Goal: Task Accomplishment & Management: Complete application form

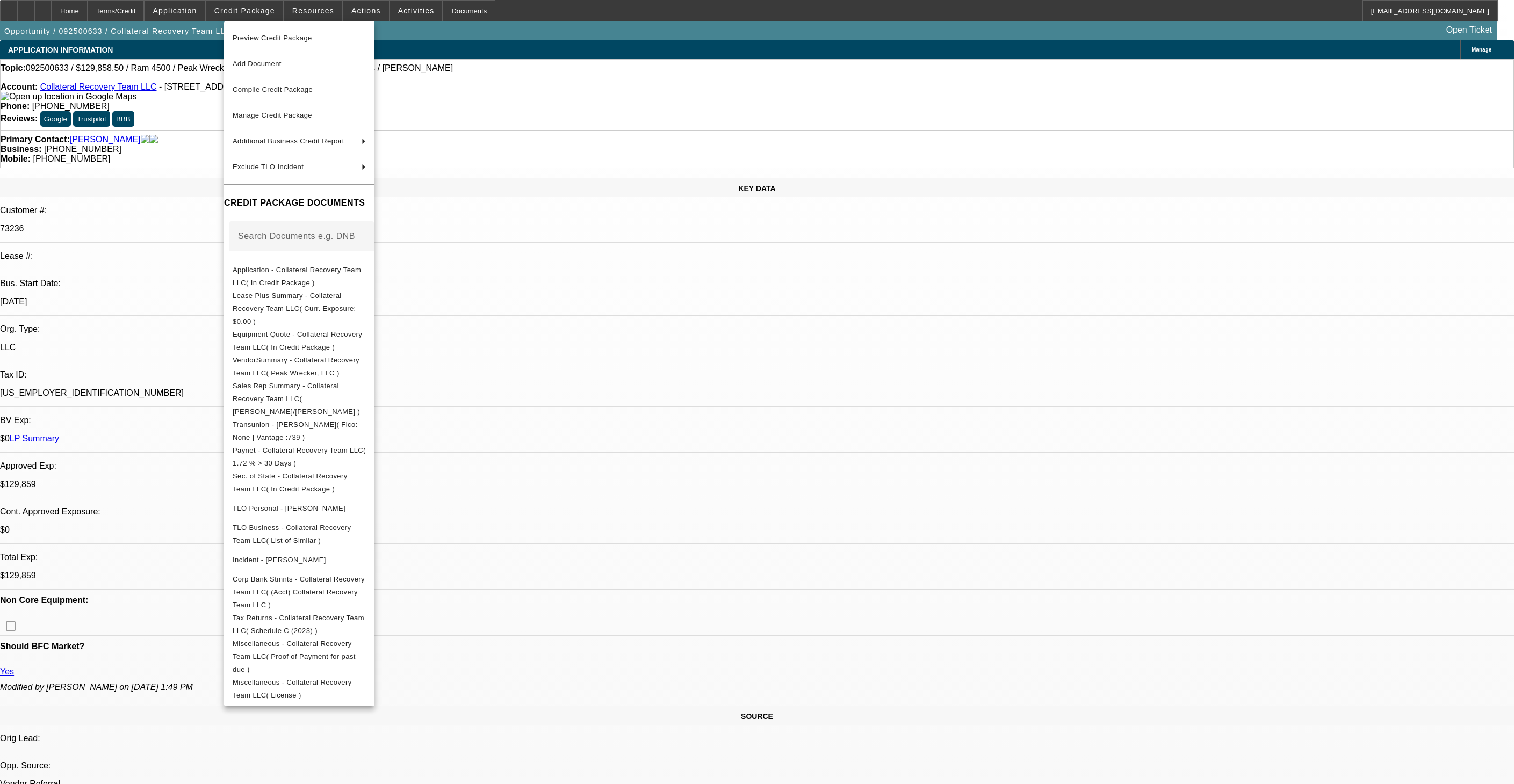
select select "0.15"
select select "0"
select select "3"
select select "0"
select select "6"
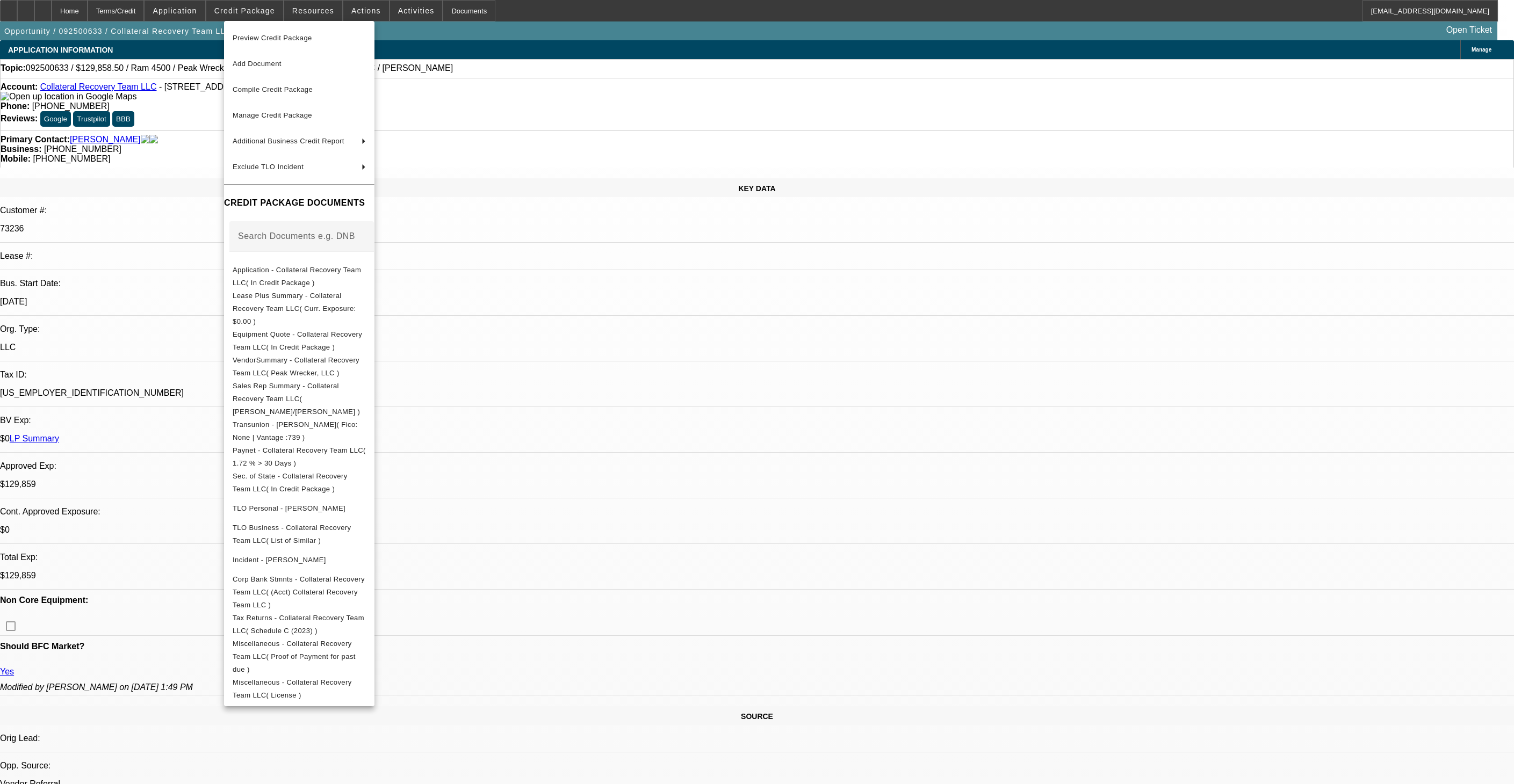
select select "0.15"
select select "0"
select select "3"
select select "0"
select select "6"
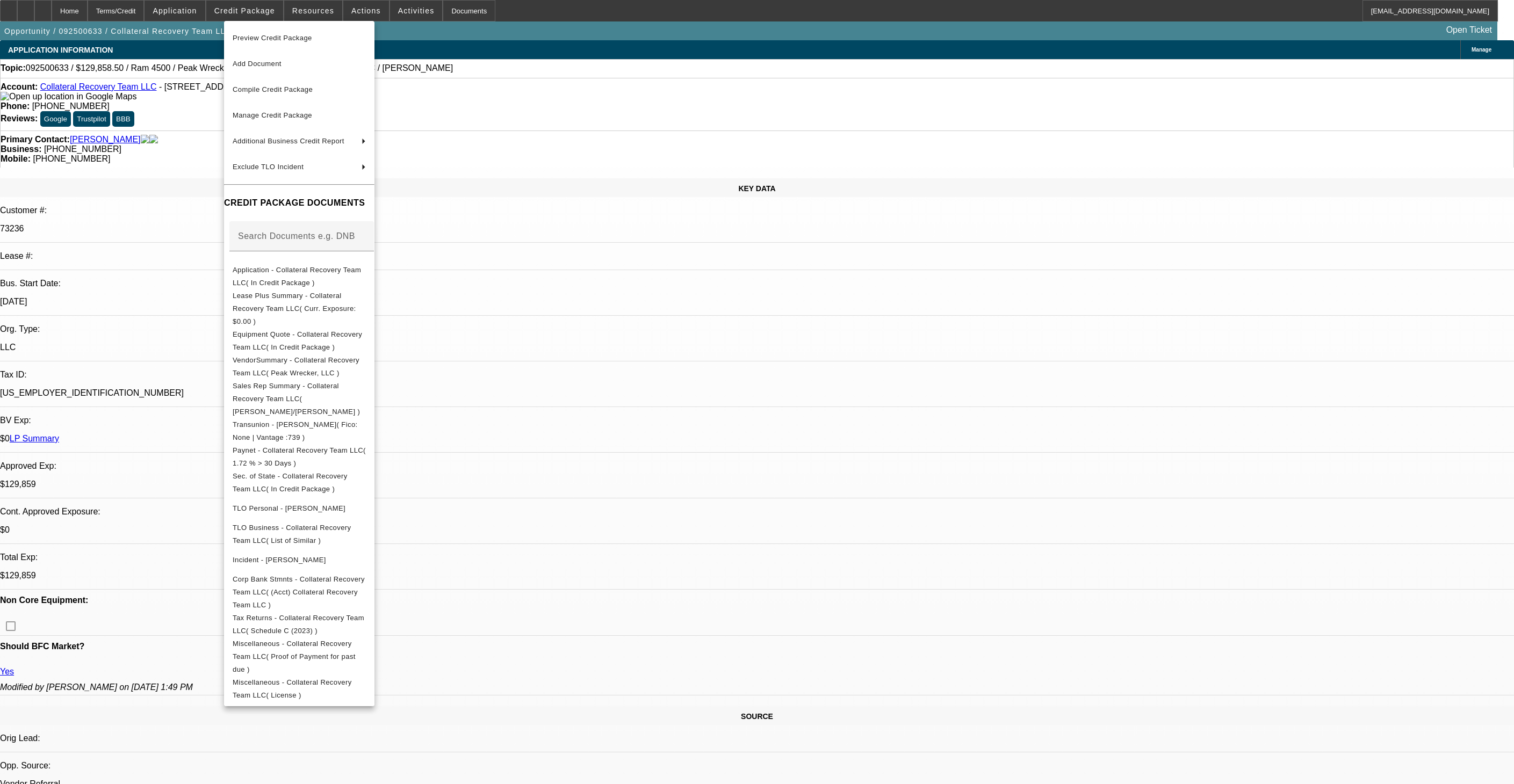
select select "0"
select select "2"
select select "0"
select select "6"
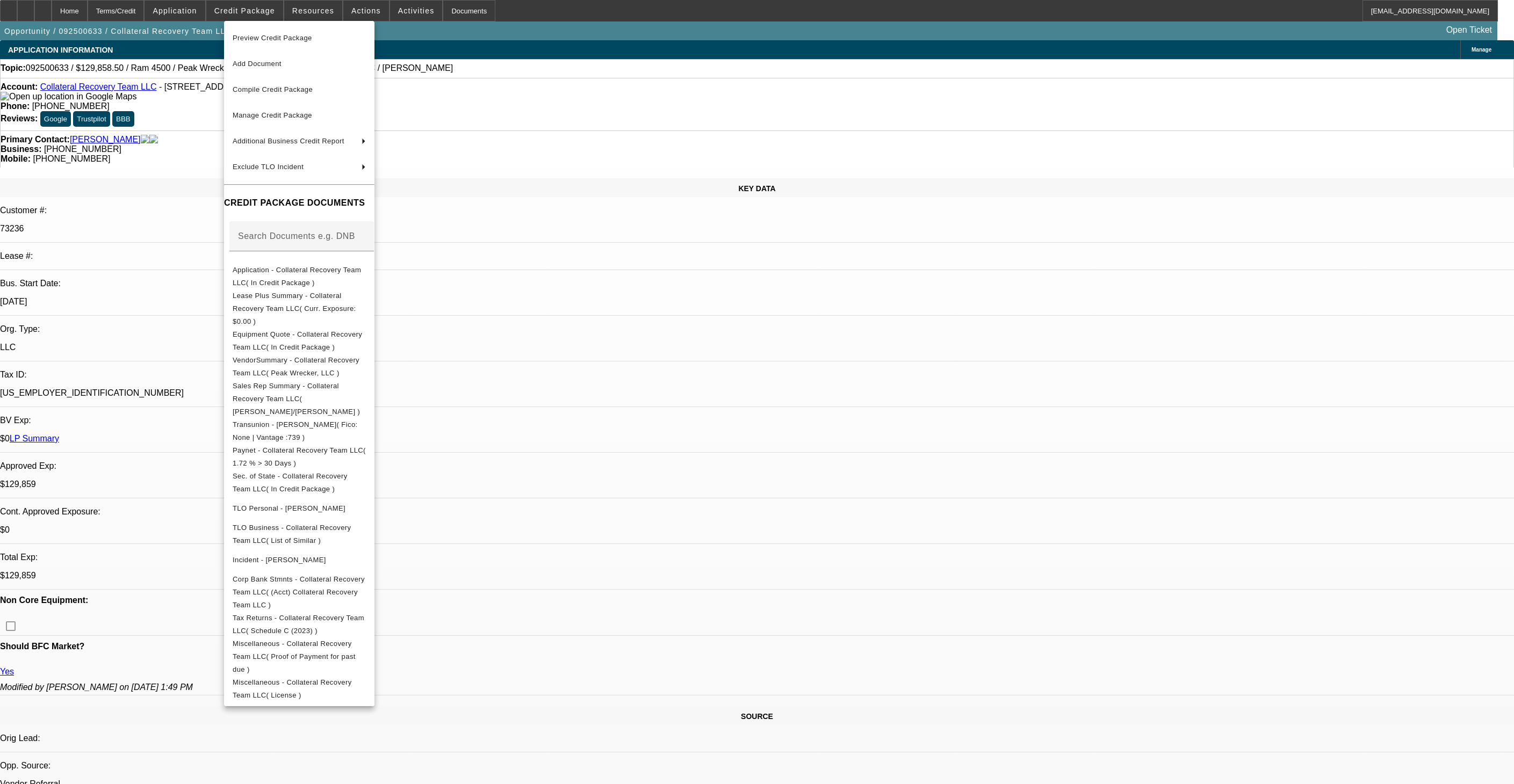
select select "0"
select select "2"
select select "0"
select select "6"
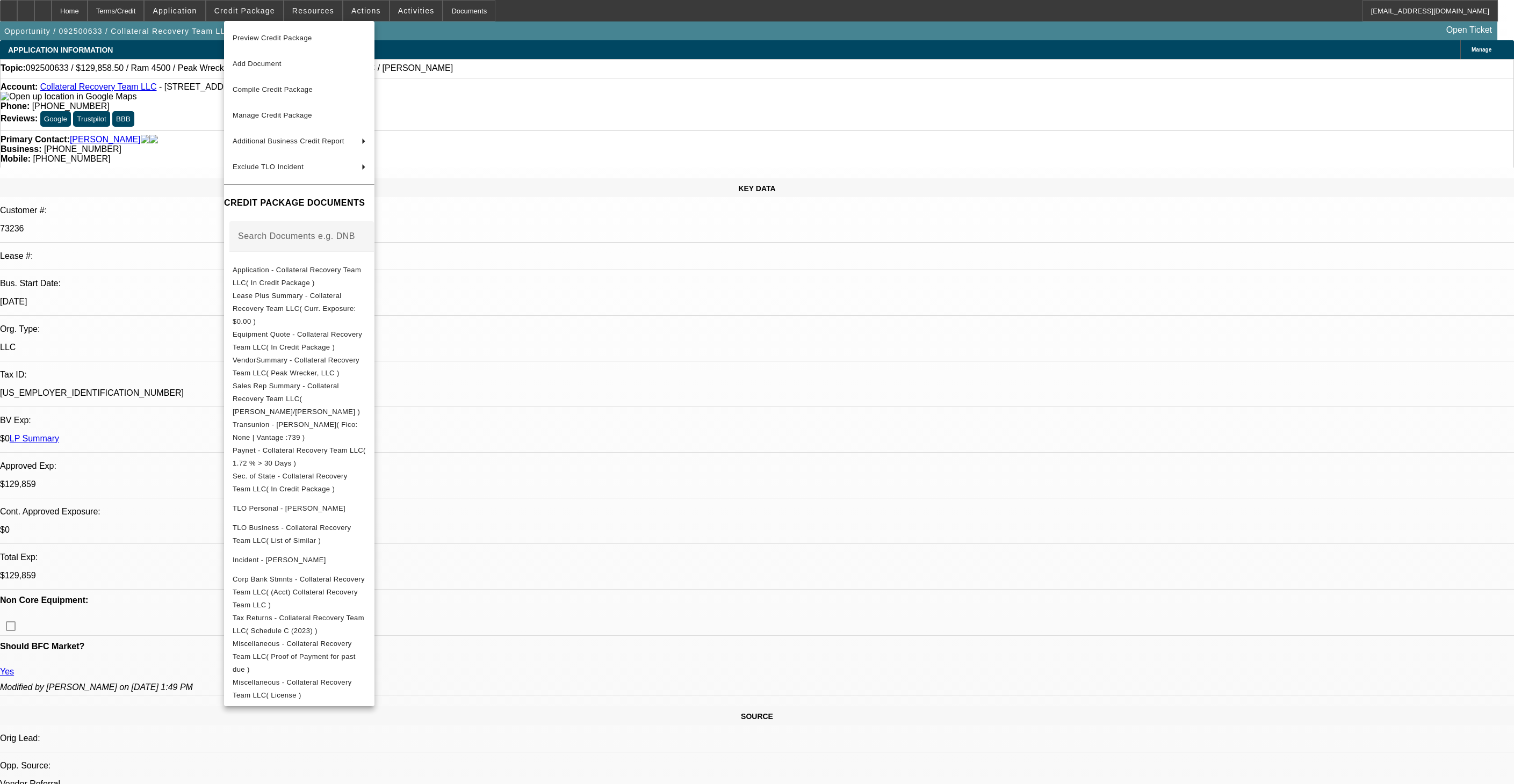
drag, startPoint x: 0, startPoint y: 0, endPoint x: 815, endPoint y: 630, distance: 1030.1
click at [812, 631] on div at bounding box center [757, 392] width 1514 height 784
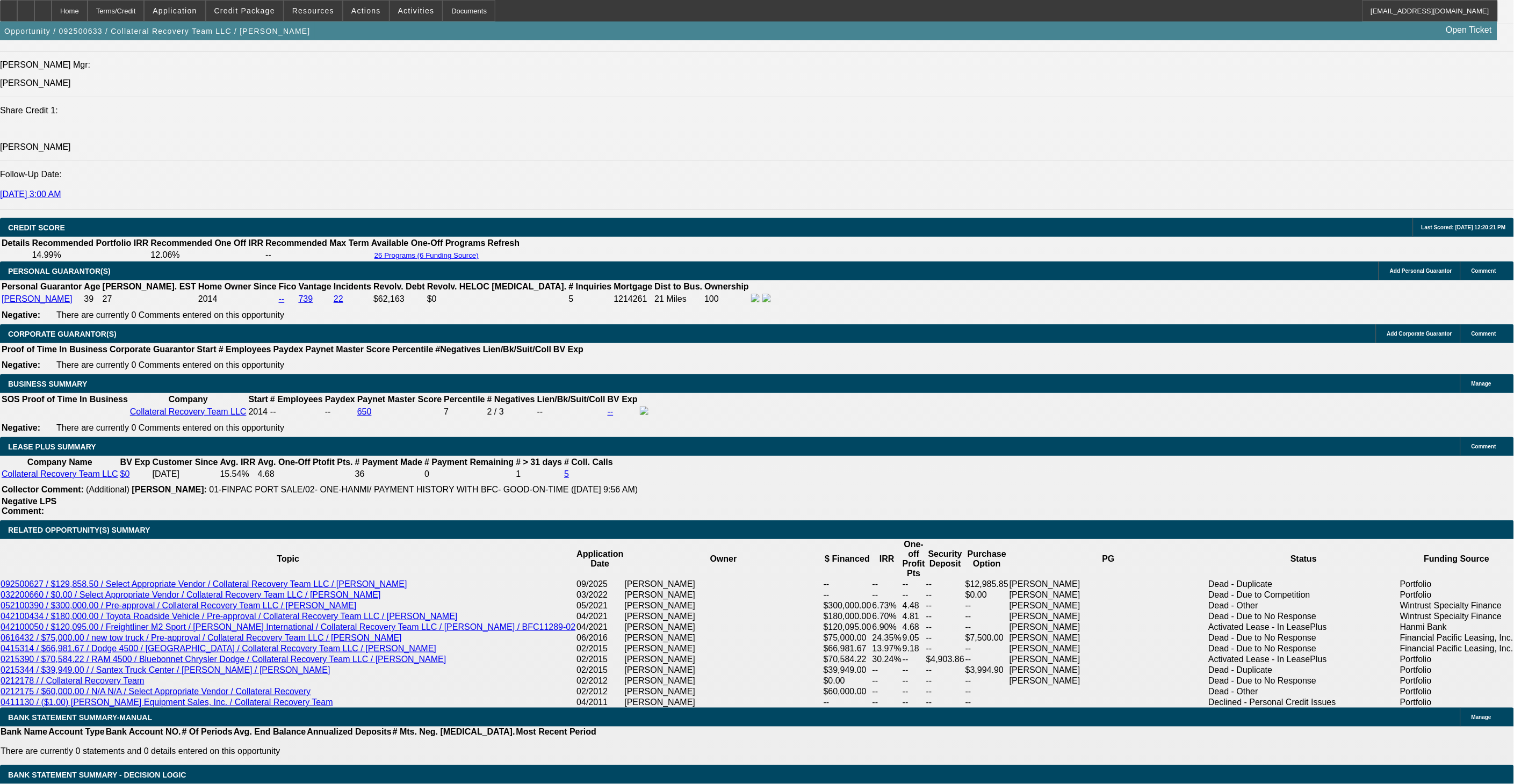
scroll to position [1432, 0]
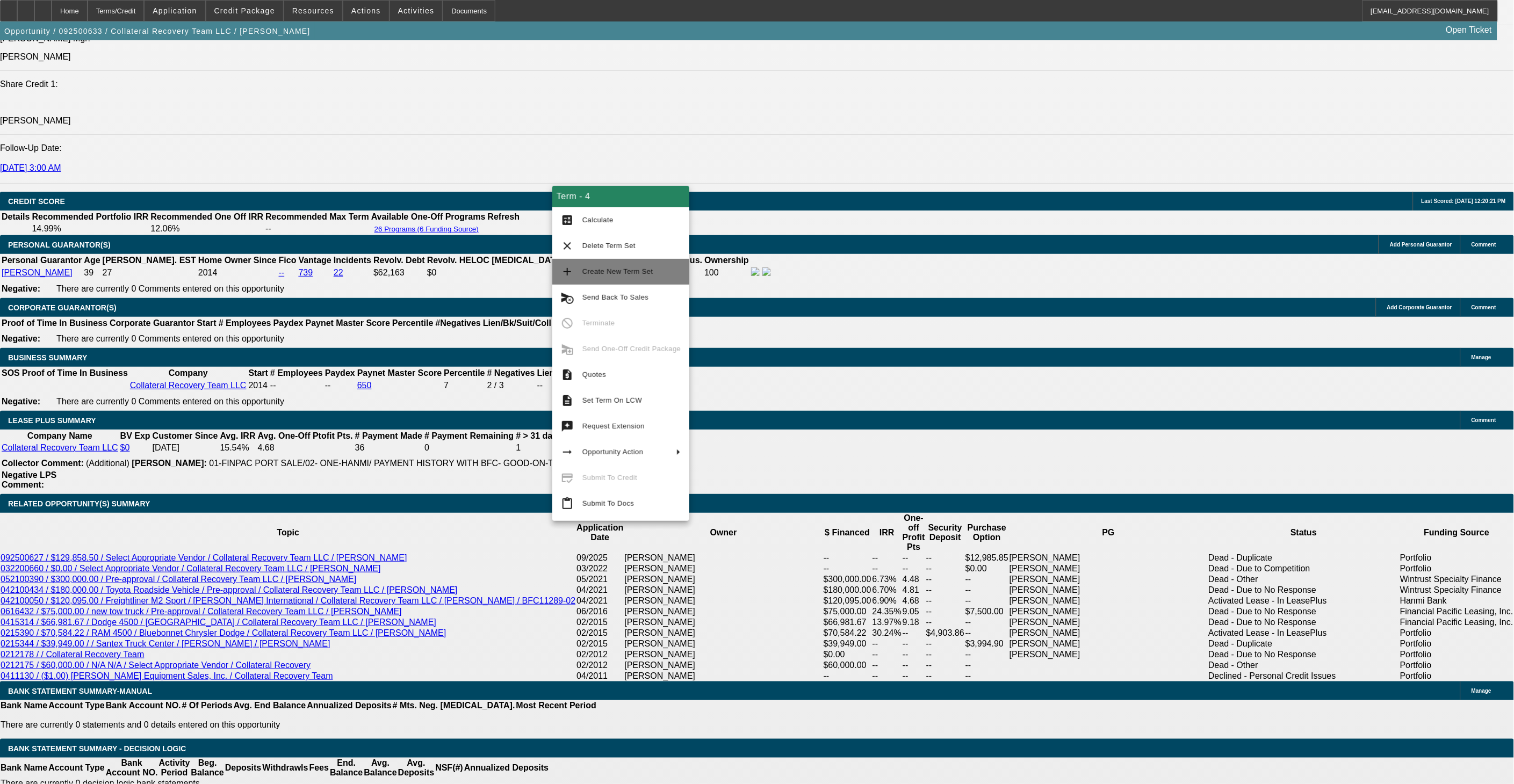
click at [615, 271] on span "Create New Term Set" at bounding box center [618, 272] width 71 height 8
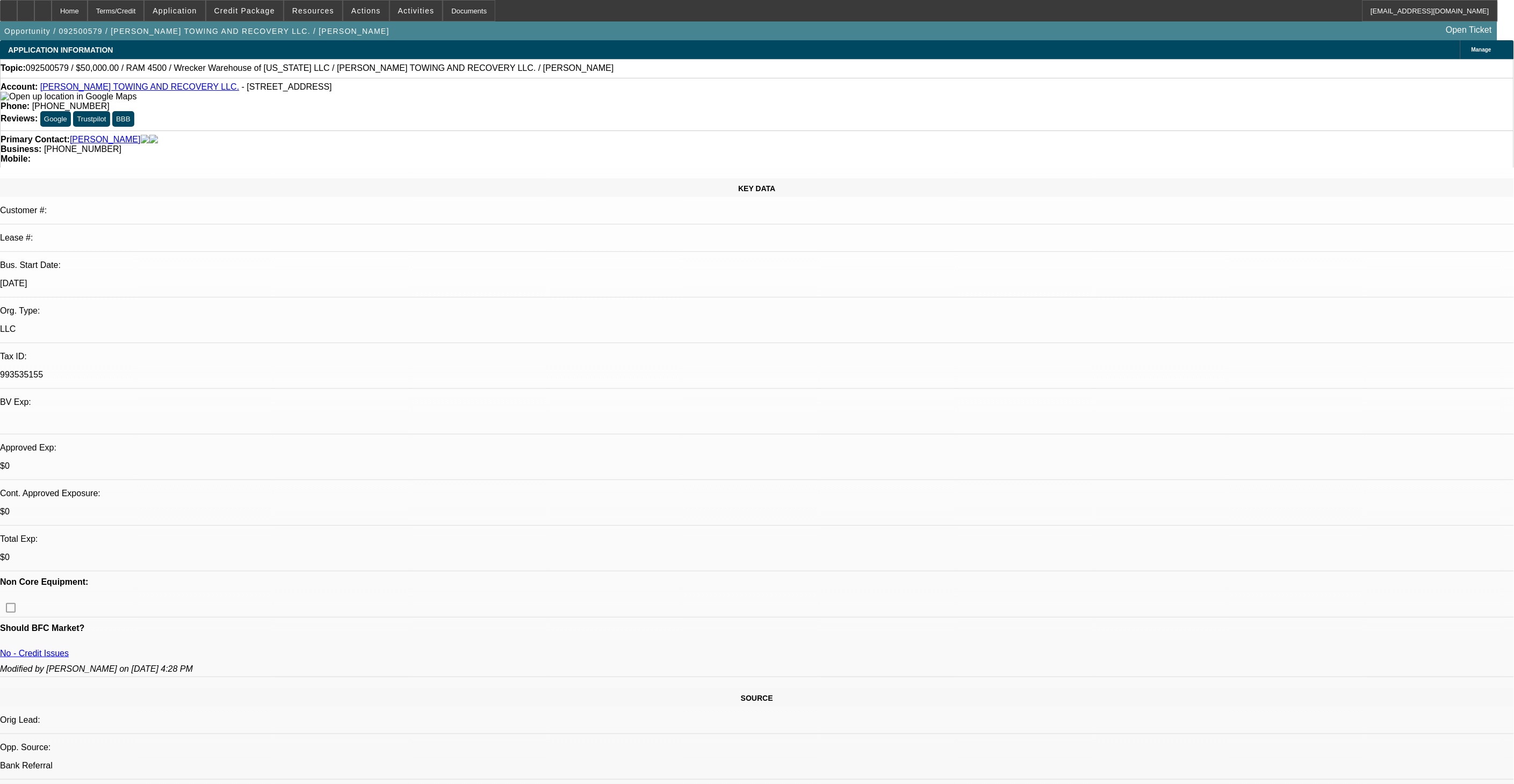
select select "0"
select select "2"
select select "0.1"
select select "4"
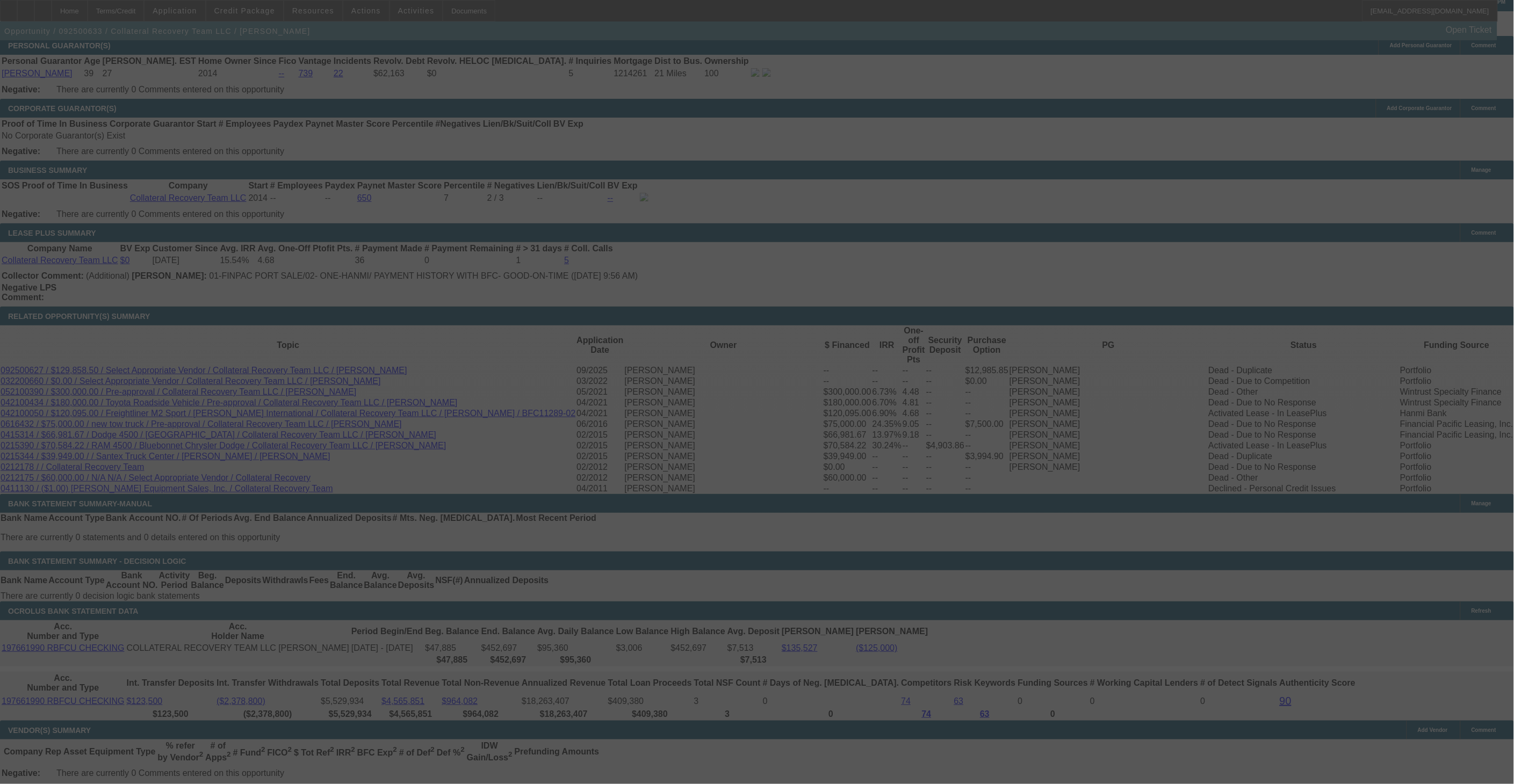
scroll to position [1647, 0]
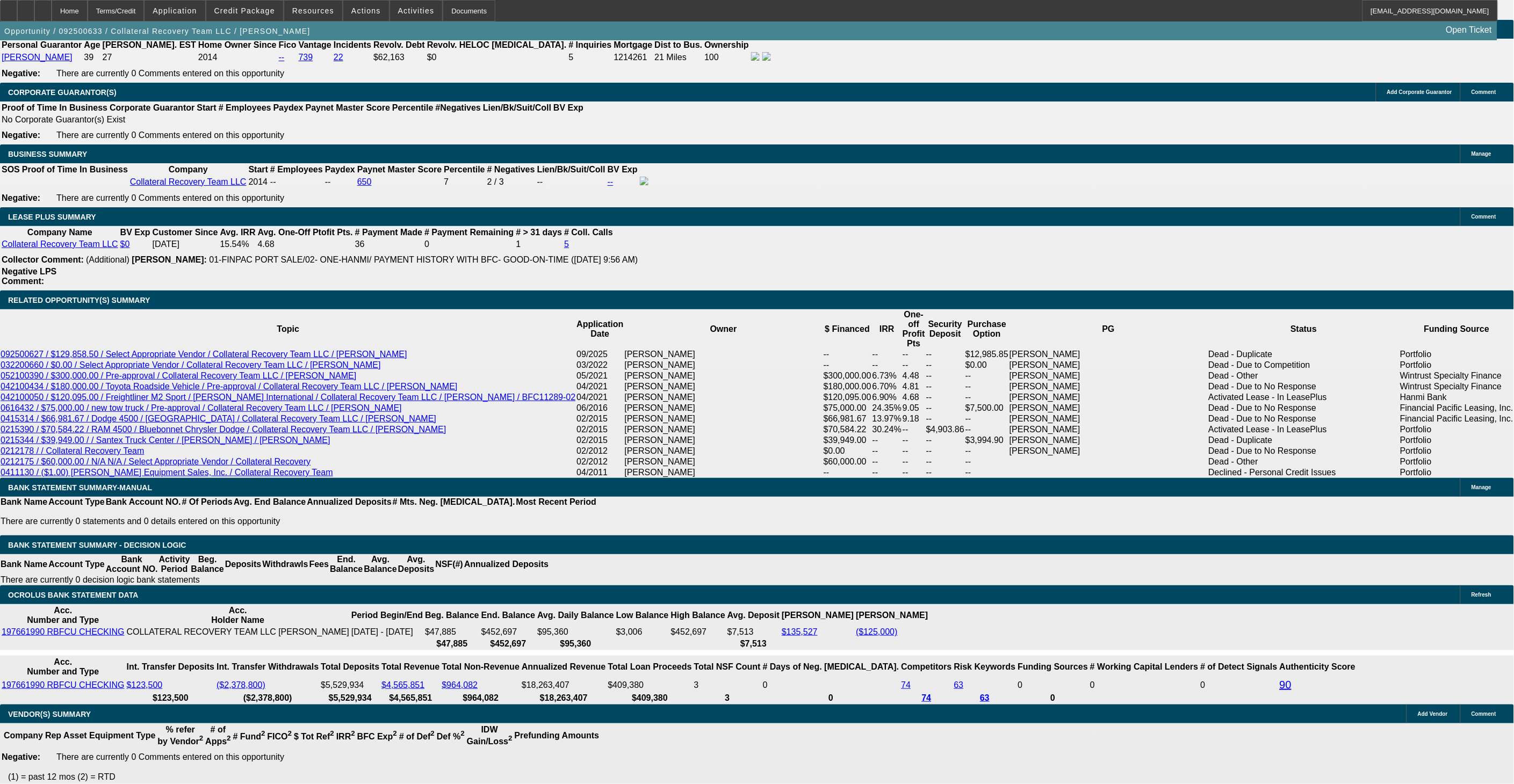
select select "0"
select select "2"
select select "0"
select select "0.15"
select select "0"
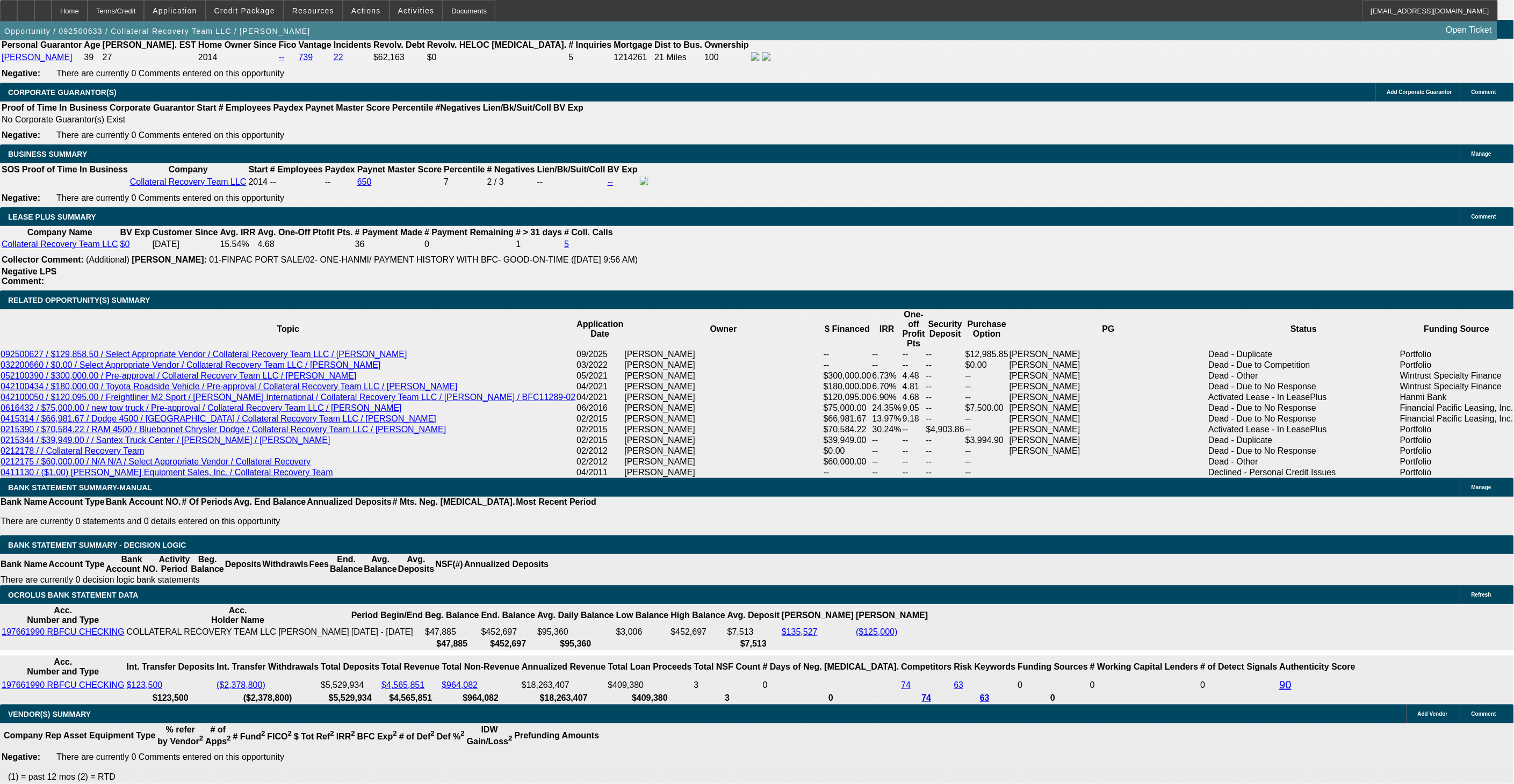
select select "0"
select select "0.15"
select select "0"
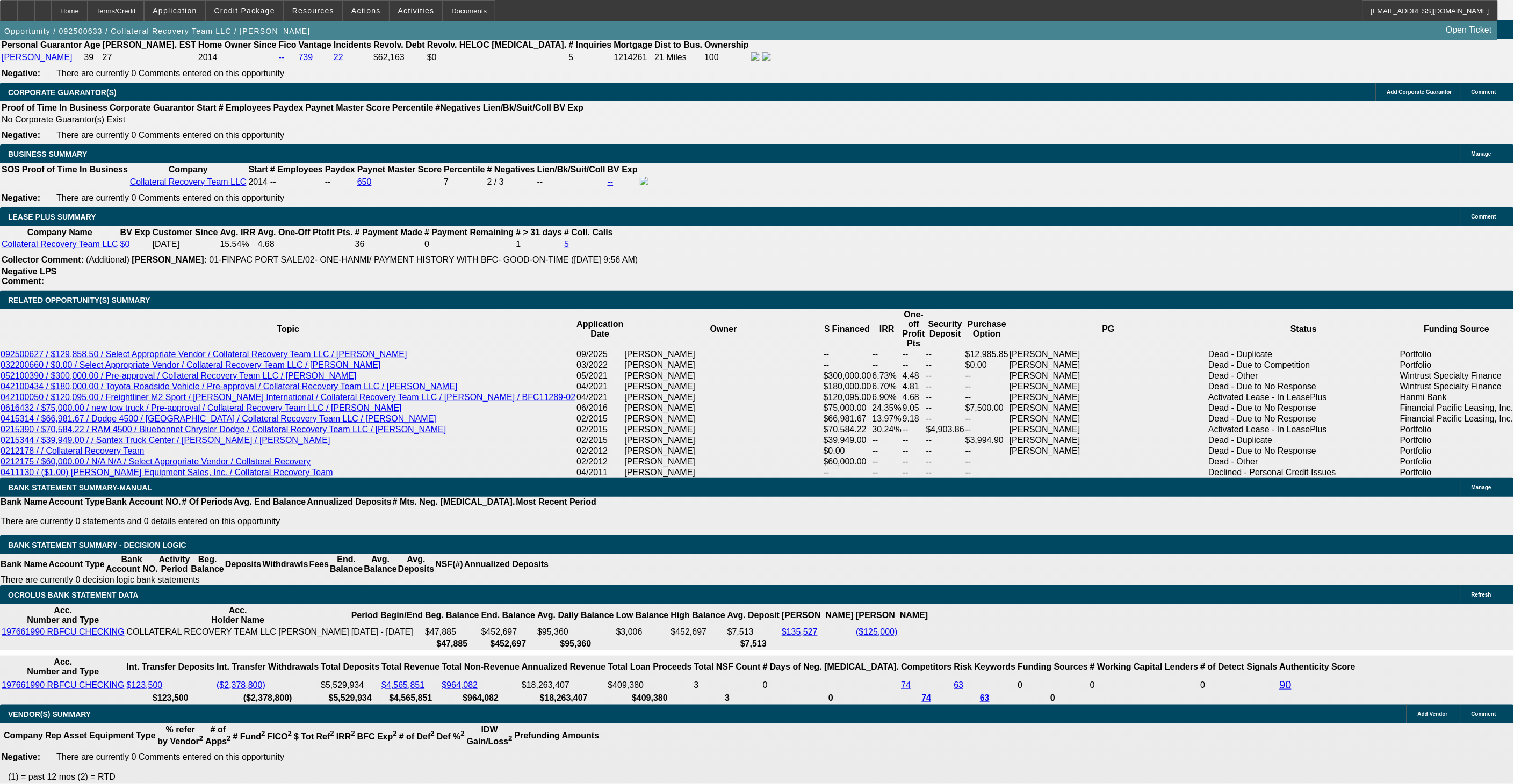
select select "2"
select select "0"
select select "1"
select select "2"
select select "6"
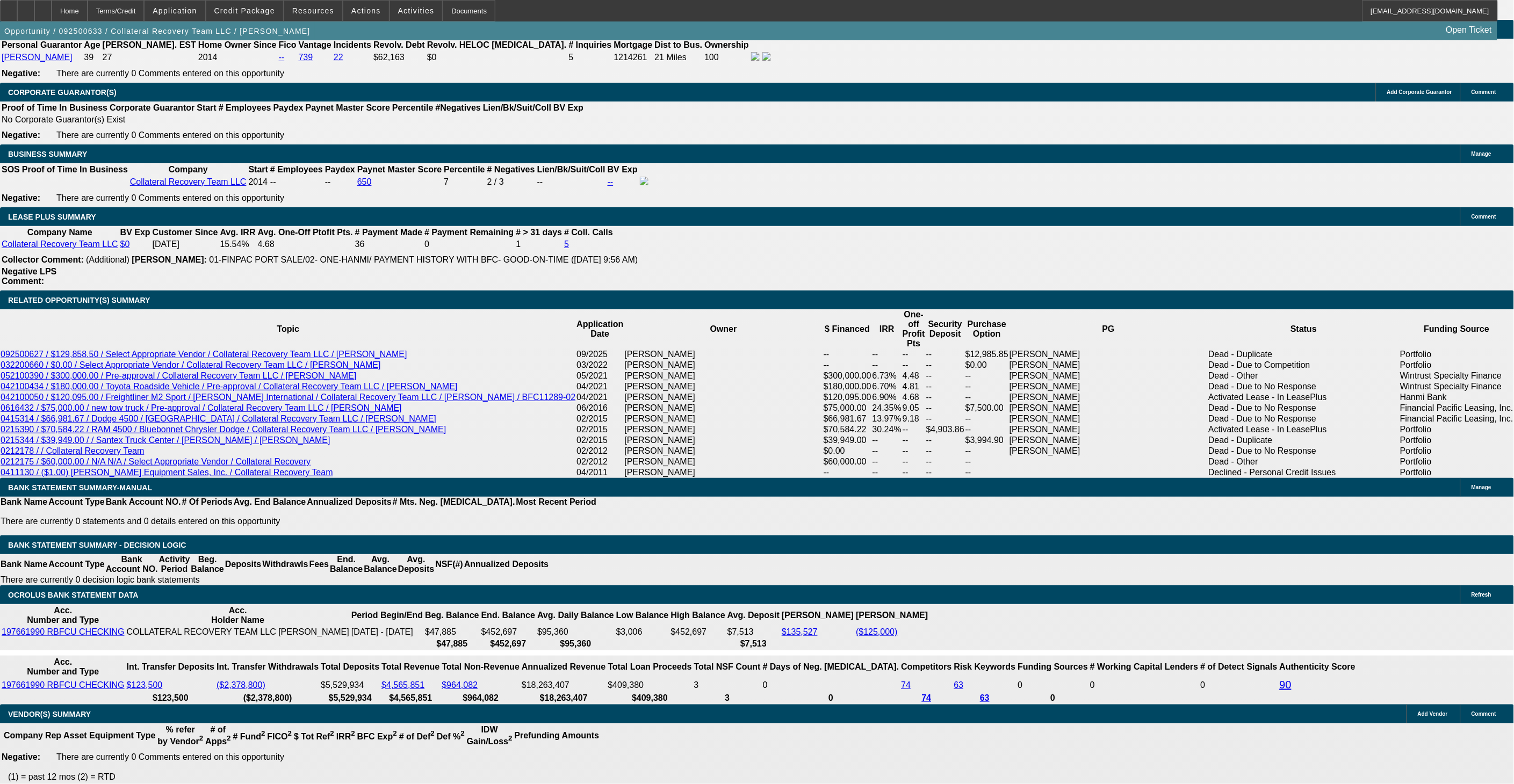
select select "1"
select select "3"
select select "6"
select select "1"
select select "3"
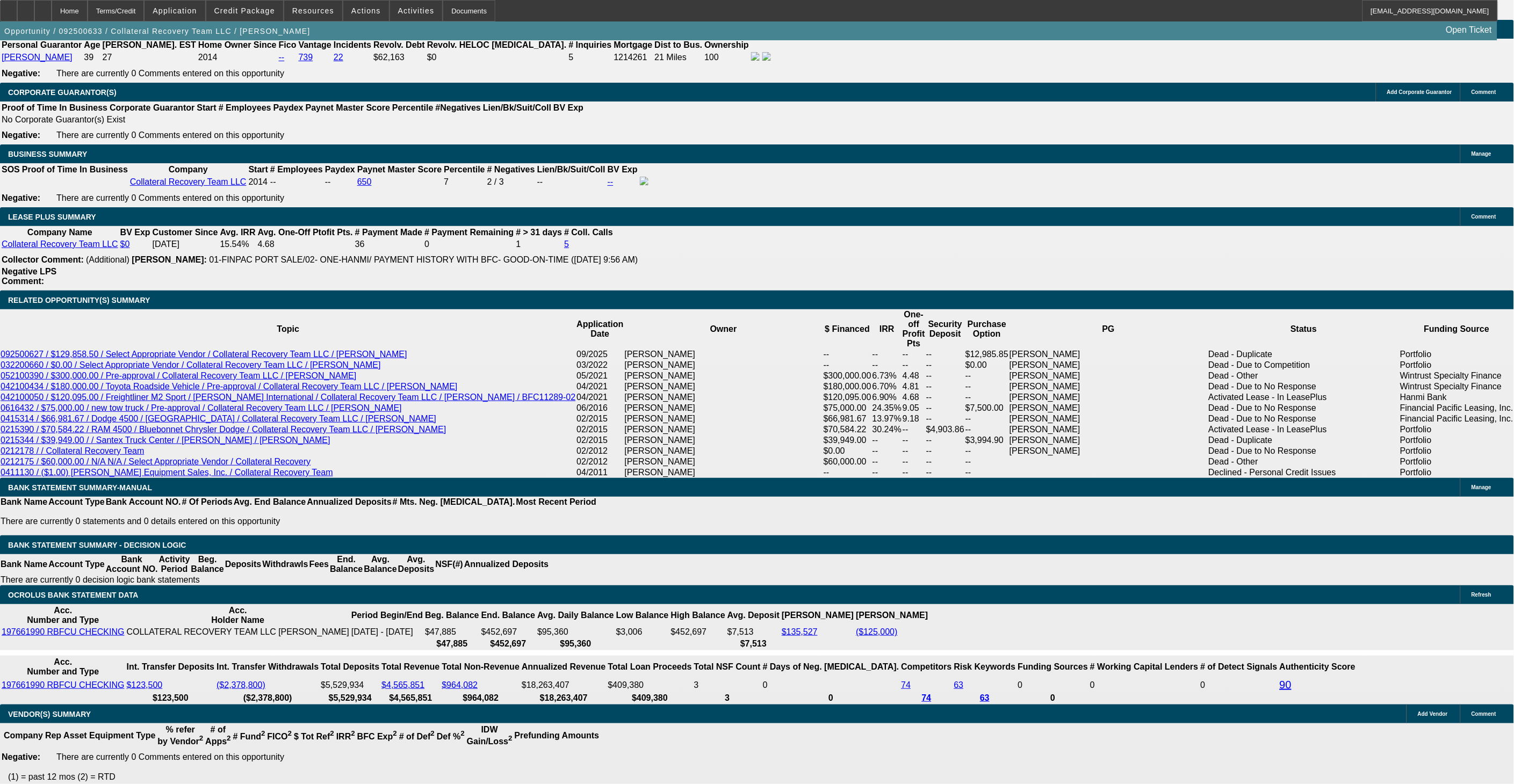
select select "6"
select select "1"
select select "2"
select select "6"
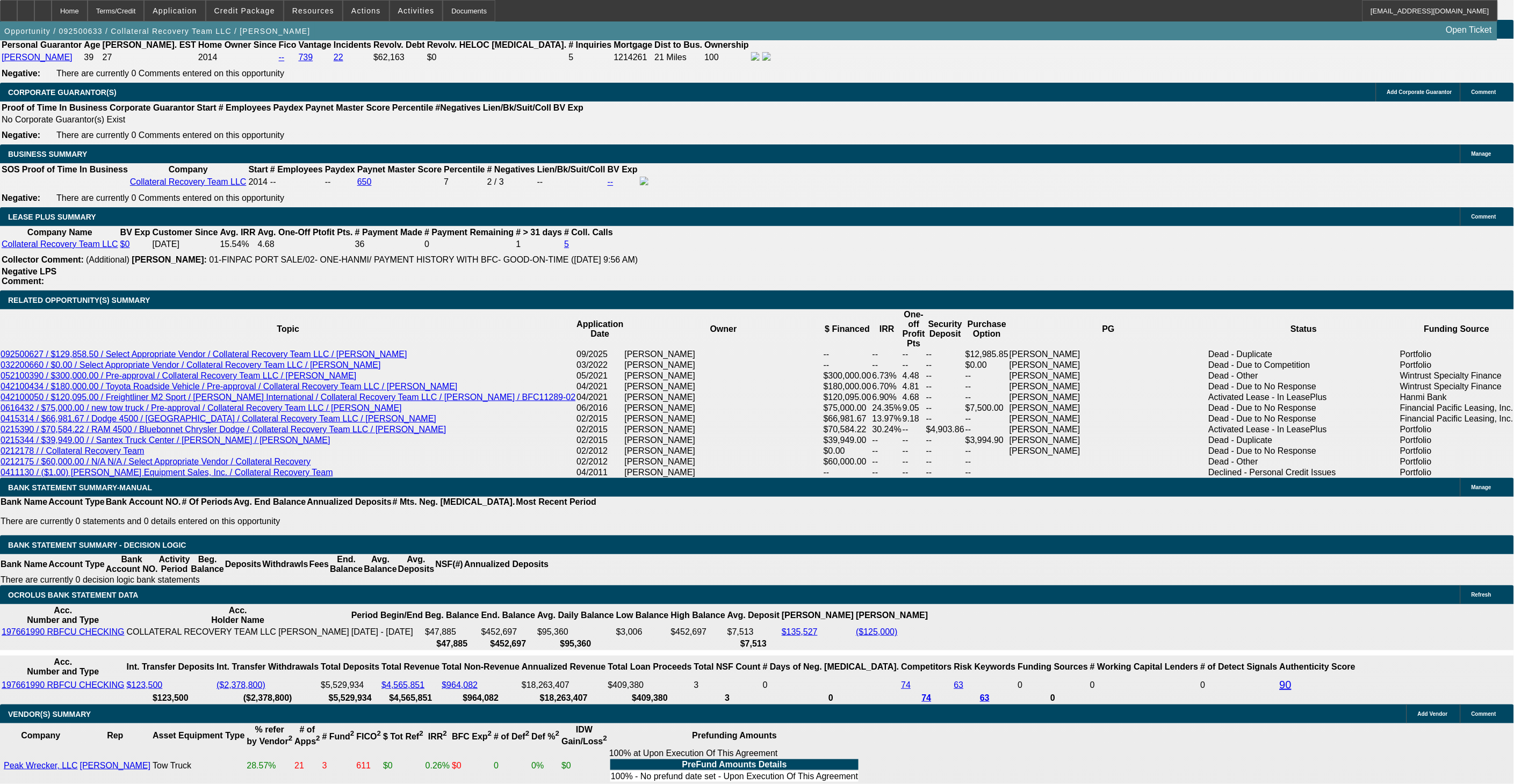
scroll to position [1679, 0]
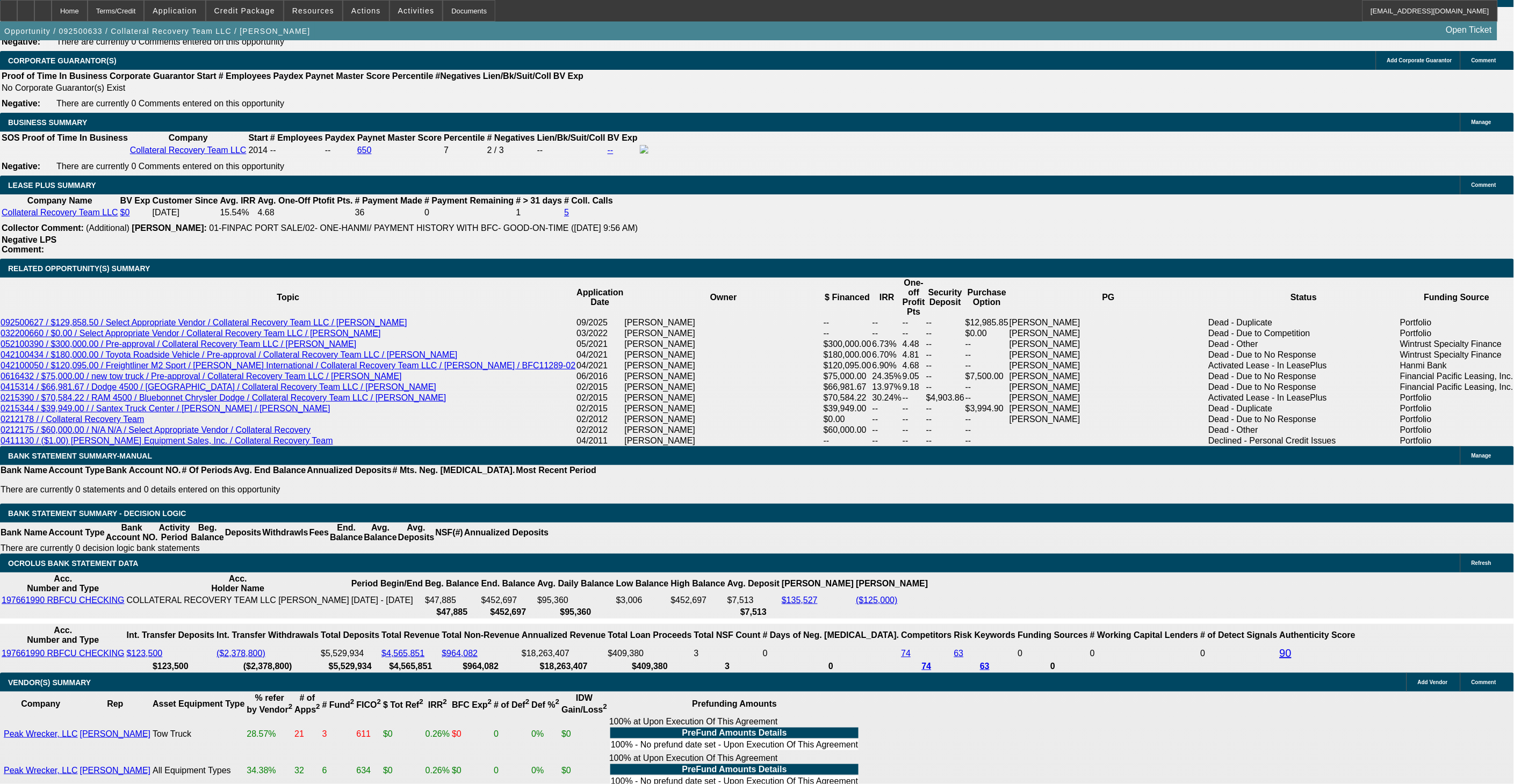
select select "3"
type input "UNKNOWN"
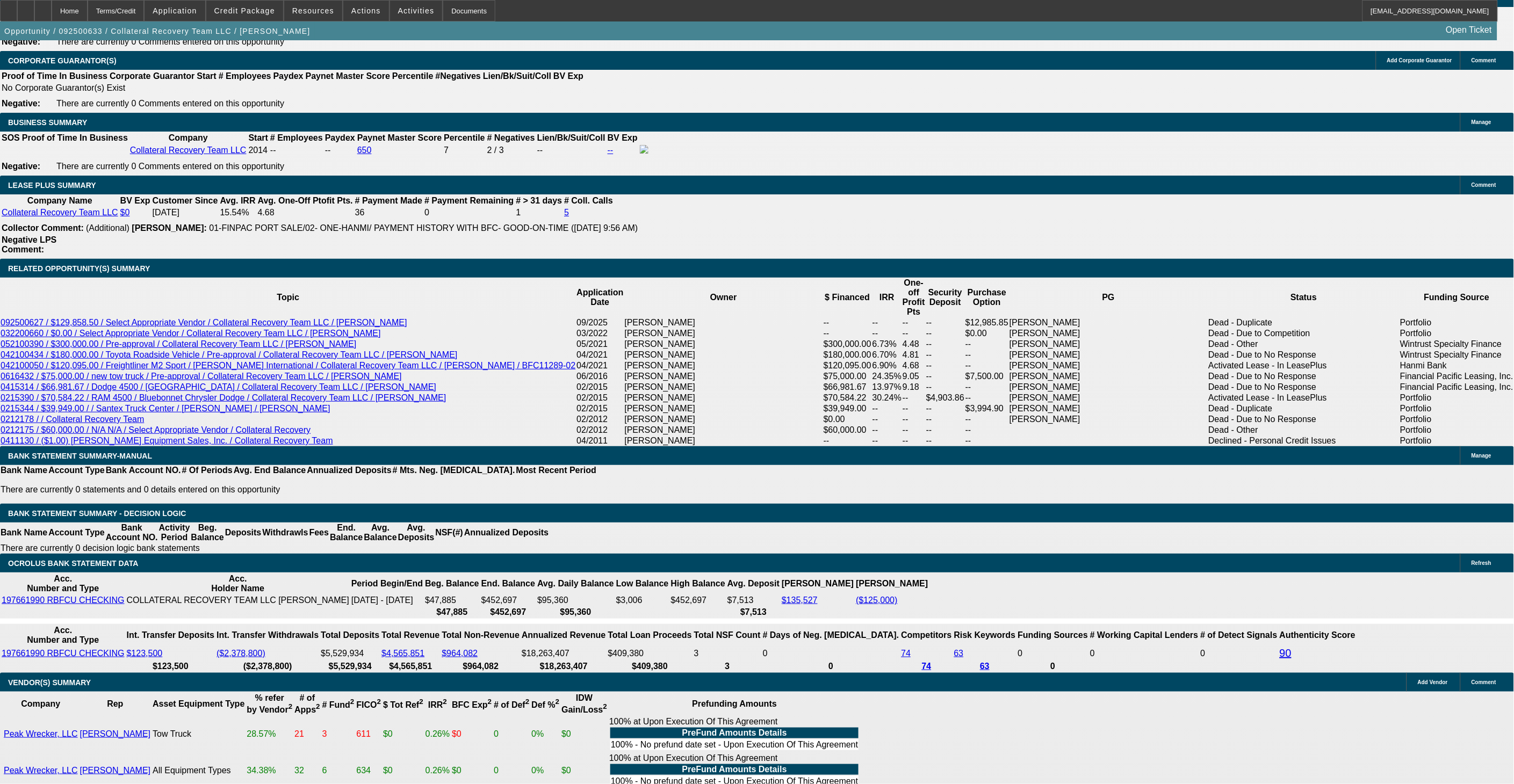
select select "0"
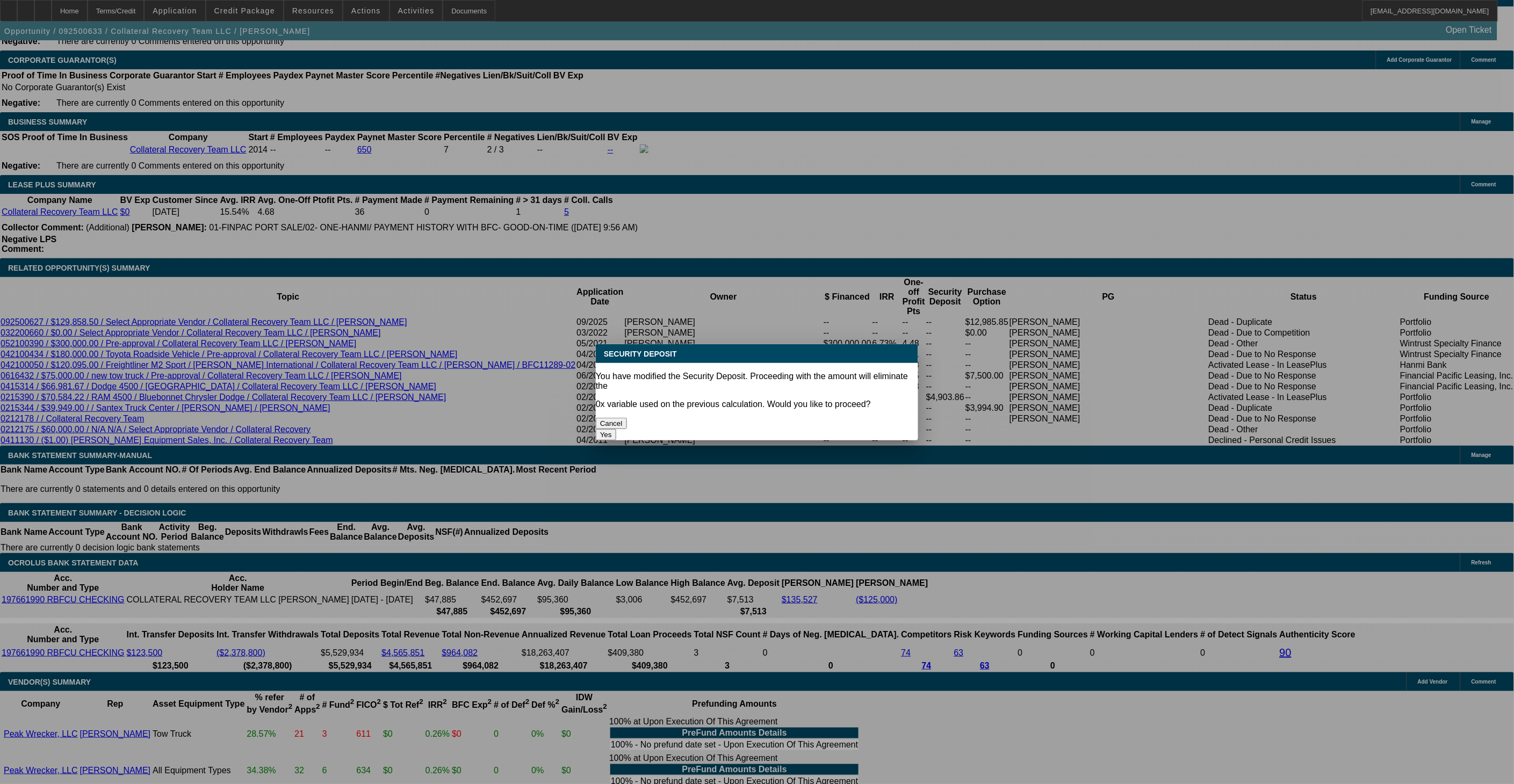
scroll to position [0, 0]
click at [616, 429] on button "Yes" at bounding box center [605, 435] width 21 height 12
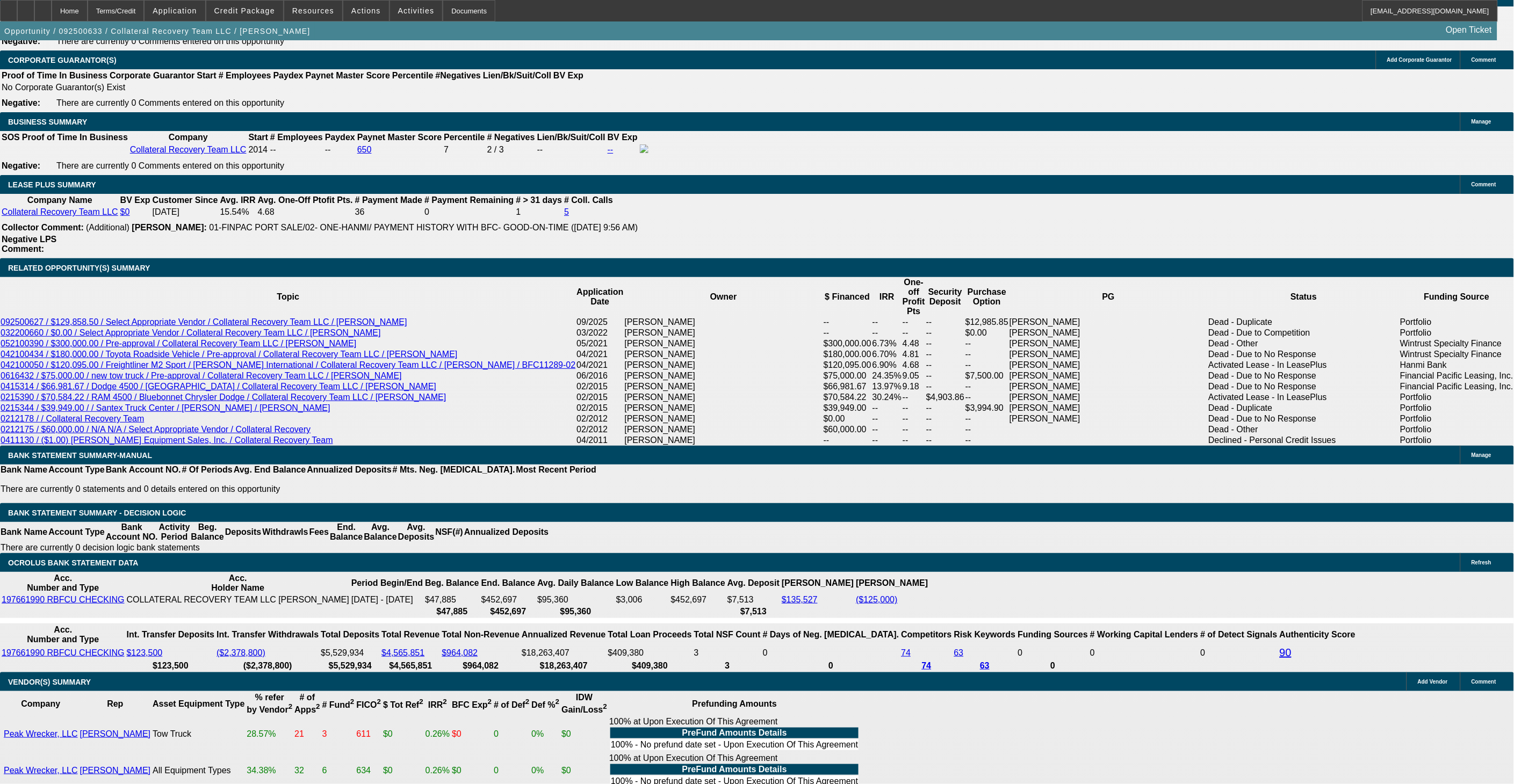
type input "$0.00"
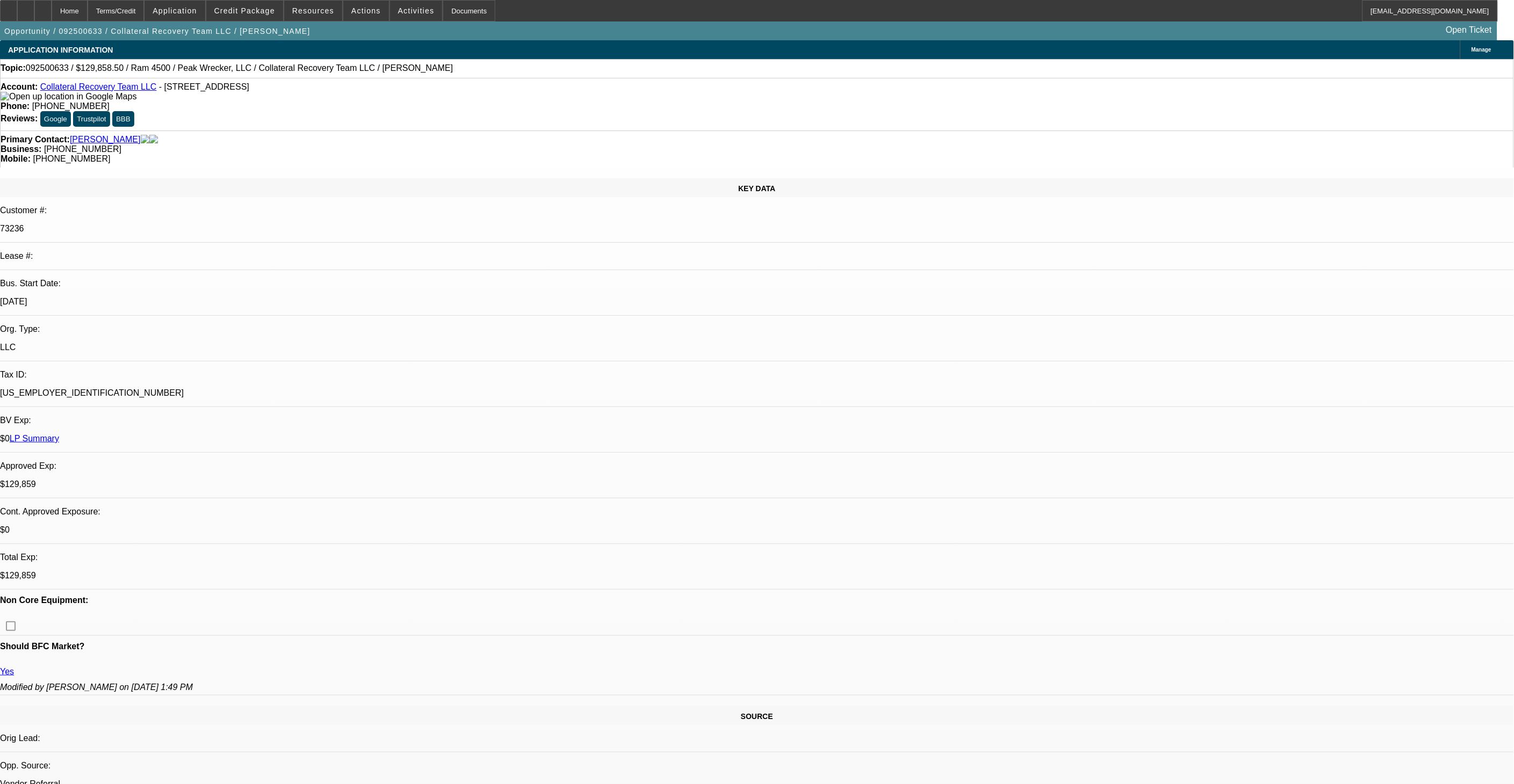
scroll to position [1679, 0]
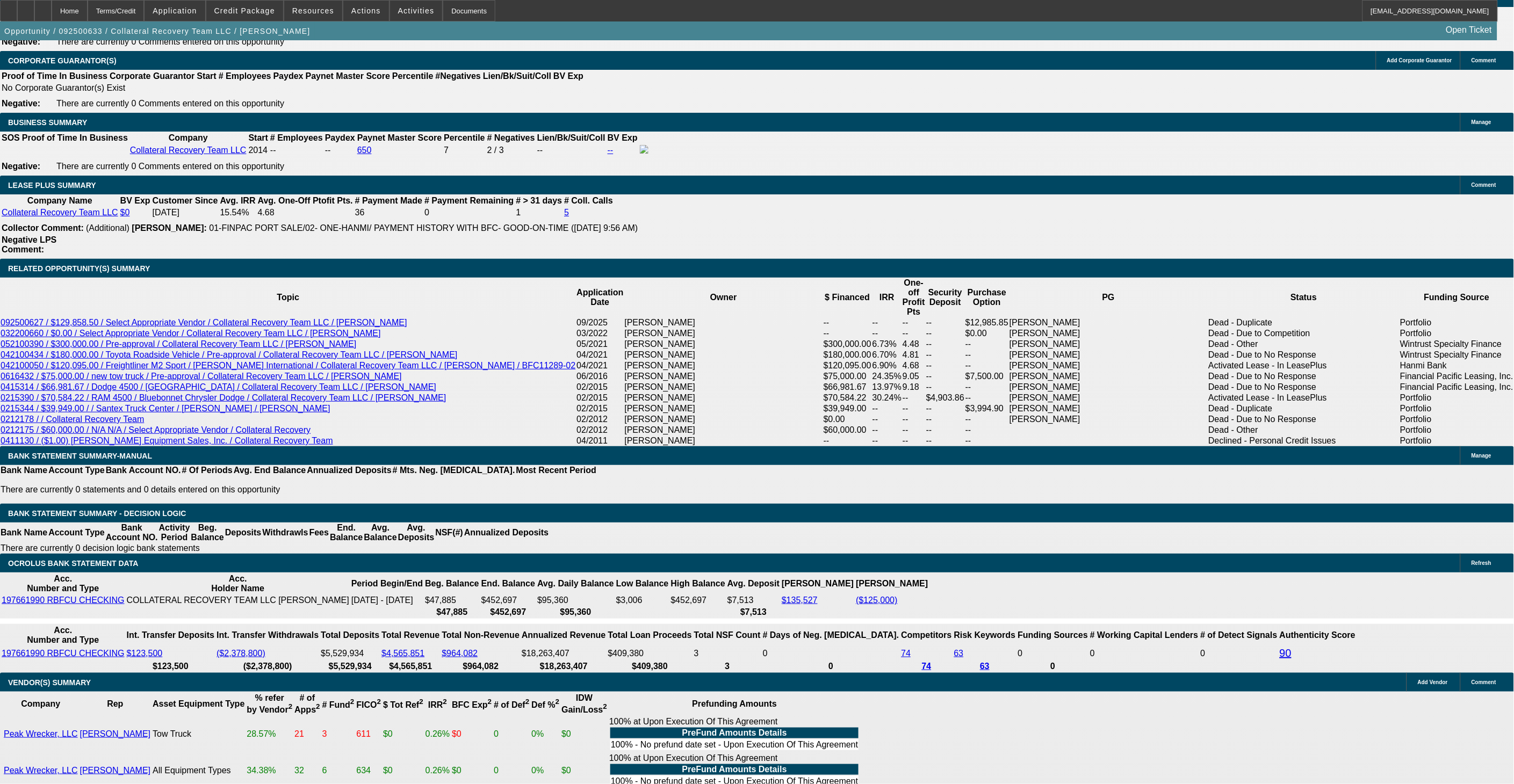
click at [352, 14] on span "Actions" at bounding box center [366, 11] width 29 height 9
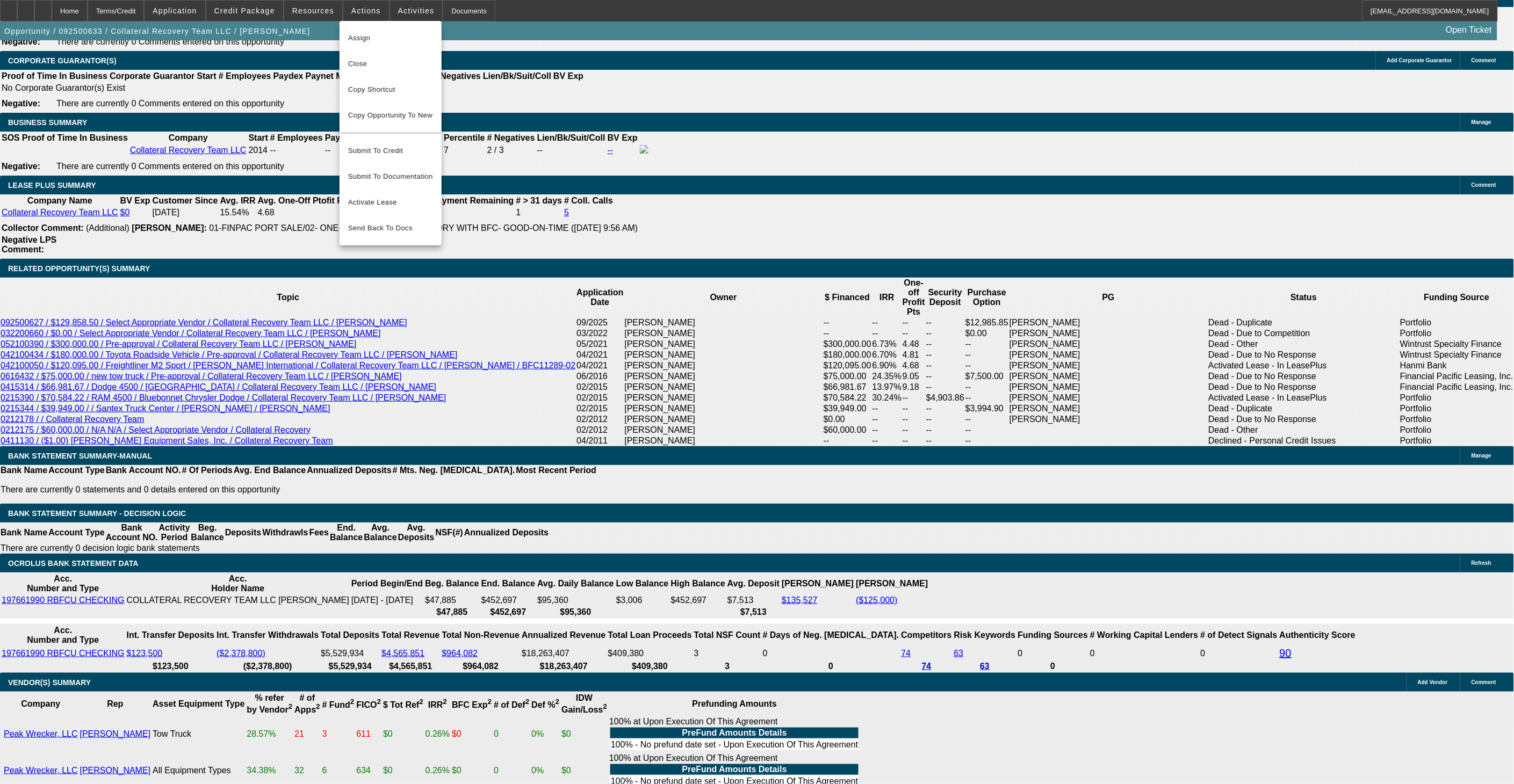
click at [390, 41] on span "Assign" at bounding box center [390, 37] width 85 height 13
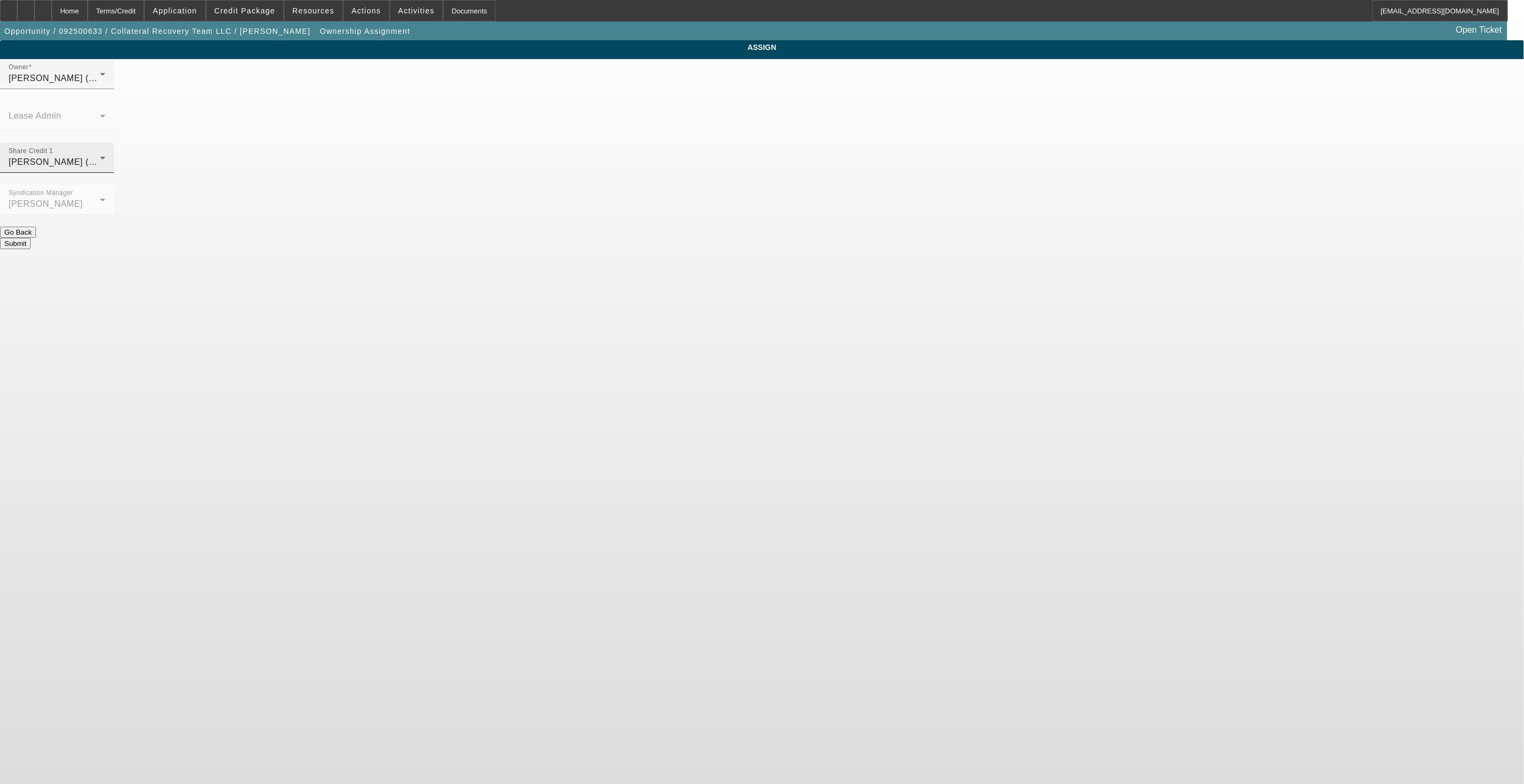
click at [100, 155] on div "Rupp, Greg (Lvl 23)" at bounding box center [54, 161] width 91 height 13
click at [705, 154] on span "O'Connor, Kevin (Lvl 19)" at bounding box center [676, 155] width 108 height 13
click at [30, 238] on button "Submit" at bounding box center [15, 243] width 30 height 12
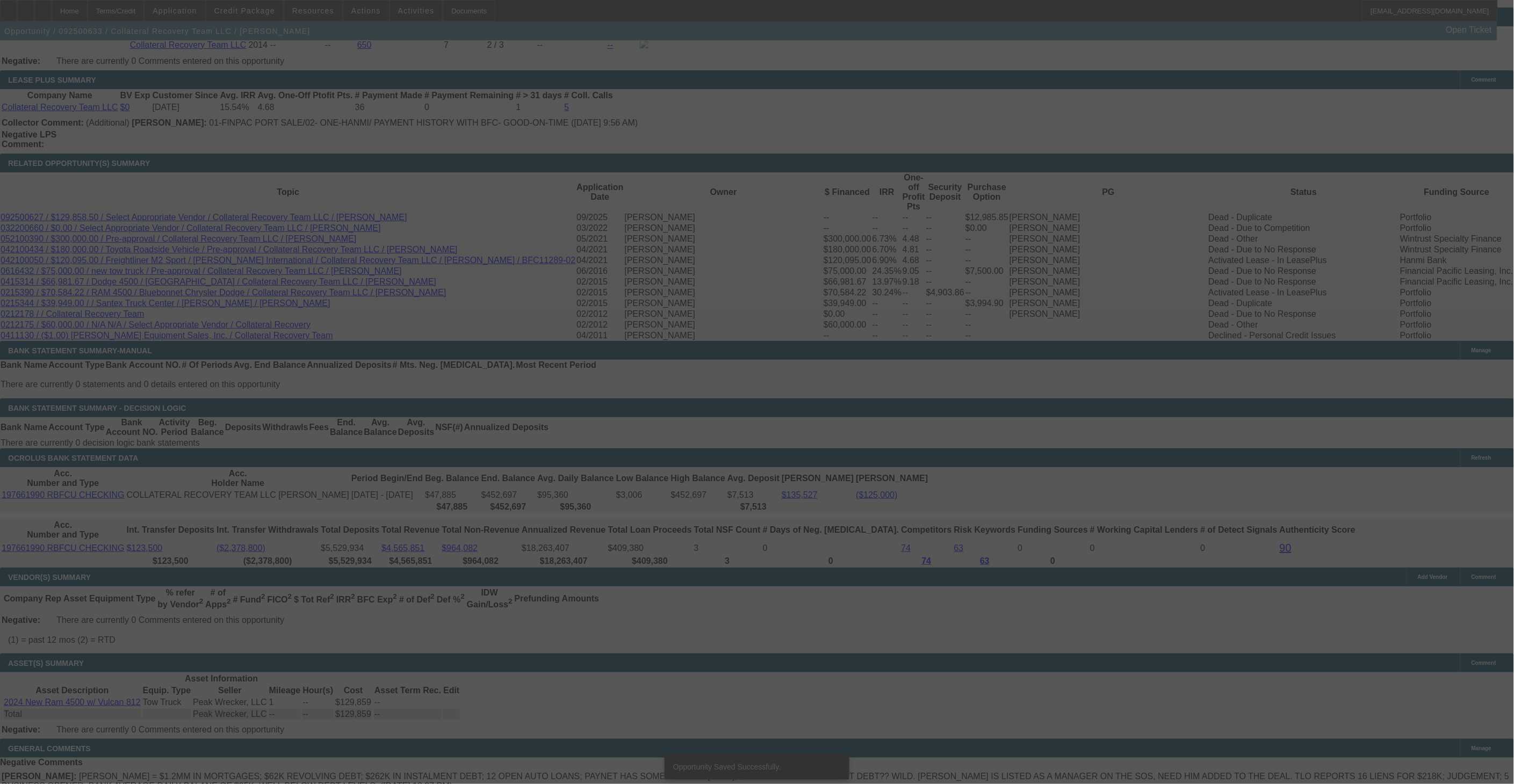
scroll to position [1707, 0]
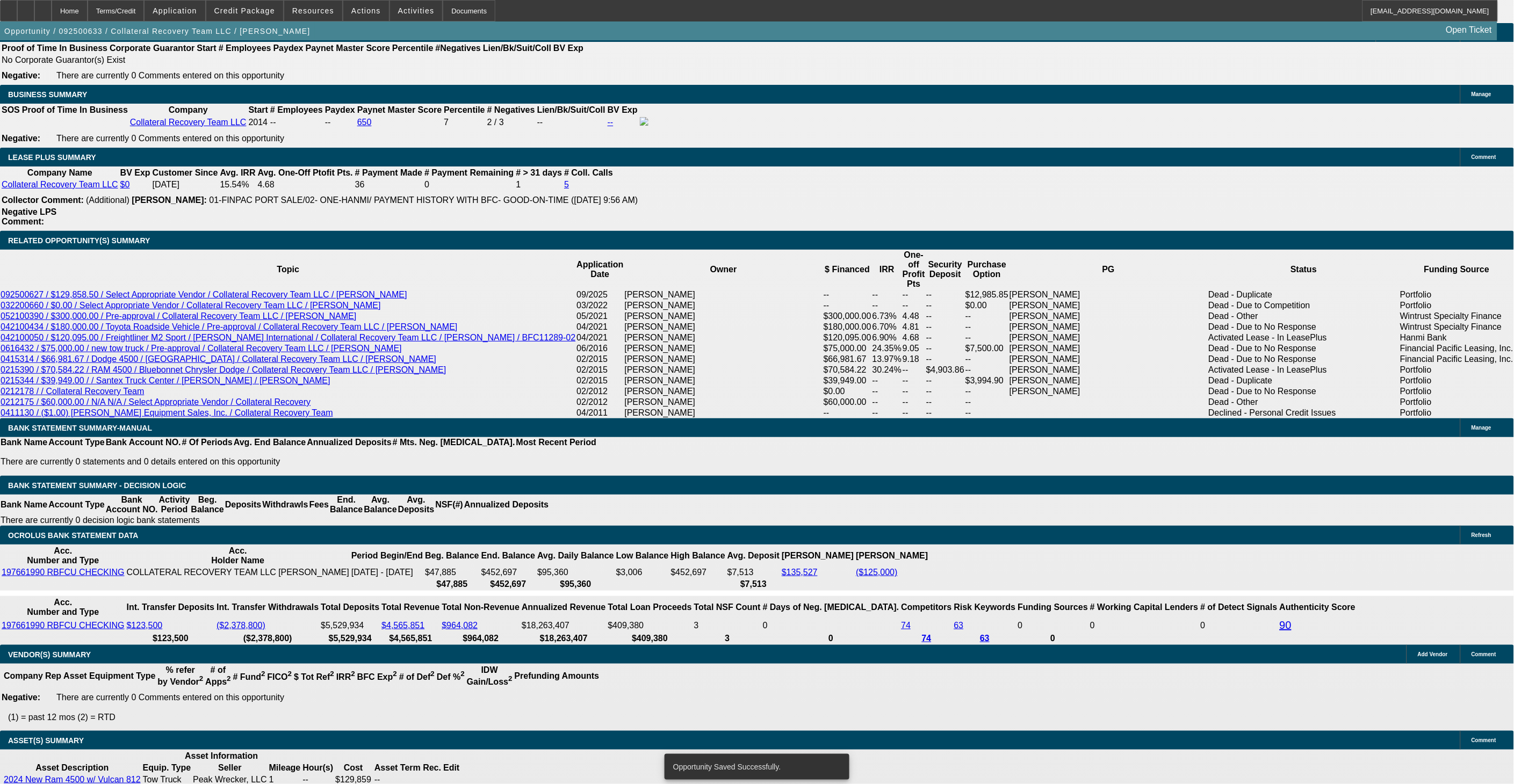
select select "0"
select select "2"
select select "0"
select select "6"
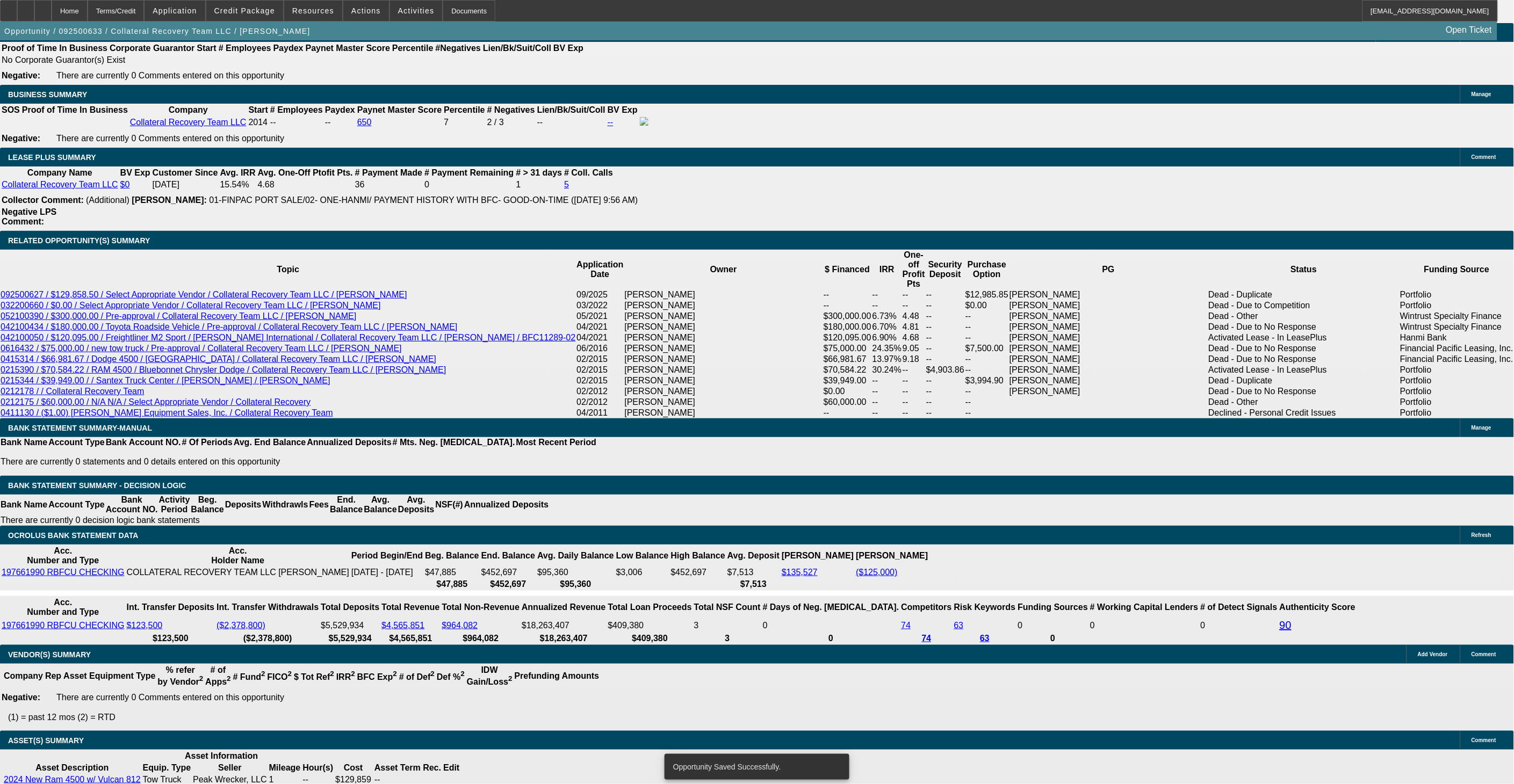
select select "0.15"
select select "0"
select select "3"
select select "0"
select select "6"
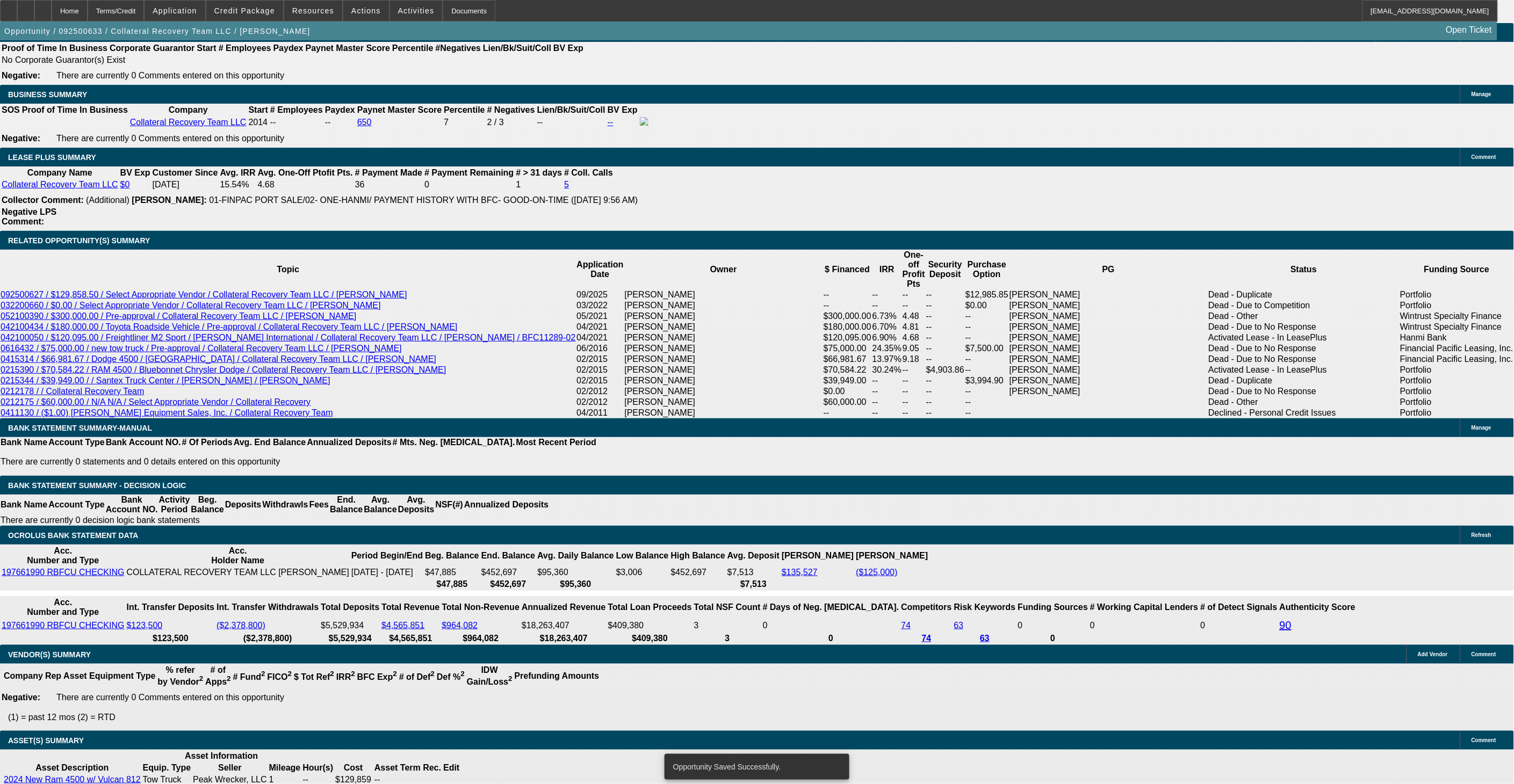
select select "0.15"
select select "0"
select select "3"
select select "0"
select select "6"
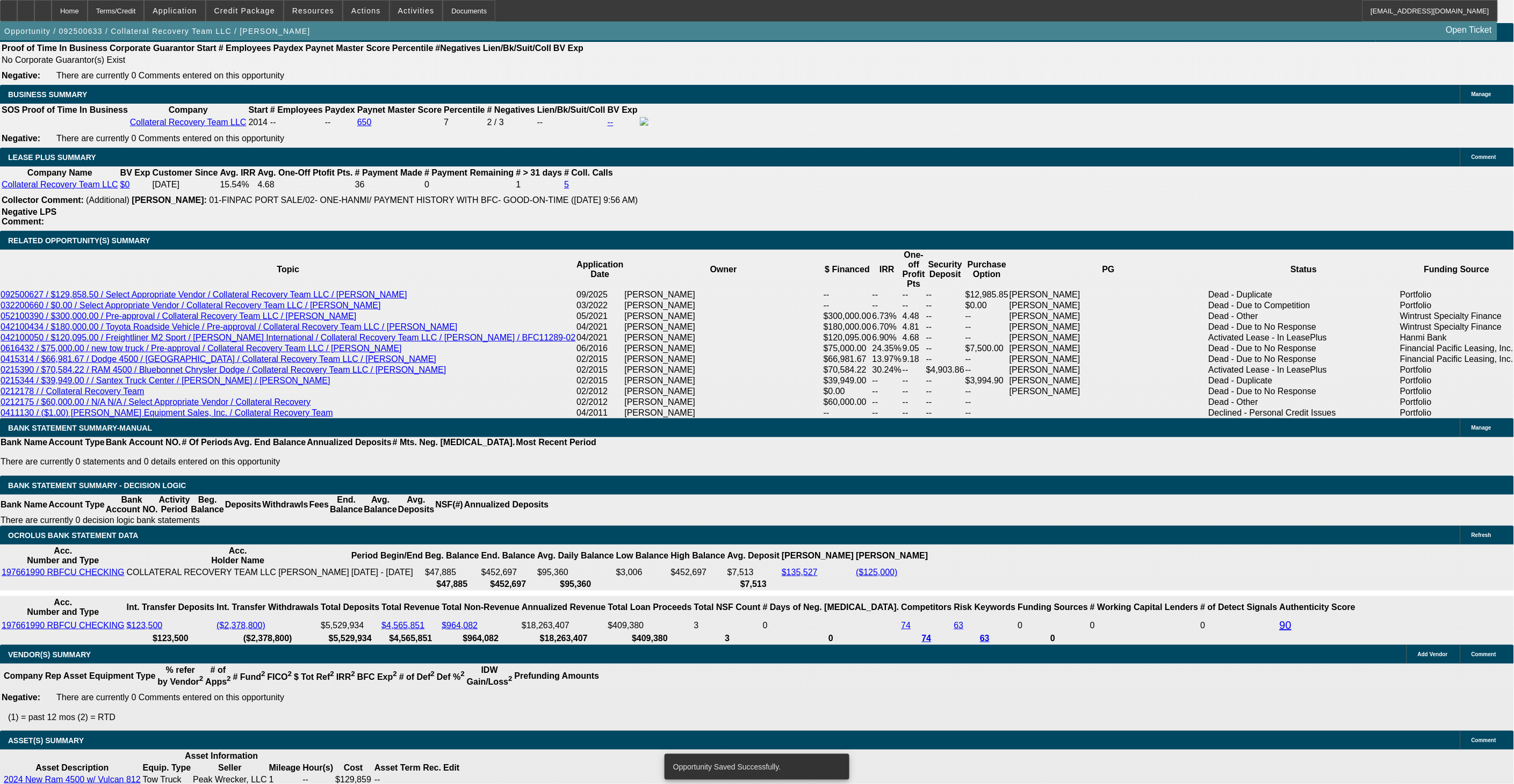
select select "0"
select select "2"
select select "0"
select select "6"
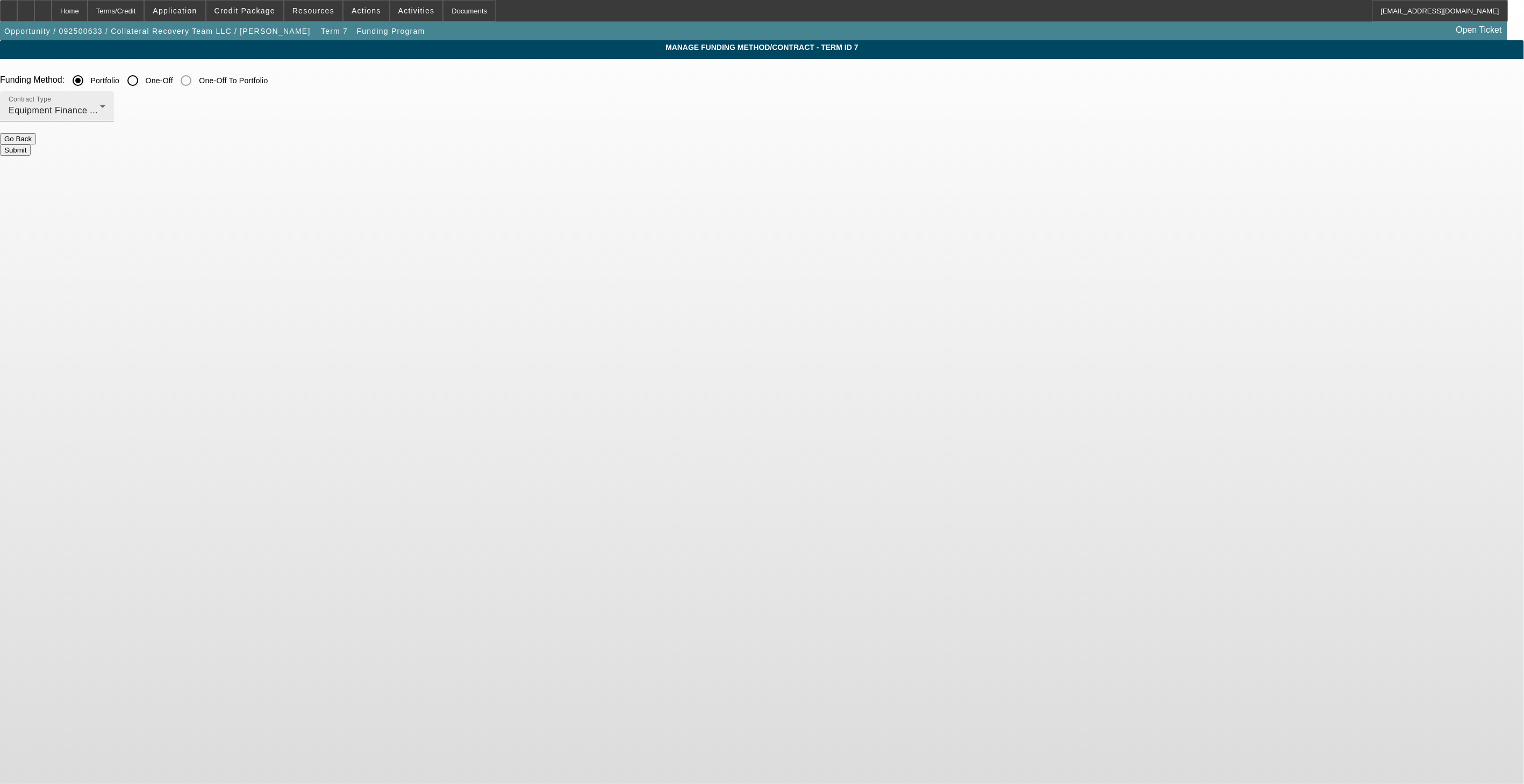
click at [100, 110] on div "Equipment Finance Agreement" at bounding box center [54, 110] width 91 height 13
click at [547, 138] on mat-option "Lease Agreement" at bounding box center [526, 139] width 141 height 25
click at [100, 106] on div "Lease Agreement" at bounding box center [54, 110] width 91 height 13
click at [538, 157] on span "Equipment Finance Agreement" at bounding box center [526, 164] width 123 height 25
click at [144, 79] on input "One-Off" at bounding box center [133, 80] width 22 height 22
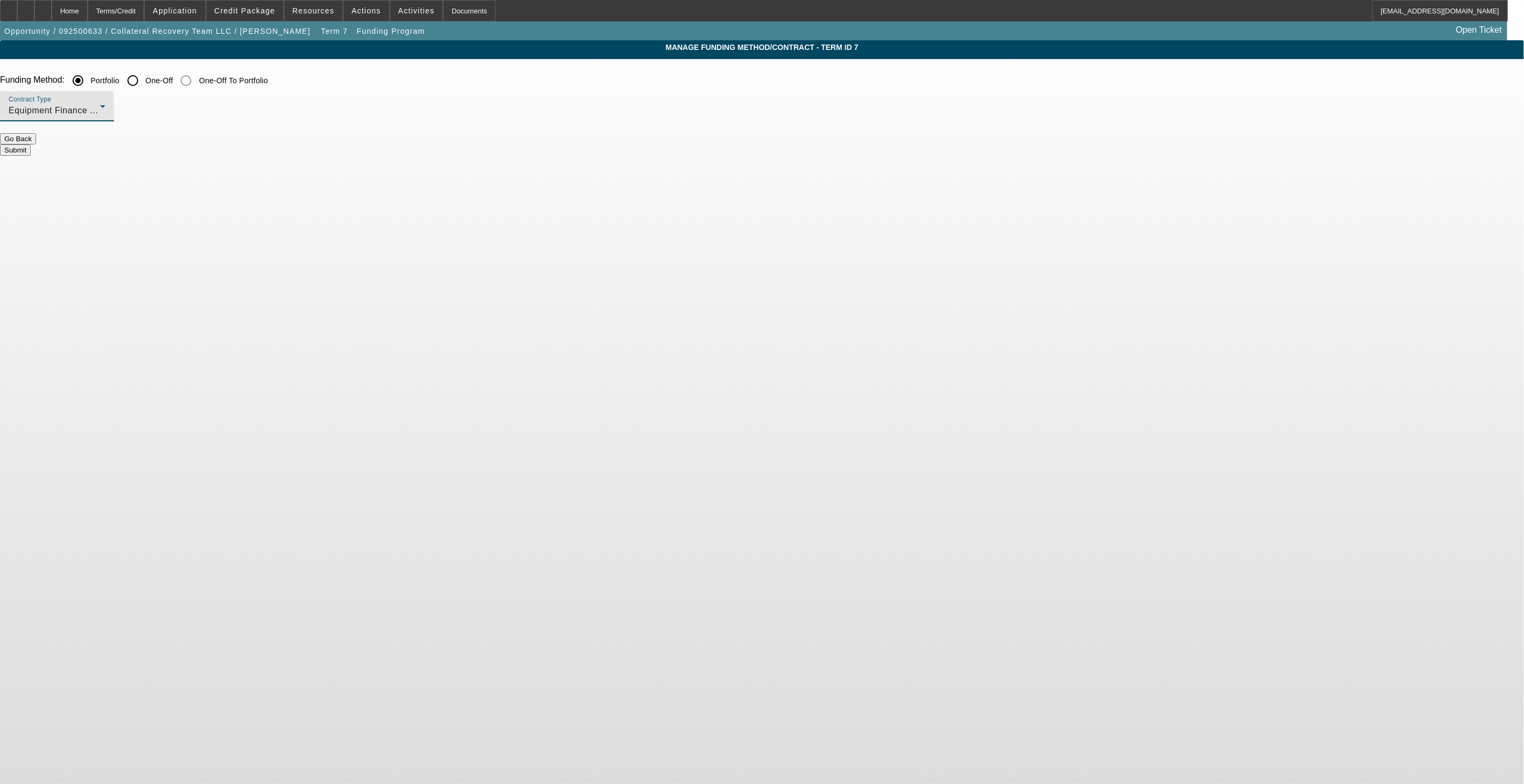
radio input "true"
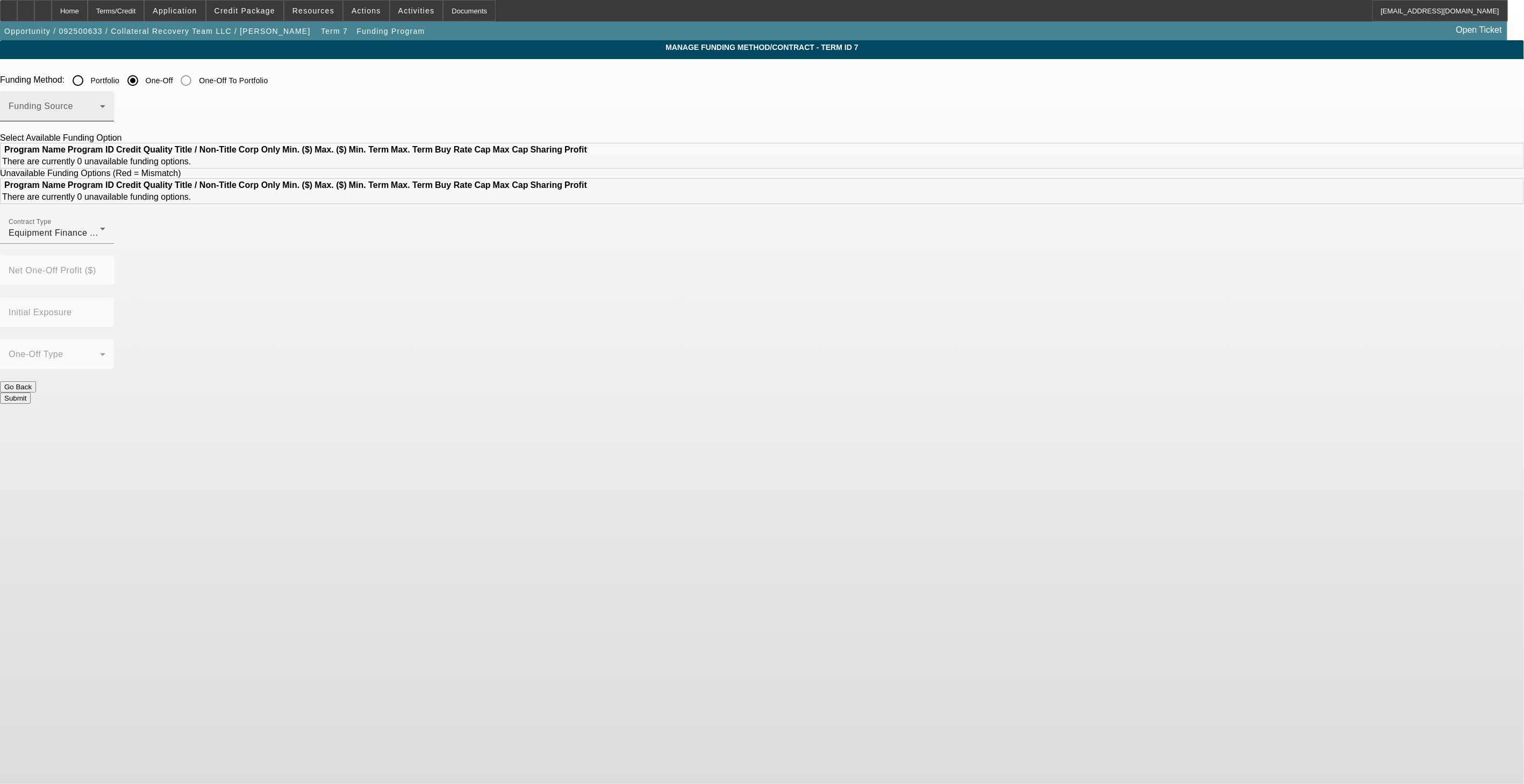
click at [100, 112] on span at bounding box center [54, 110] width 91 height 13
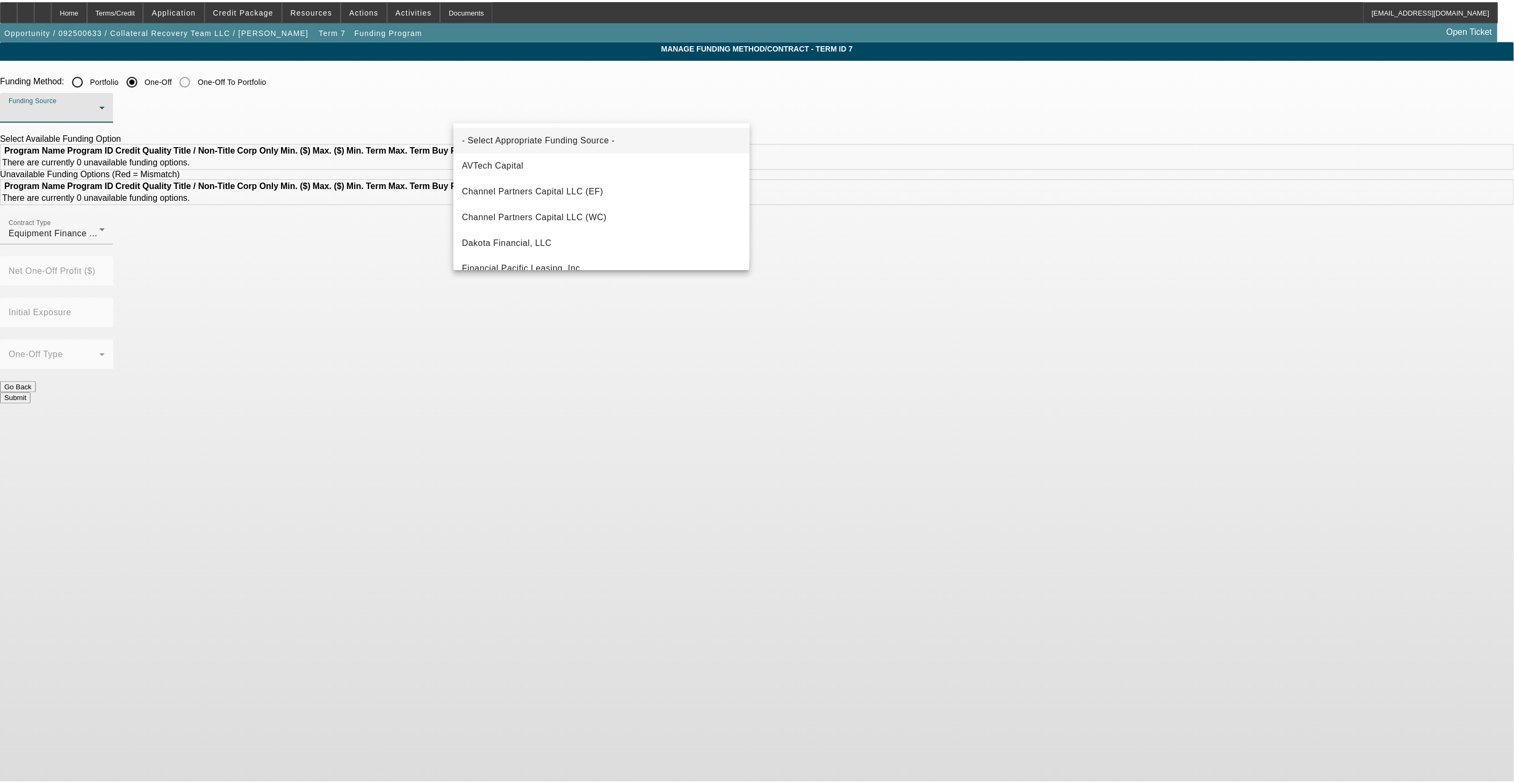
scroll to position [12, 0]
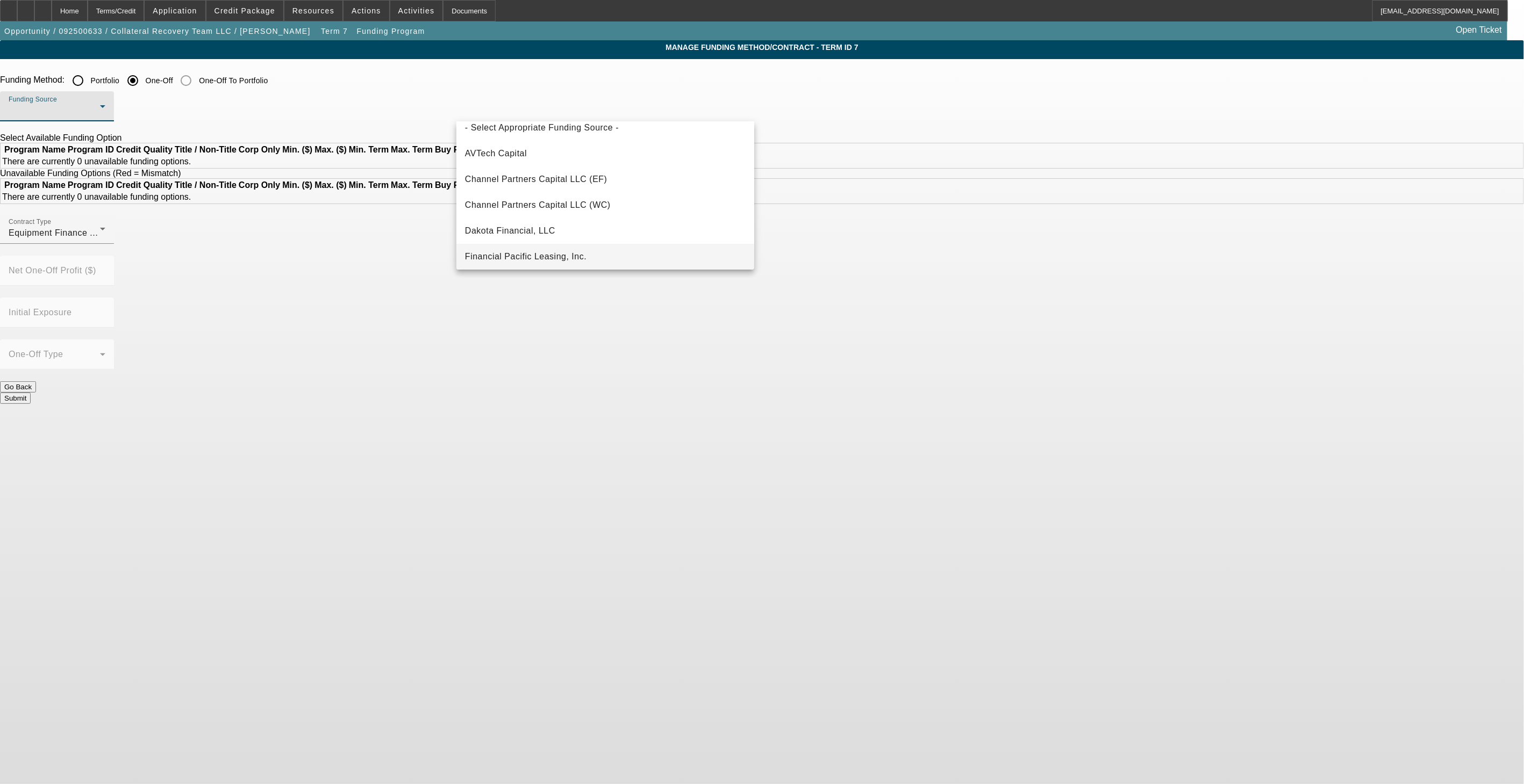
click at [589, 258] on mat-option "Financial Pacific Leasing, Inc." at bounding box center [605, 256] width 297 height 25
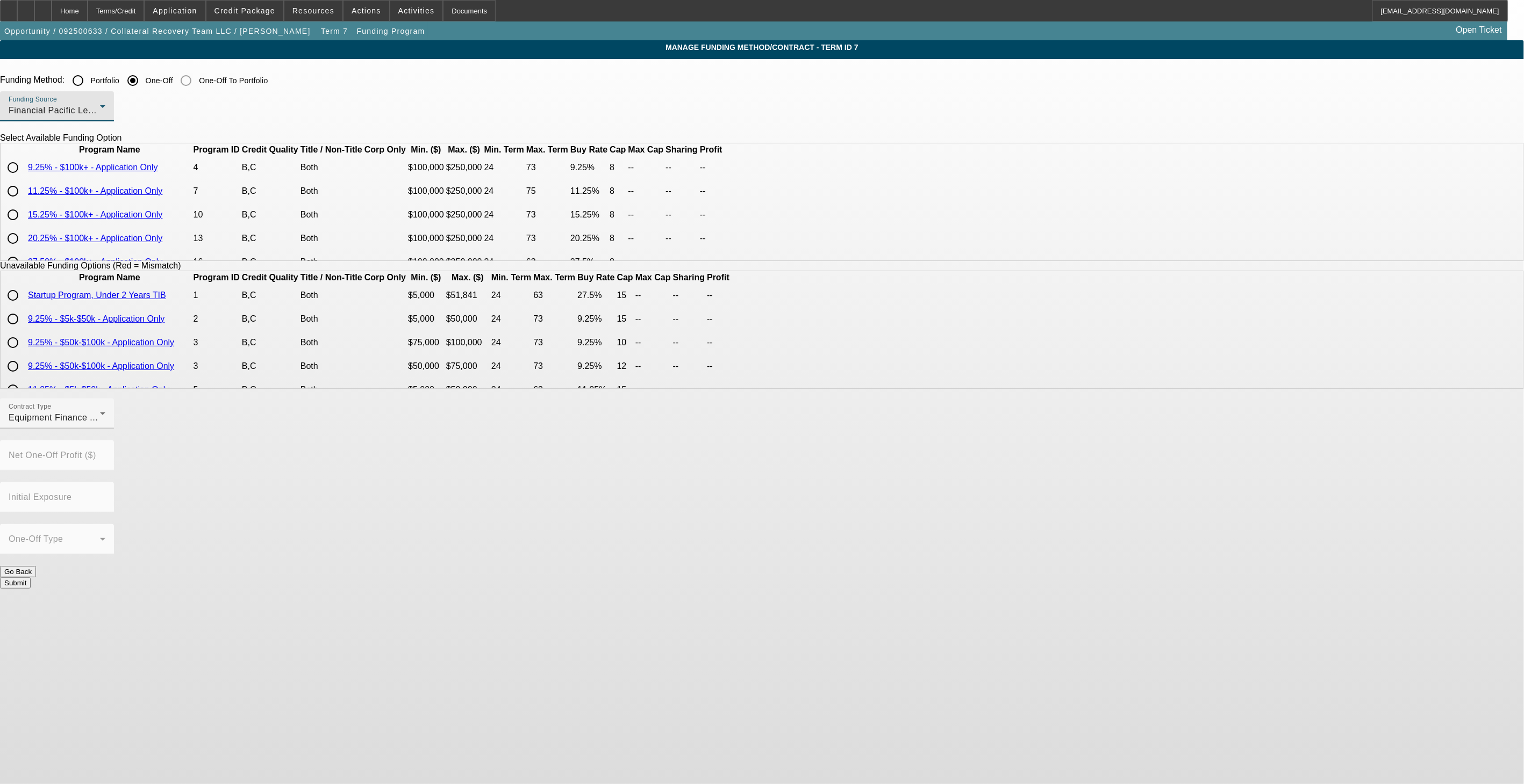
click at [23, 178] on input "radio" at bounding box center [13, 167] width 22 height 22
radio input "true"
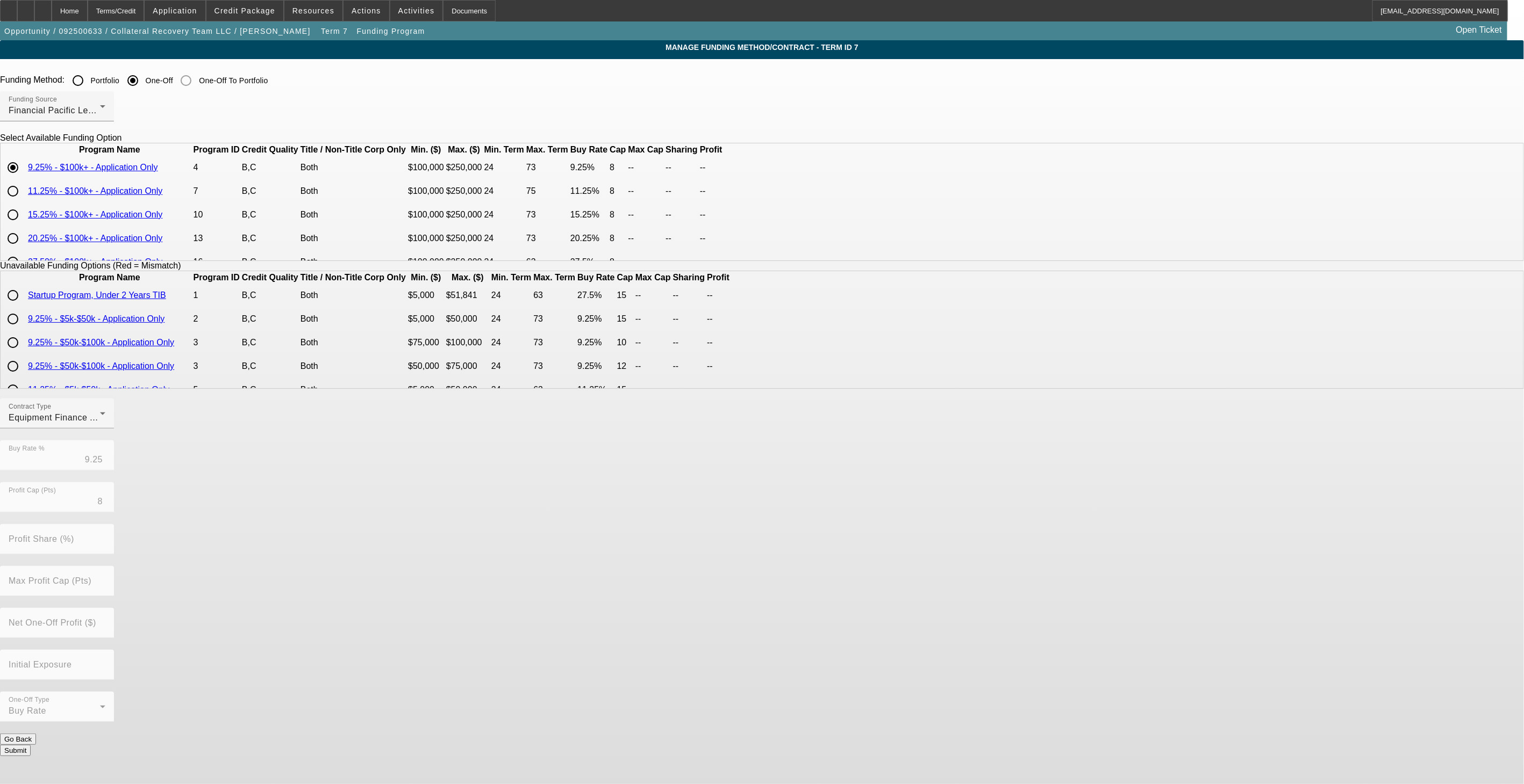
click at [739, 572] on div "Contract Type Equipment Finance Agreement Buy Rate % 9.25 Profit Cap (Pts) 8 Pr…" at bounding box center [762, 566] width 1524 height 335
click at [30, 745] on button "Submit" at bounding box center [15, 751] width 30 height 12
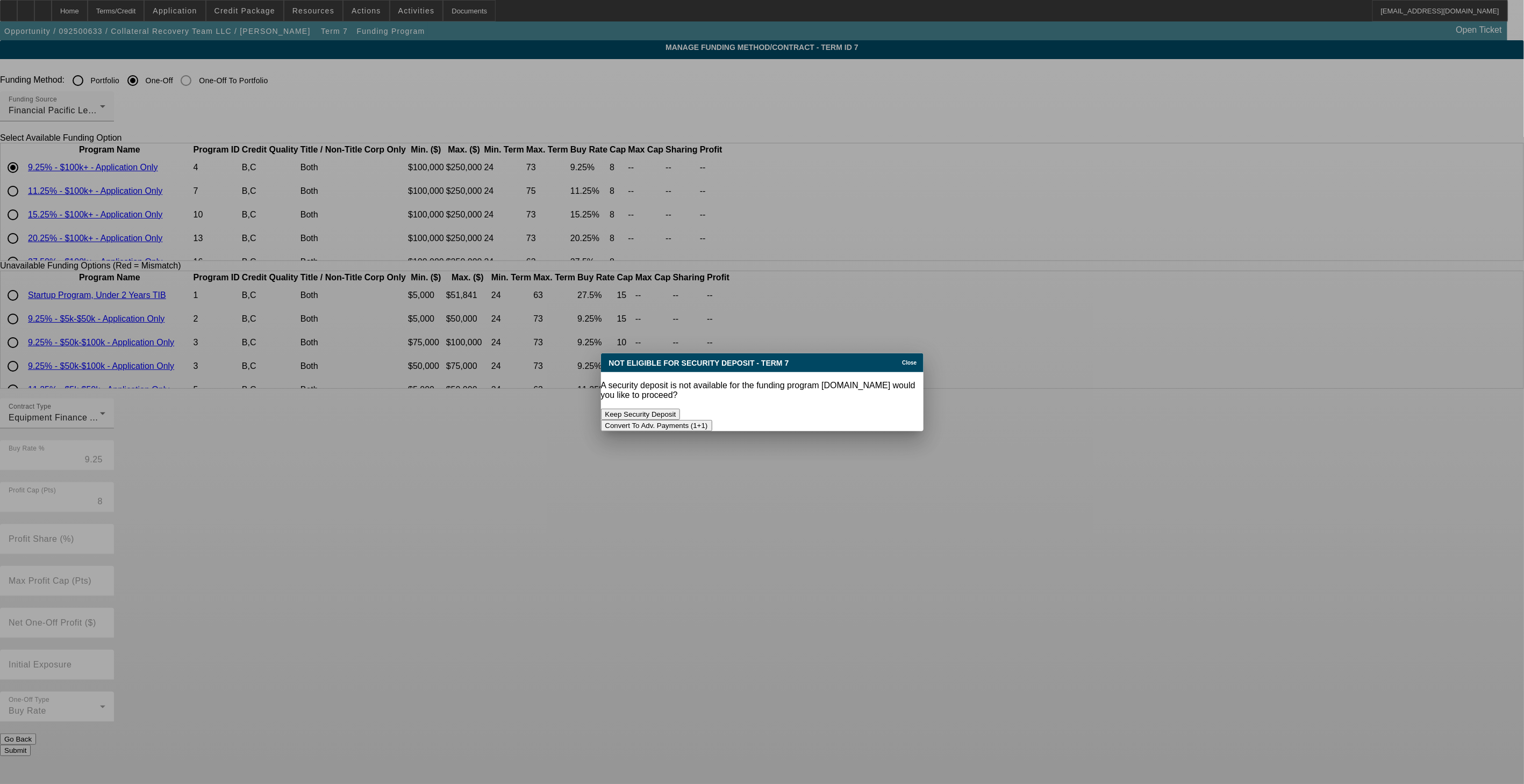
click at [712, 420] on button "Convert To Adv. Payments (1+1)" at bounding box center [656, 426] width 112 height 12
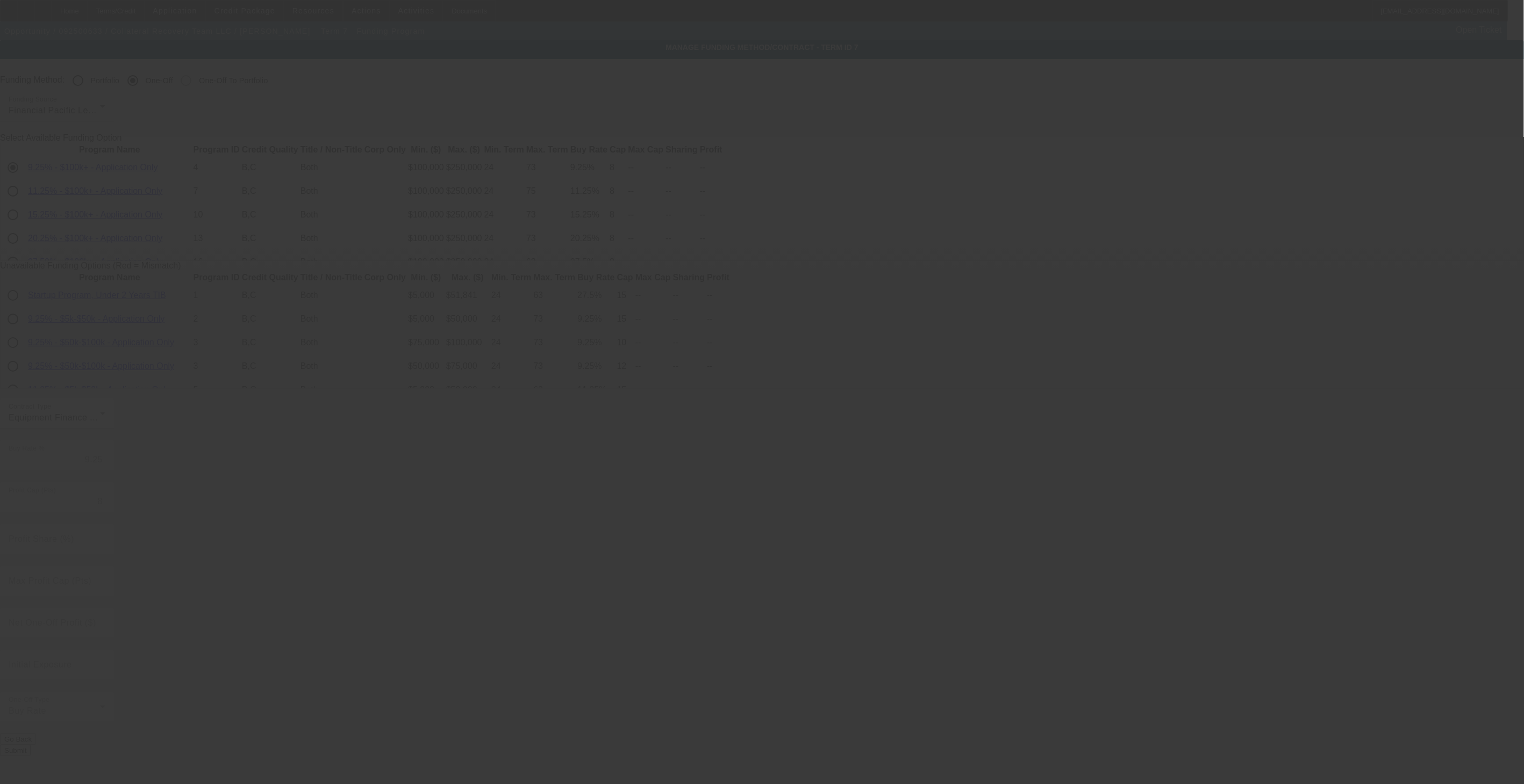
radio input "true"
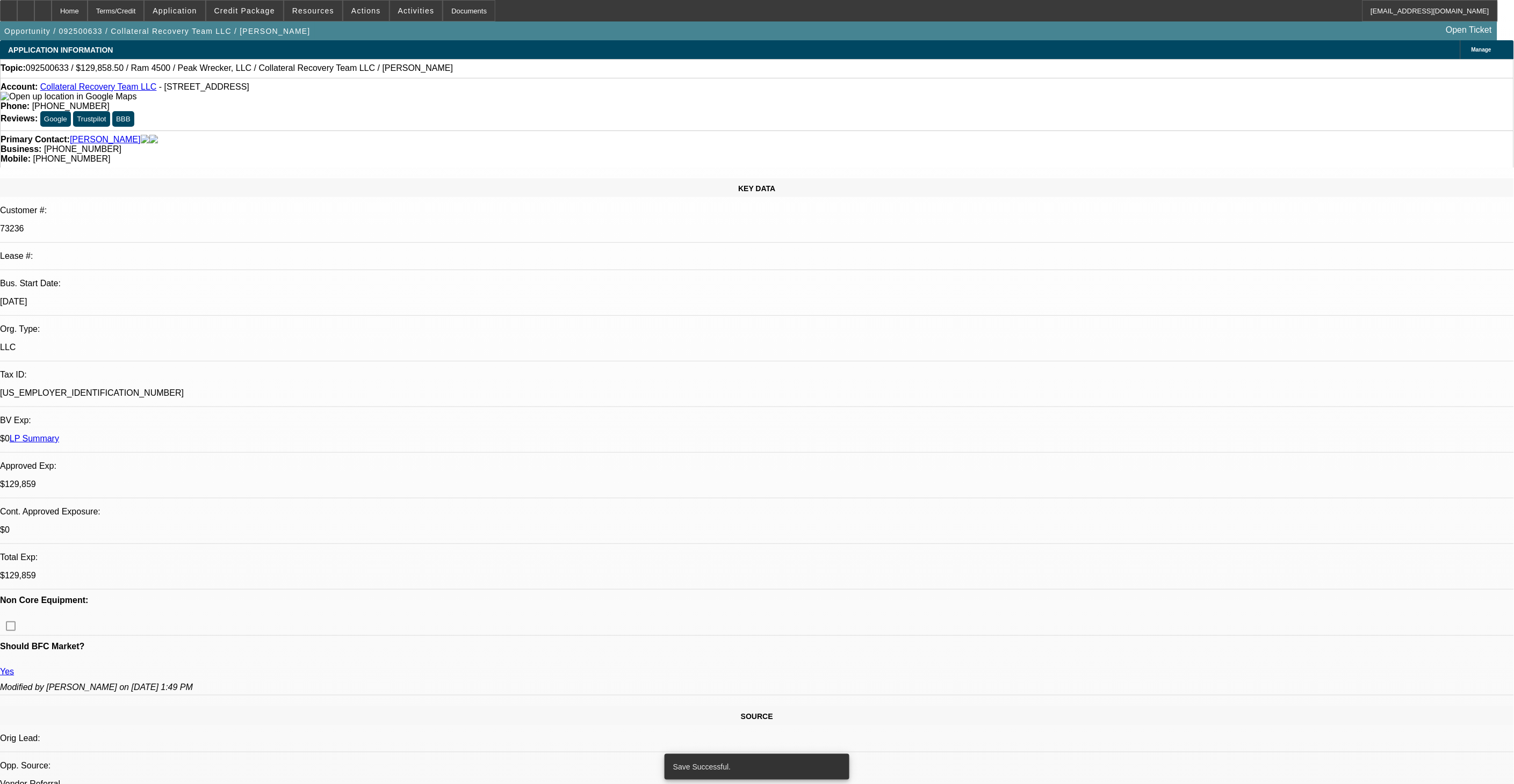
select select "0"
select select "6"
select select "0.15"
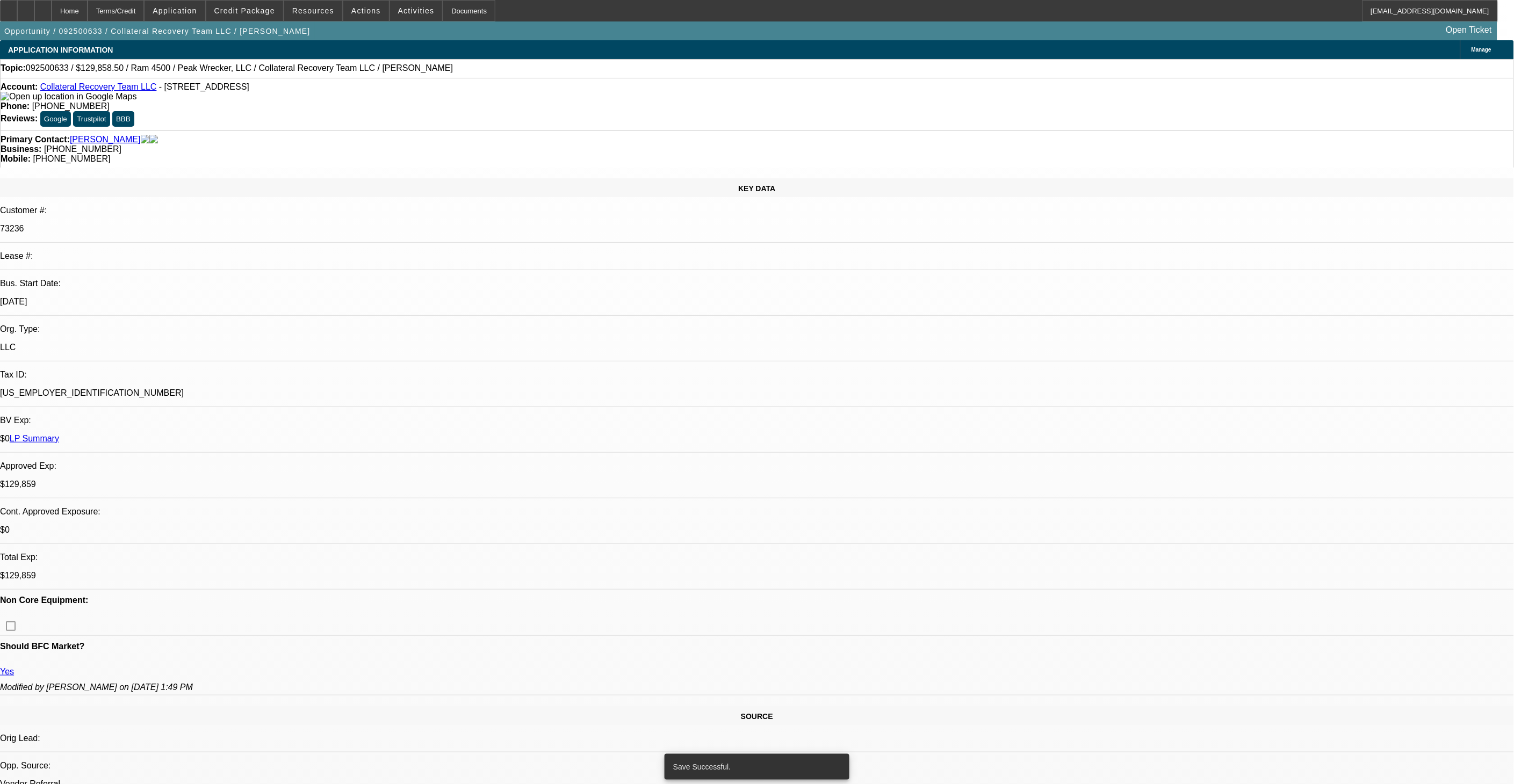
select select "0"
select select "3"
select select "0"
select select "6"
select select "0.15"
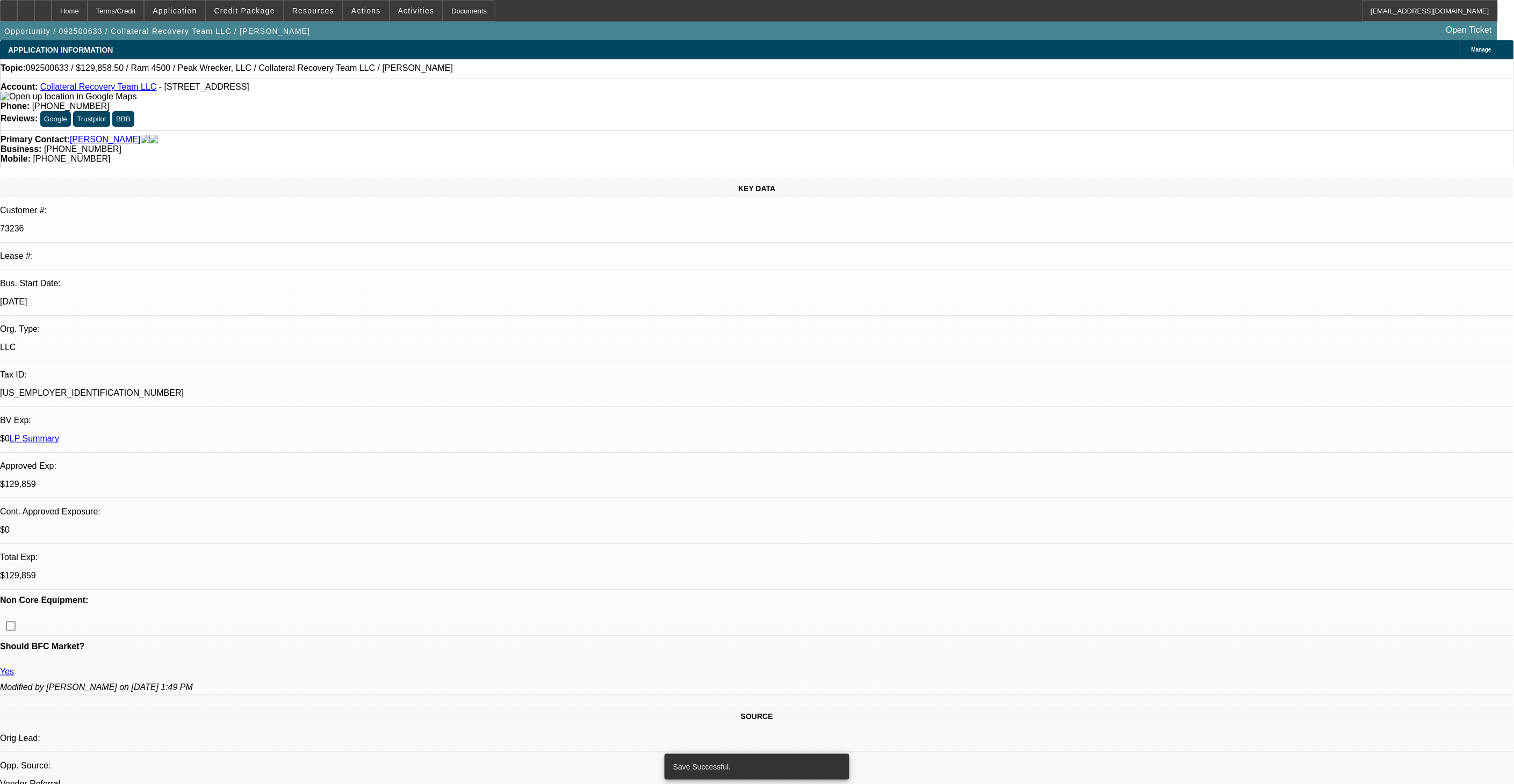
select select "0"
select select "3"
select select "0"
select select "6"
select select "0"
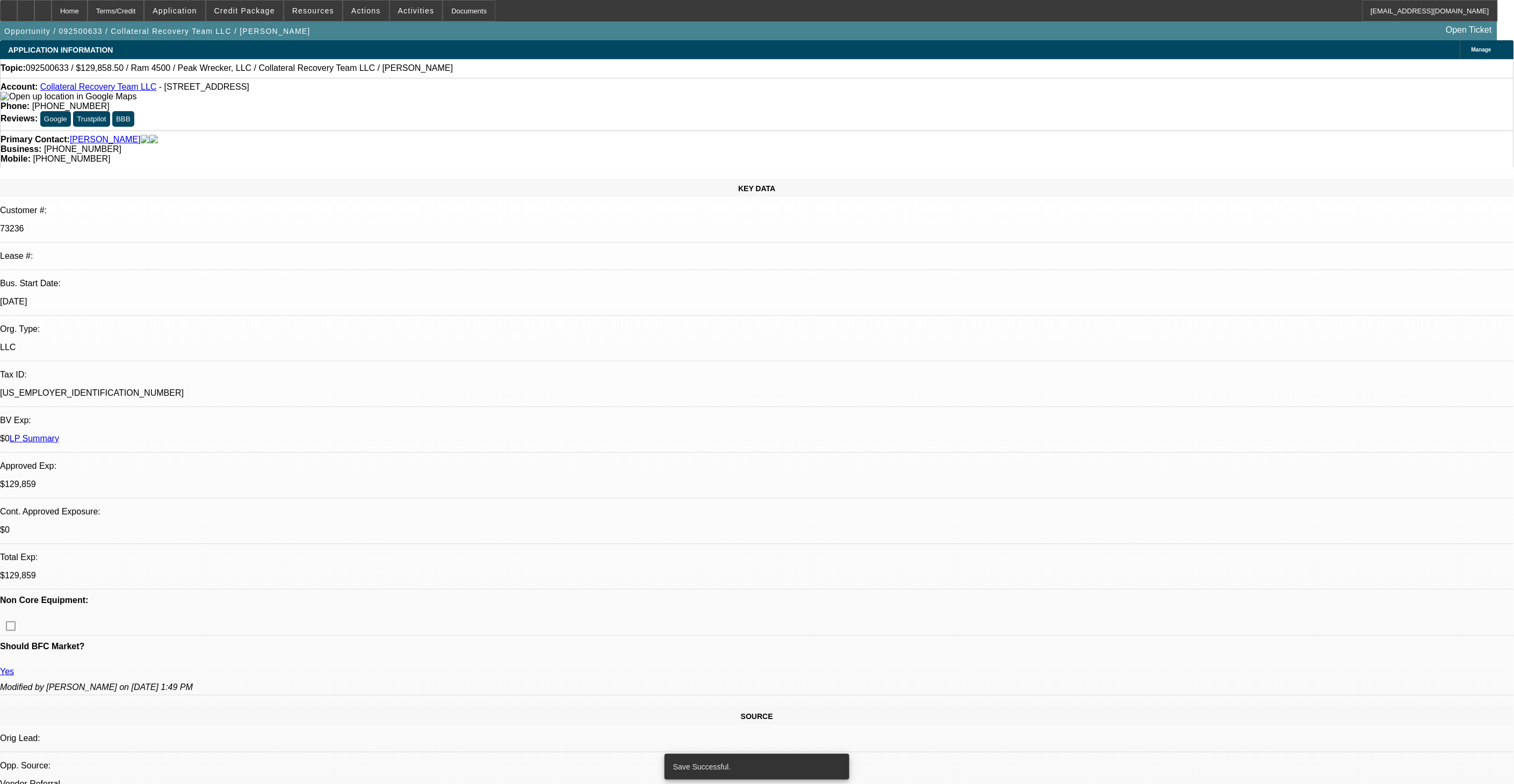
select select "2"
select select "0"
select select "6"
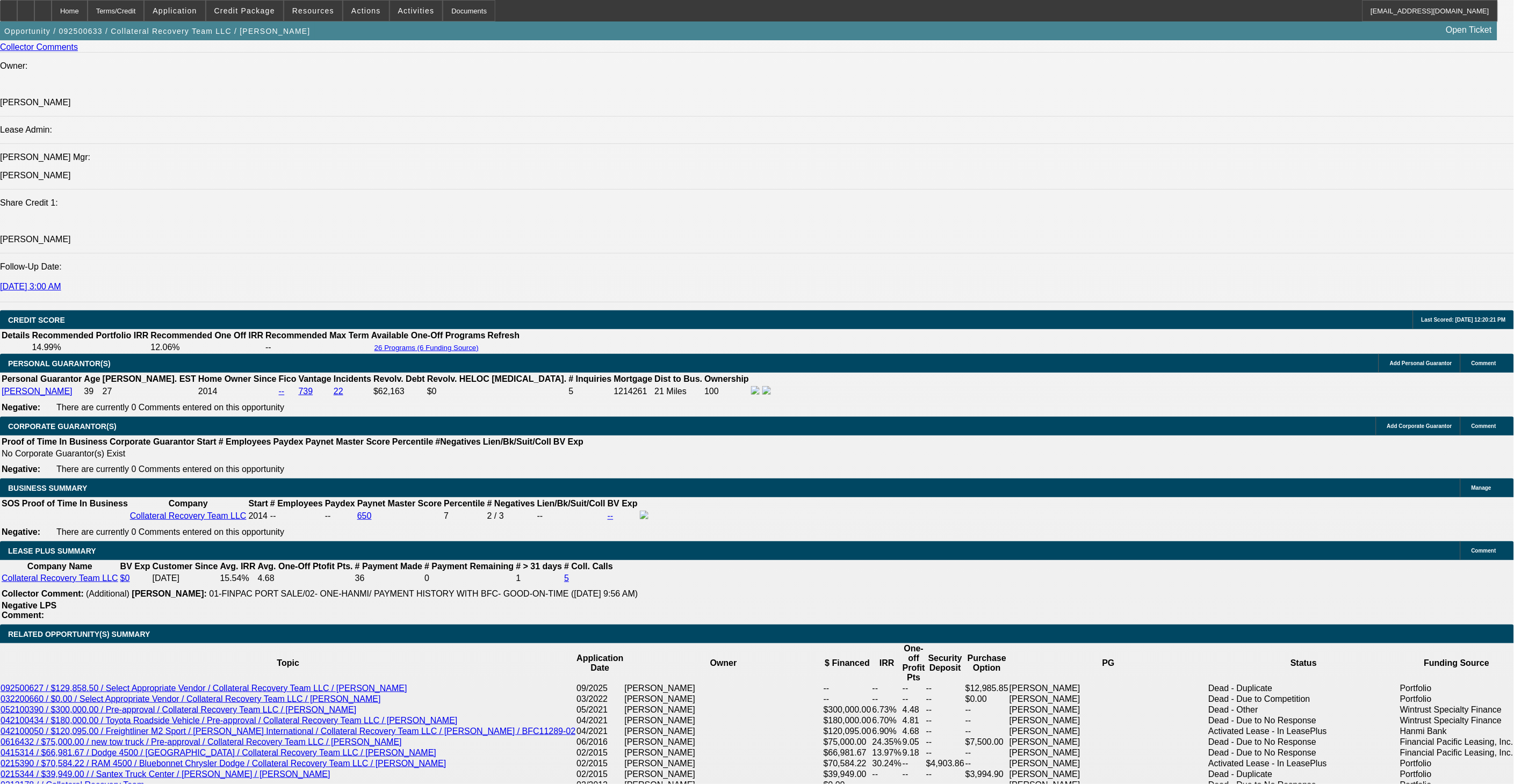
scroll to position [1611, 0]
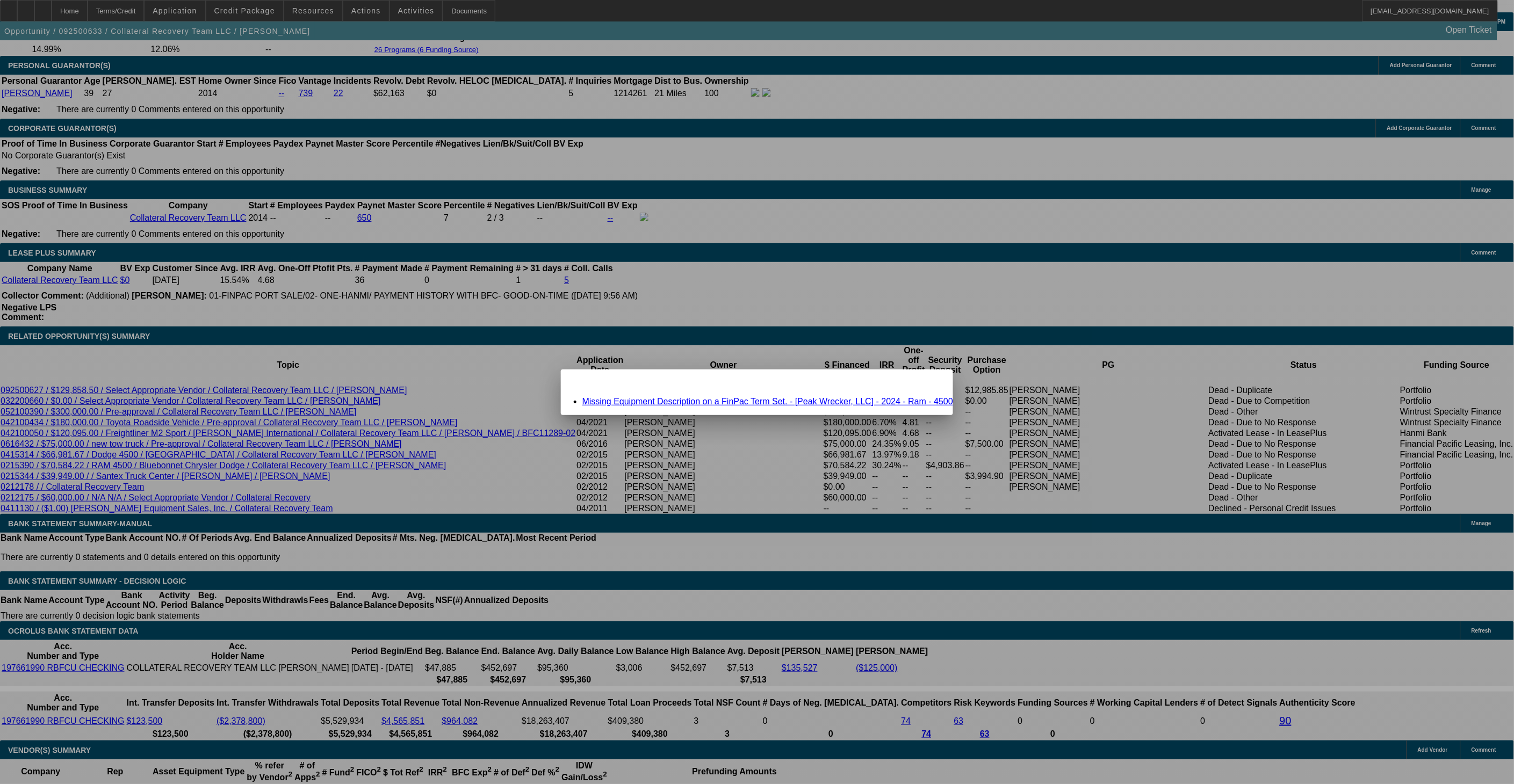
click at [726, 403] on link "Missing Equipment Description on a FinPac Term Set. - [Peak Wrecker, LLC] - 202…" at bounding box center [768, 401] width 371 height 9
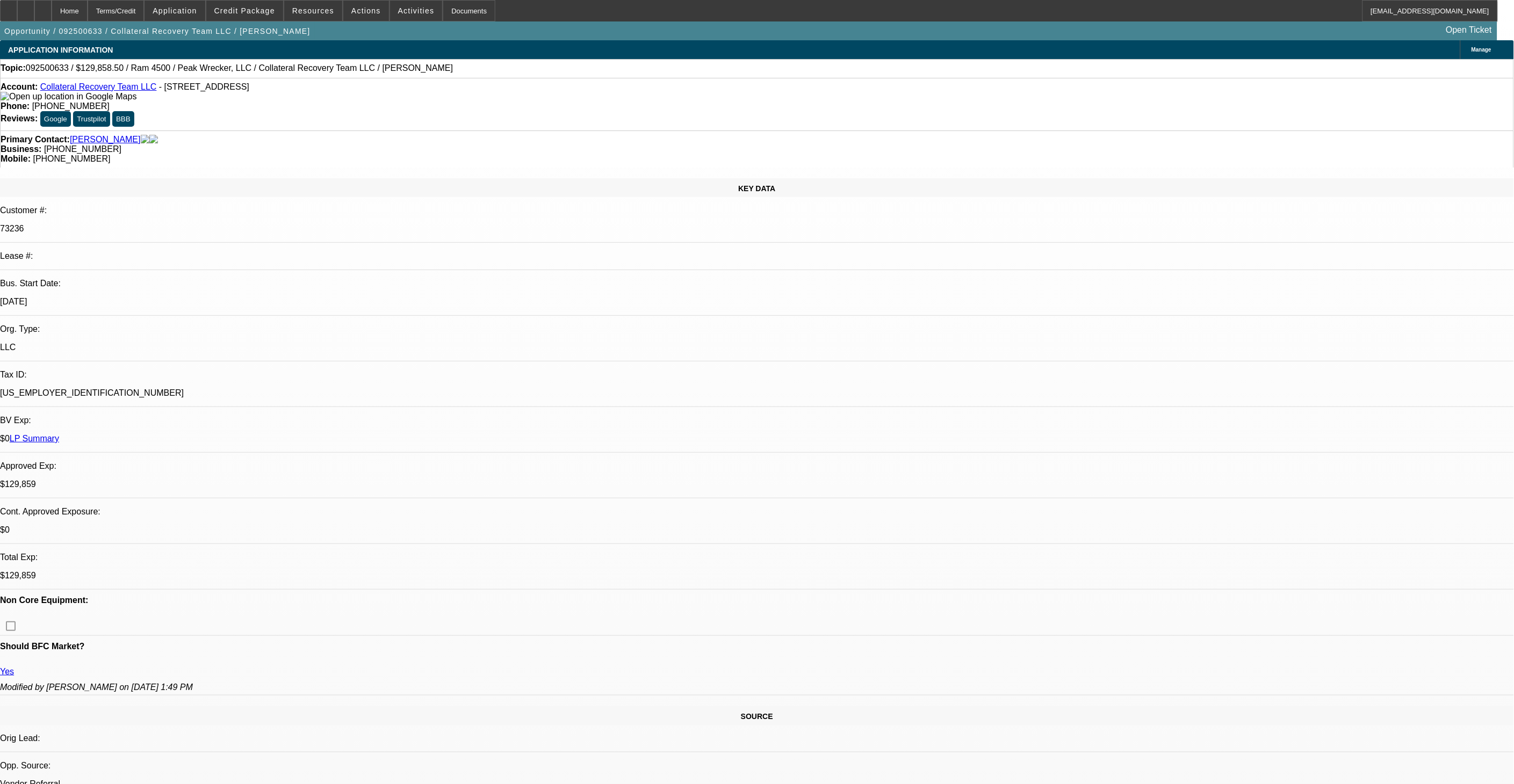
scroll to position [1611, 0]
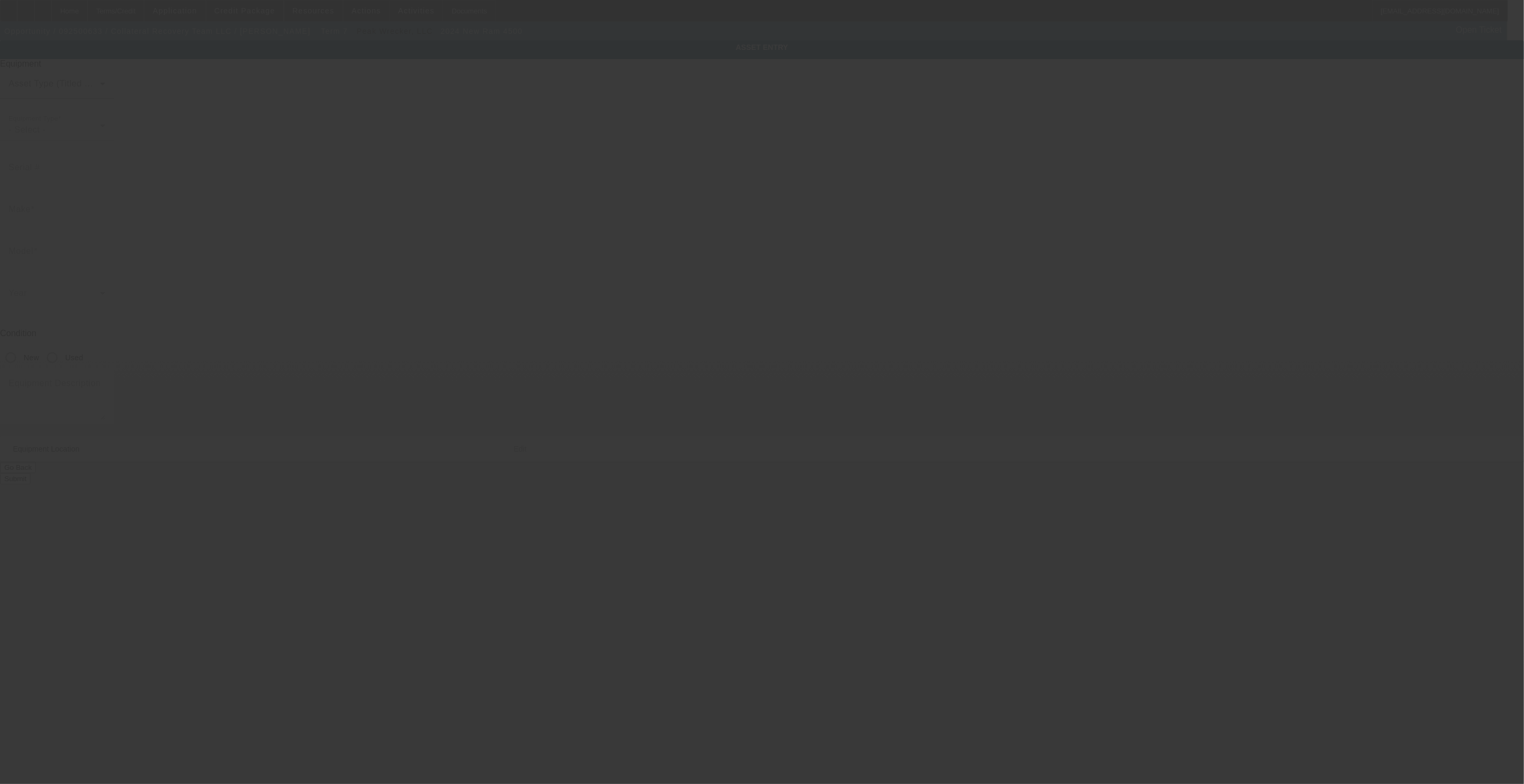
type input "ram"
type input "4500"
radio input "true"
type input "12021 Nacogdoches Rd"
type input "San Antonio"
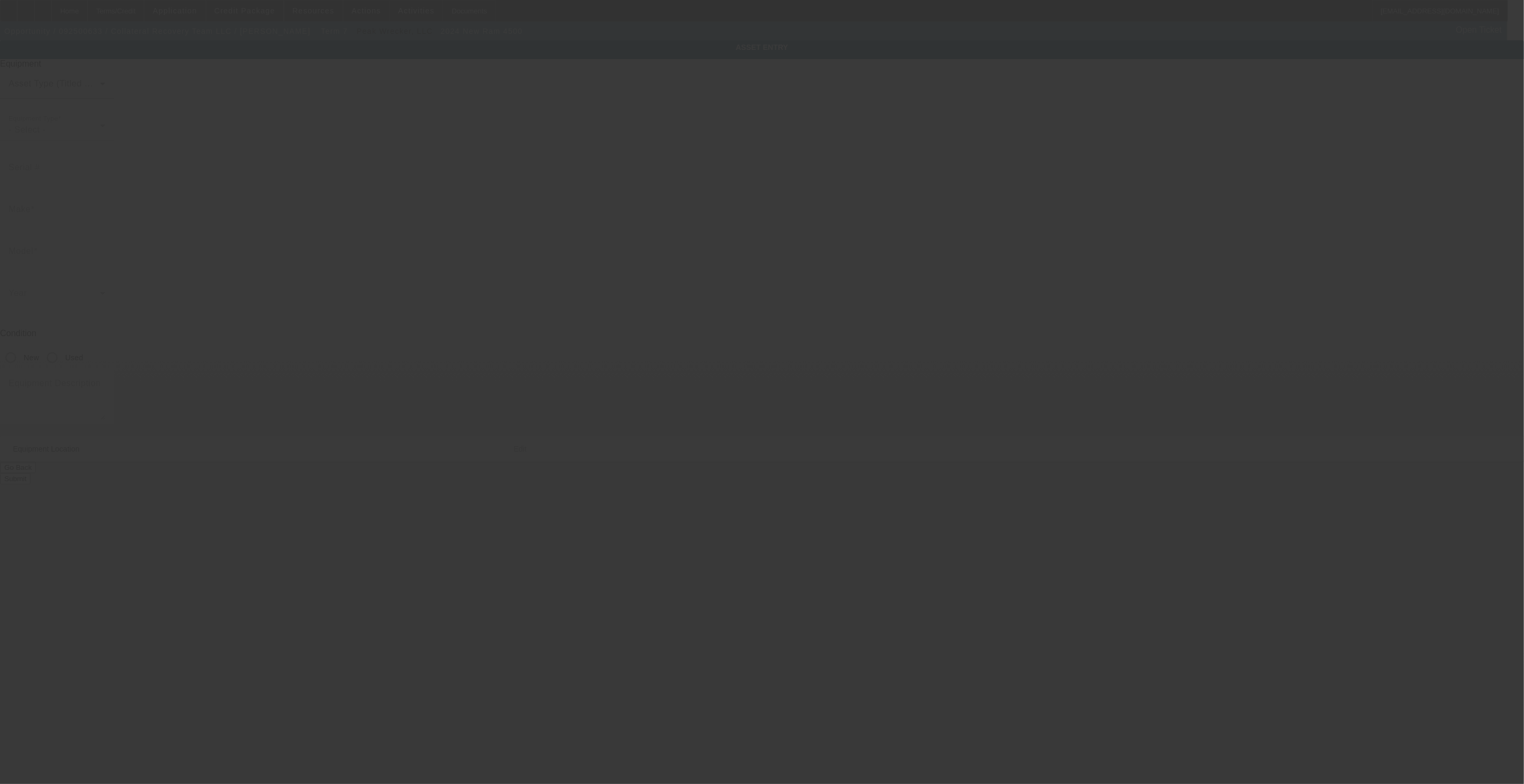
type input "78217"
type input "Bexar"
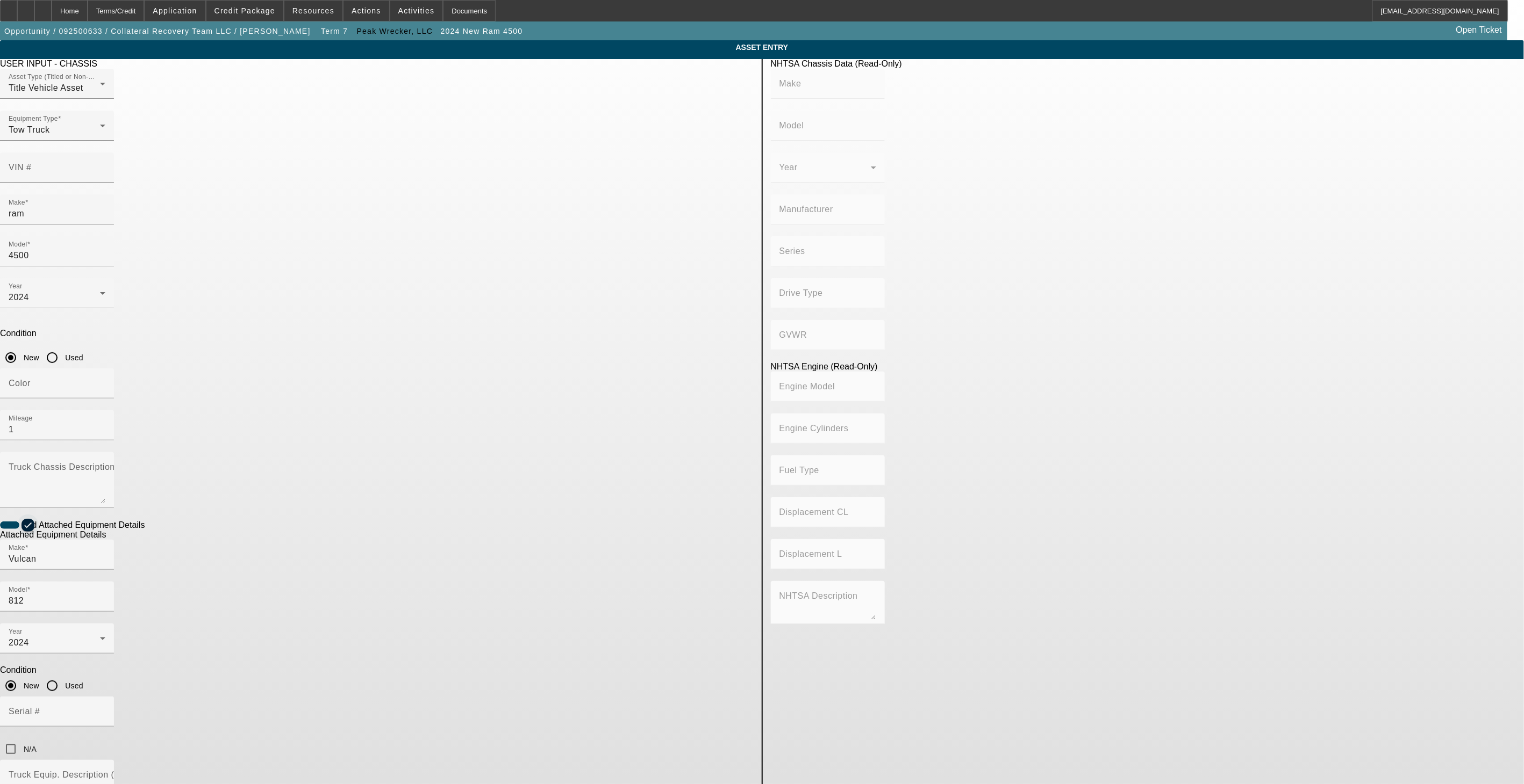
click at [34, 519] on span "button" at bounding box center [27, 525] width 13 height 13
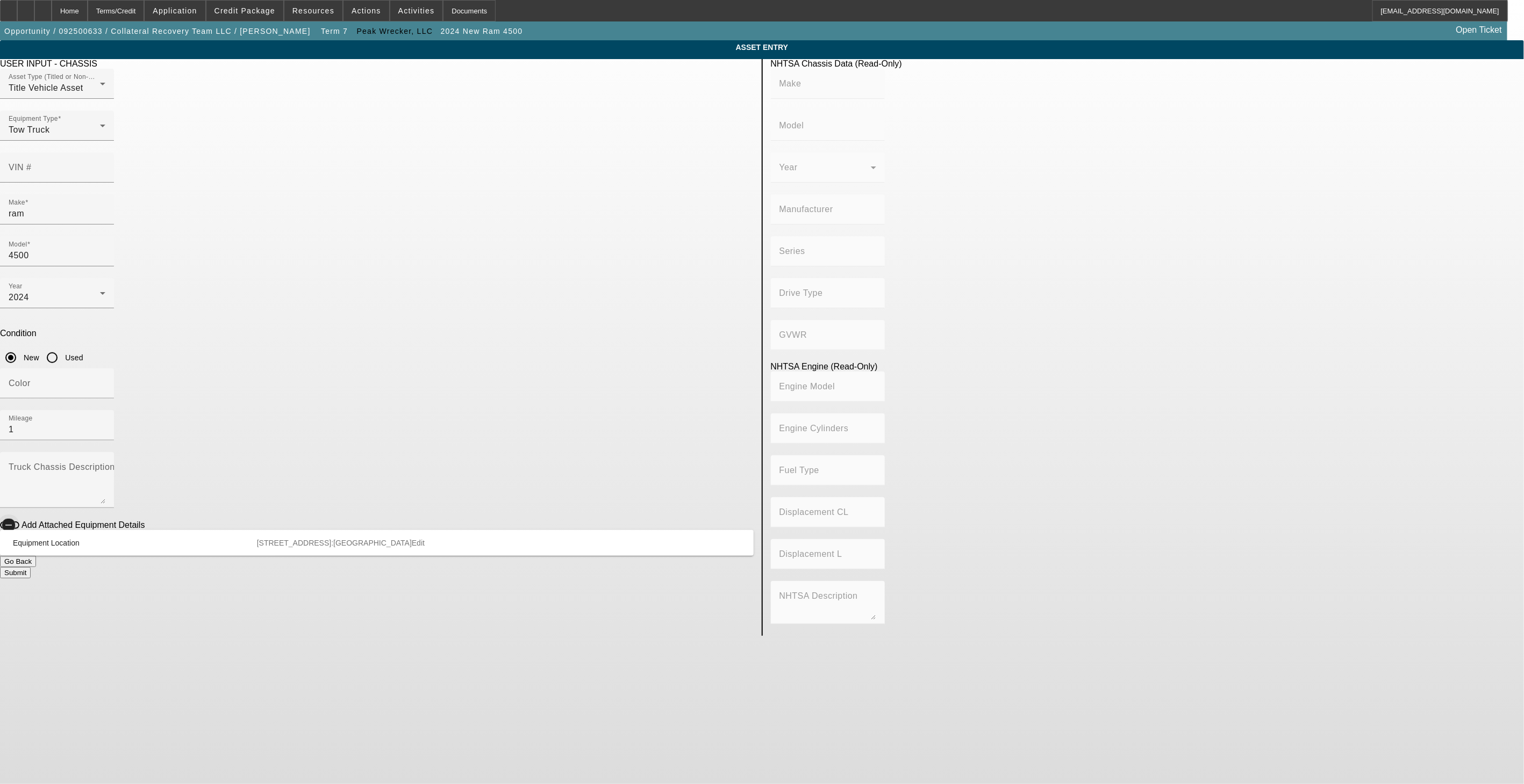
click at [20, 514] on span "button" at bounding box center [9, 525] width 22 height 22
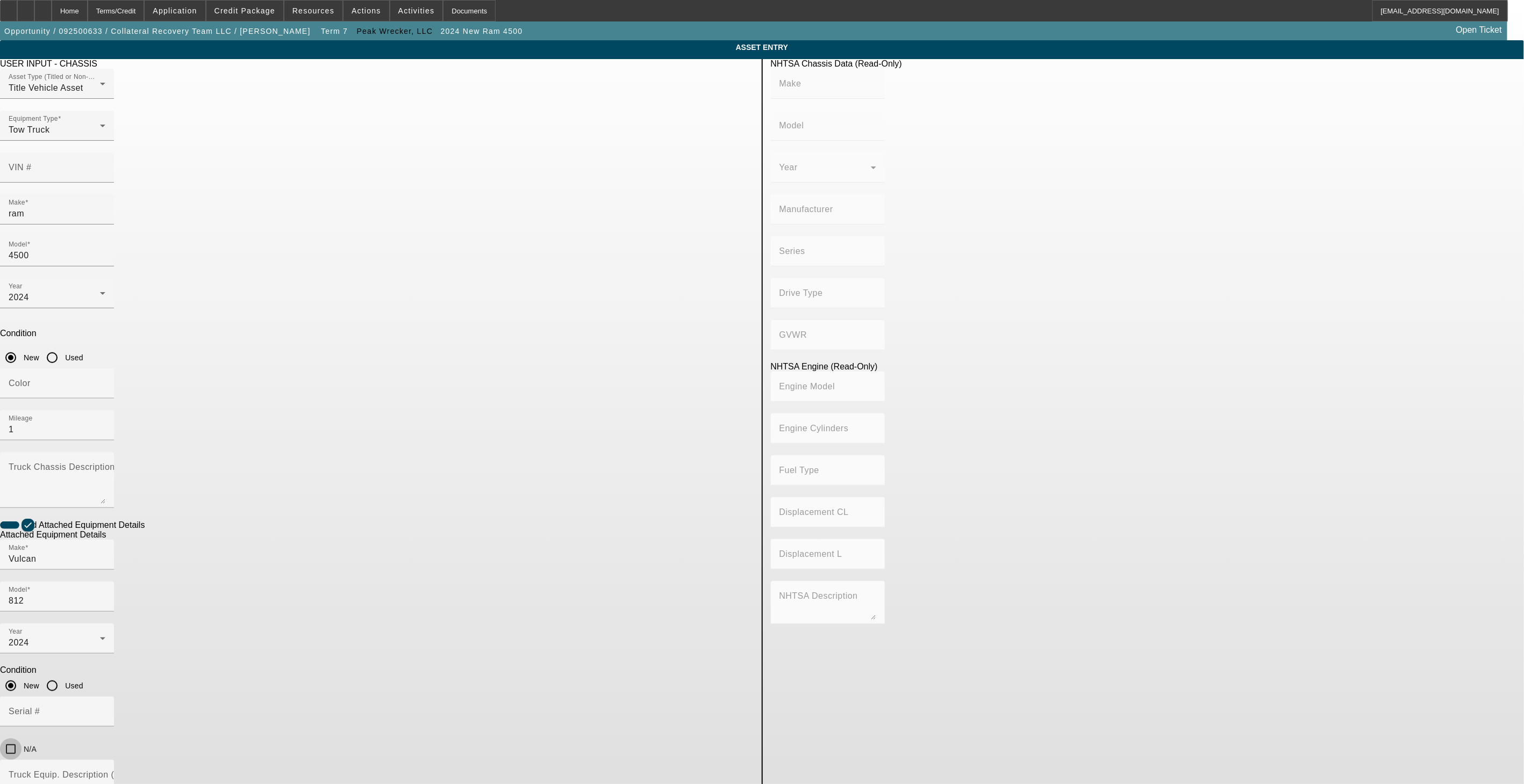
click at [22, 739] on input "N/A" at bounding box center [11, 750] width 22 height 22
checkbox input "true"
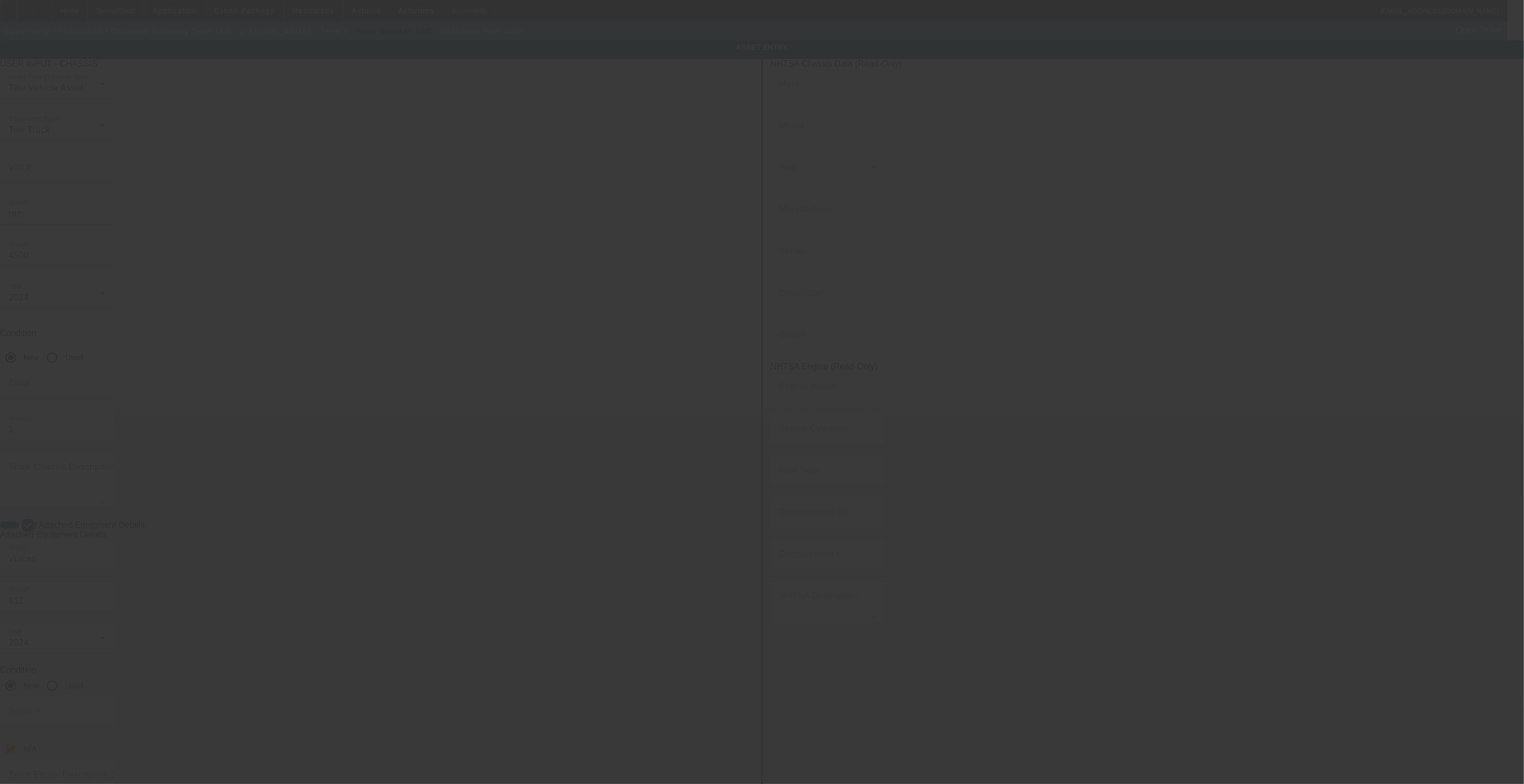
drag, startPoint x: 670, startPoint y: 525, endPoint x: 667, endPoint y: 520, distance: 5.8
click at [669, 524] on div at bounding box center [762, 392] width 1524 height 784
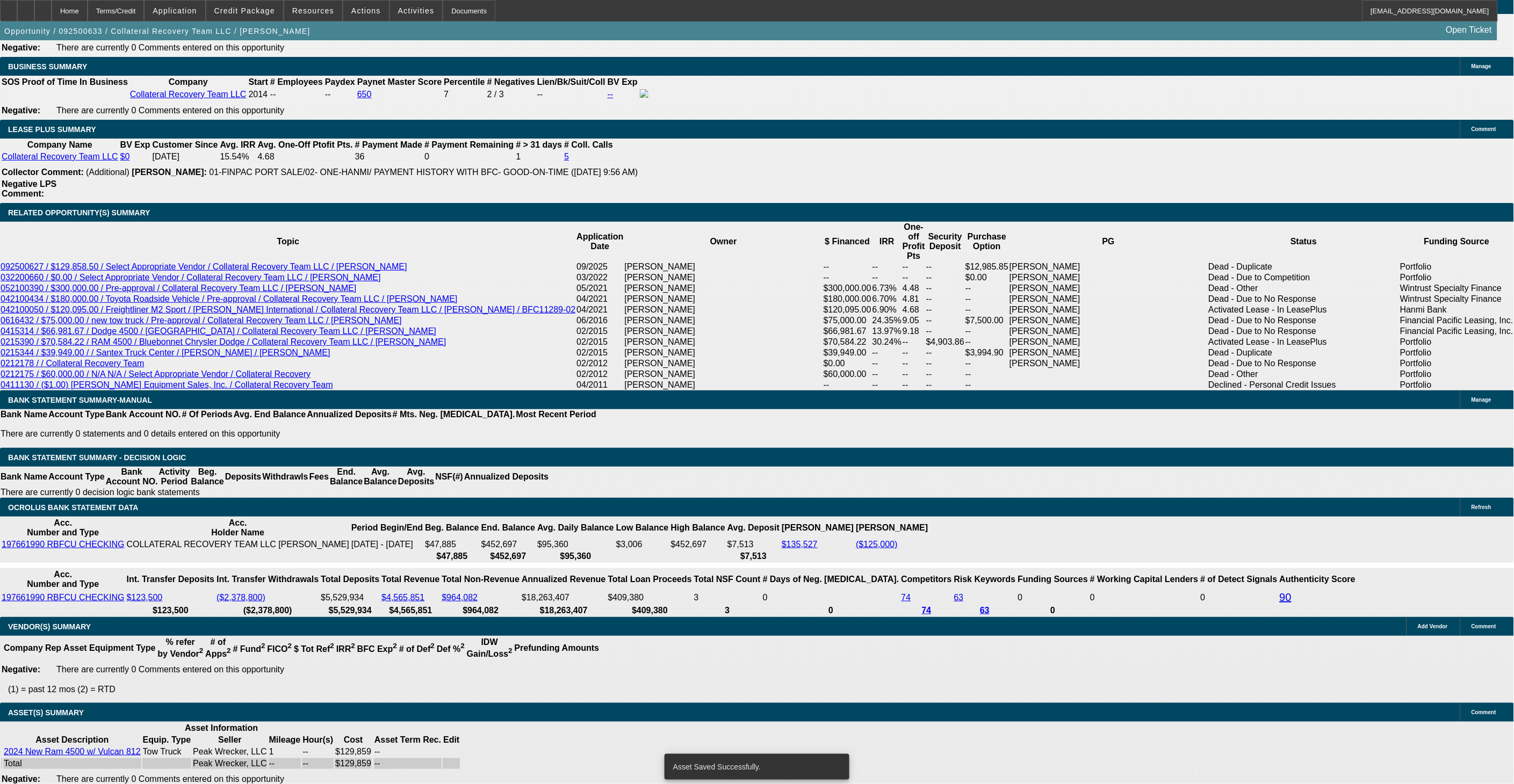
select select "0"
select select "6"
select select "0.15"
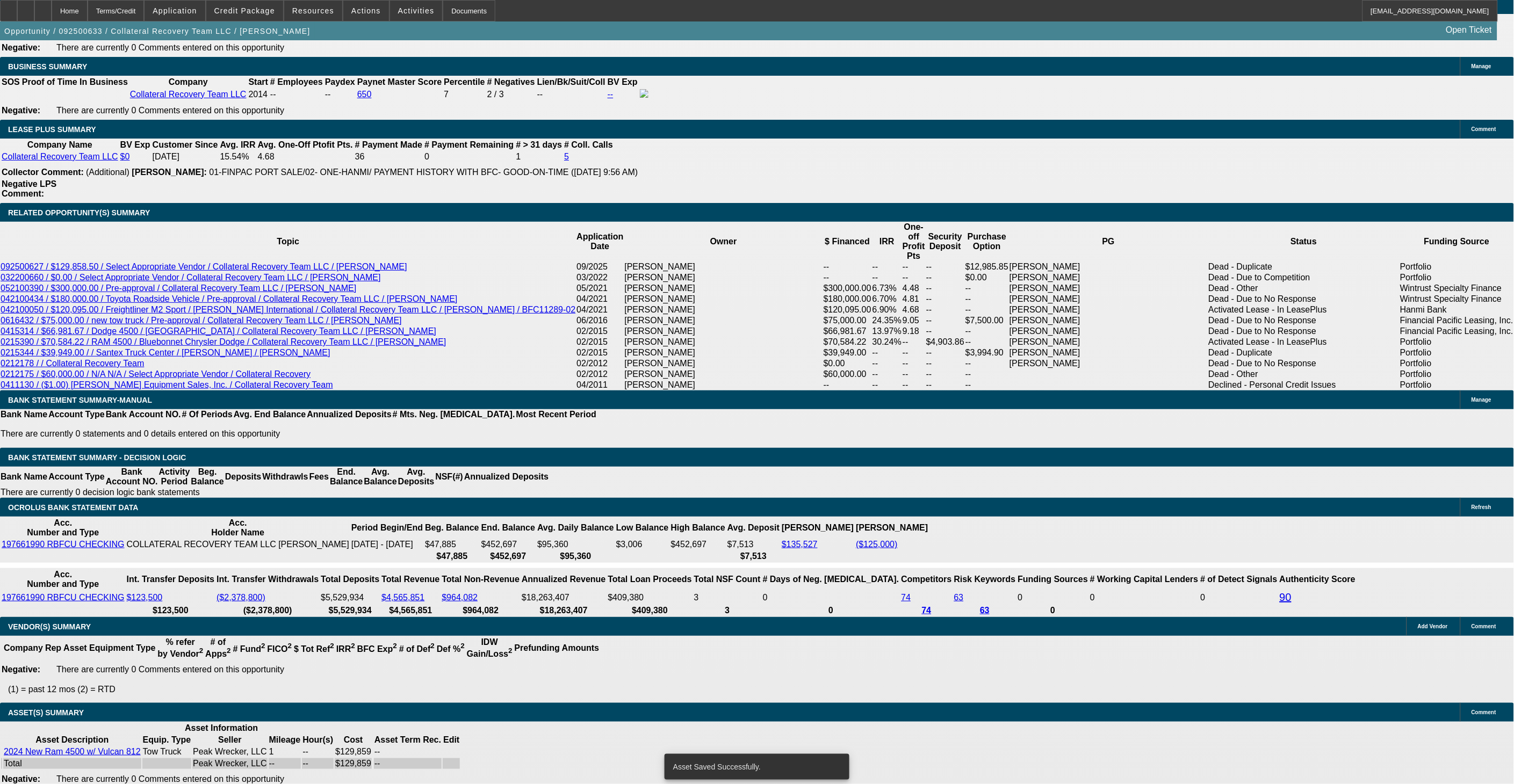
select select "0"
select select "3"
select select "0"
select select "6"
select select "0.15"
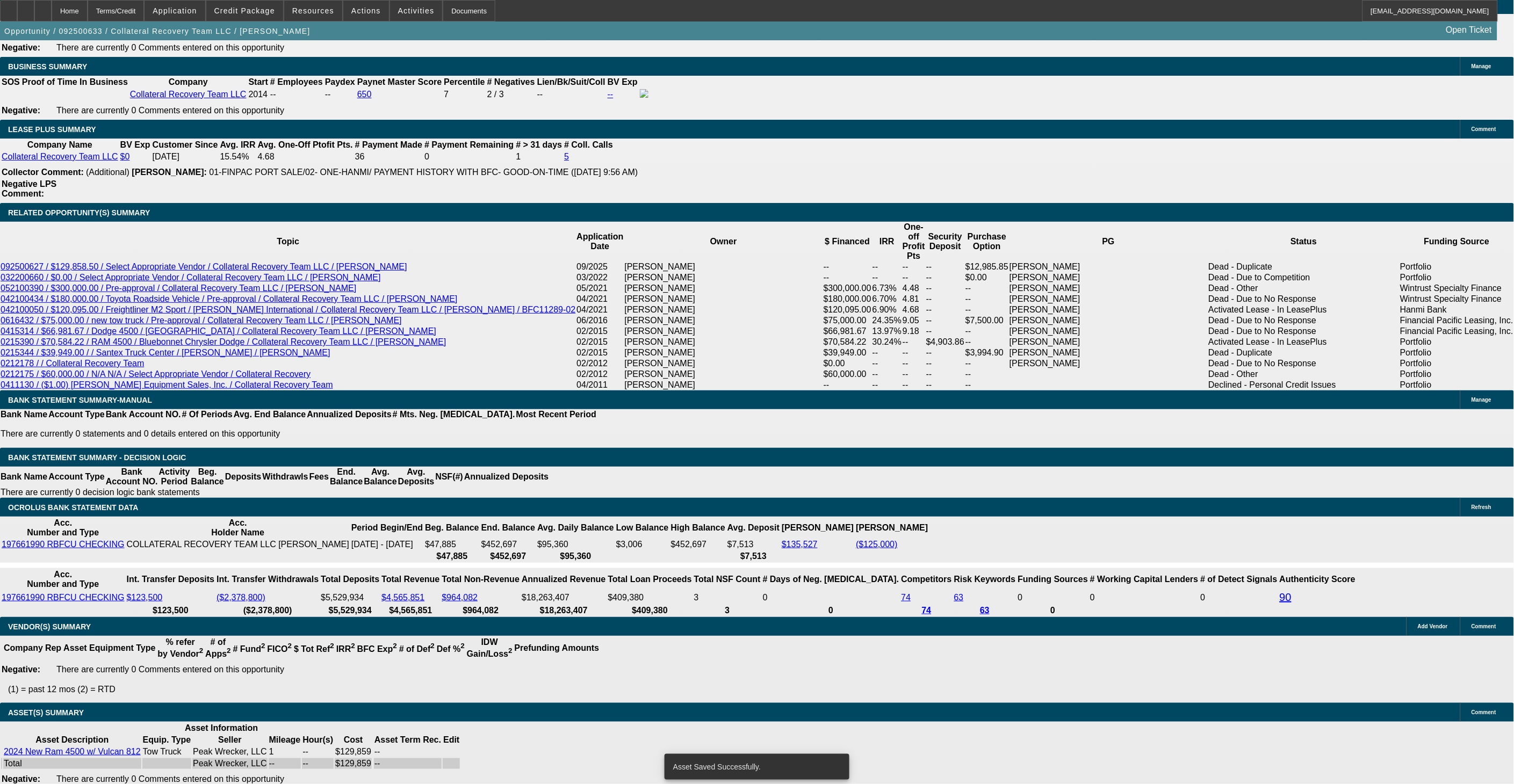
select select "0"
select select "3"
select select "0"
select select "6"
select select "0"
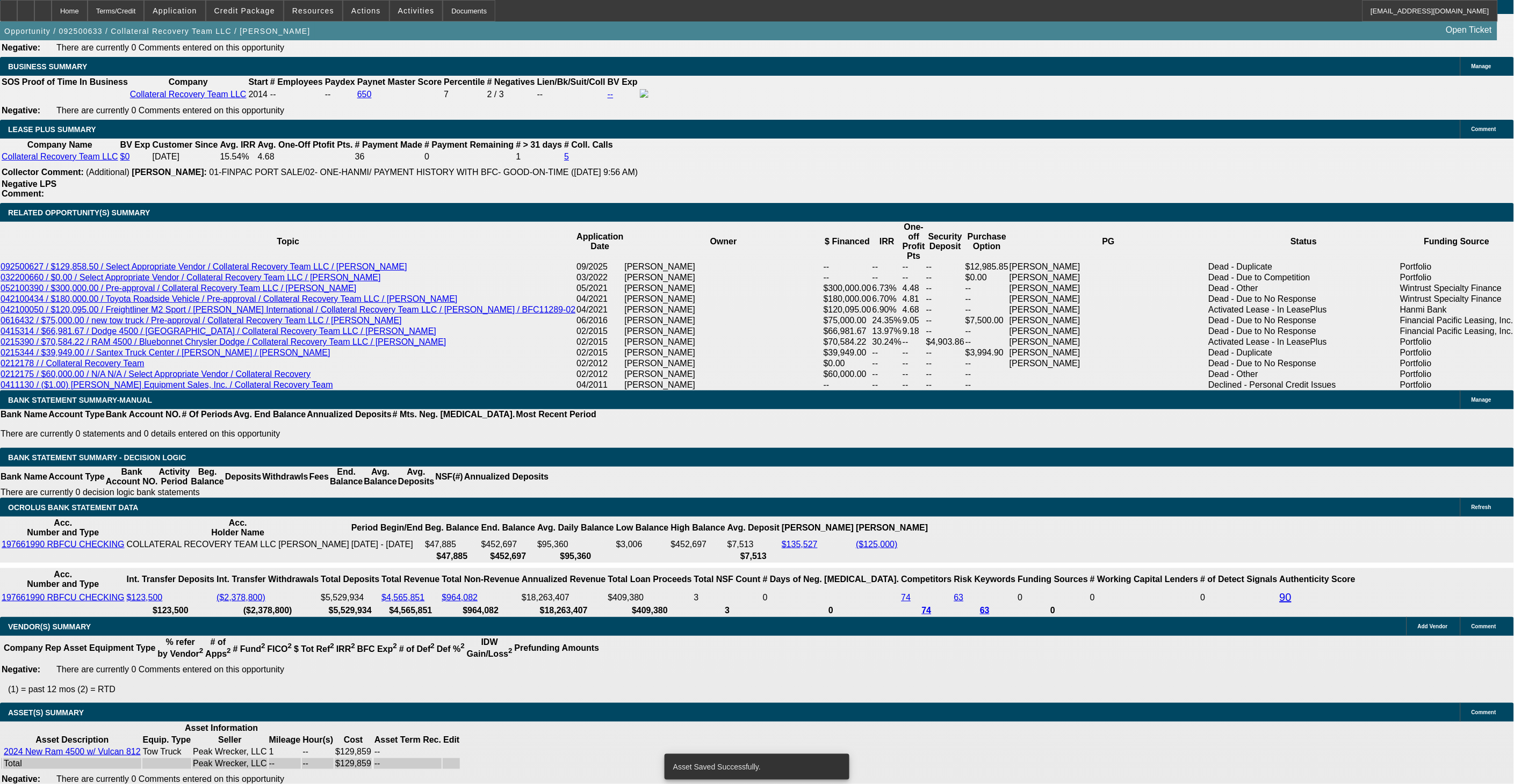
select select "2"
select select "0"
select select "6"
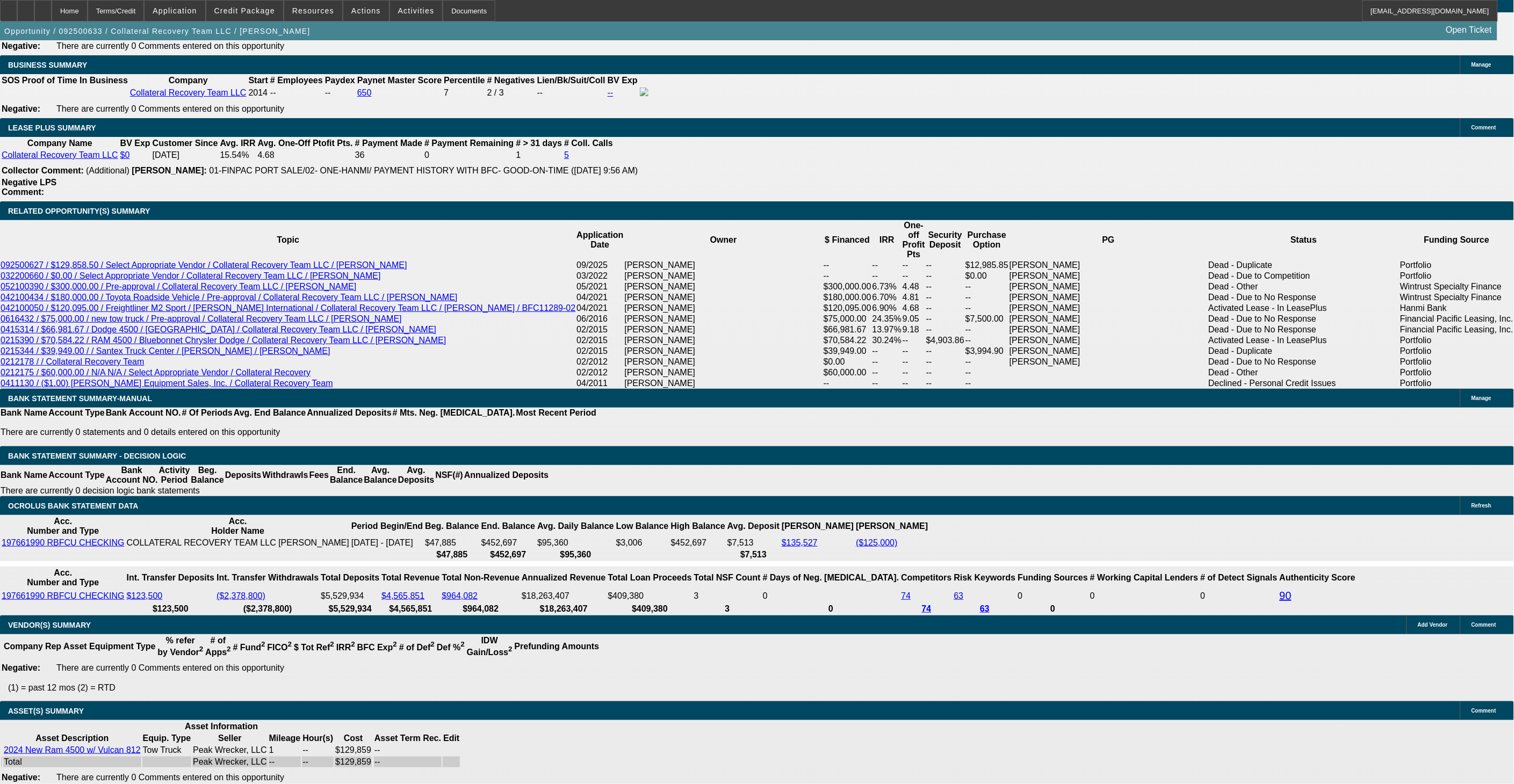
scroll to position [1617, 0]
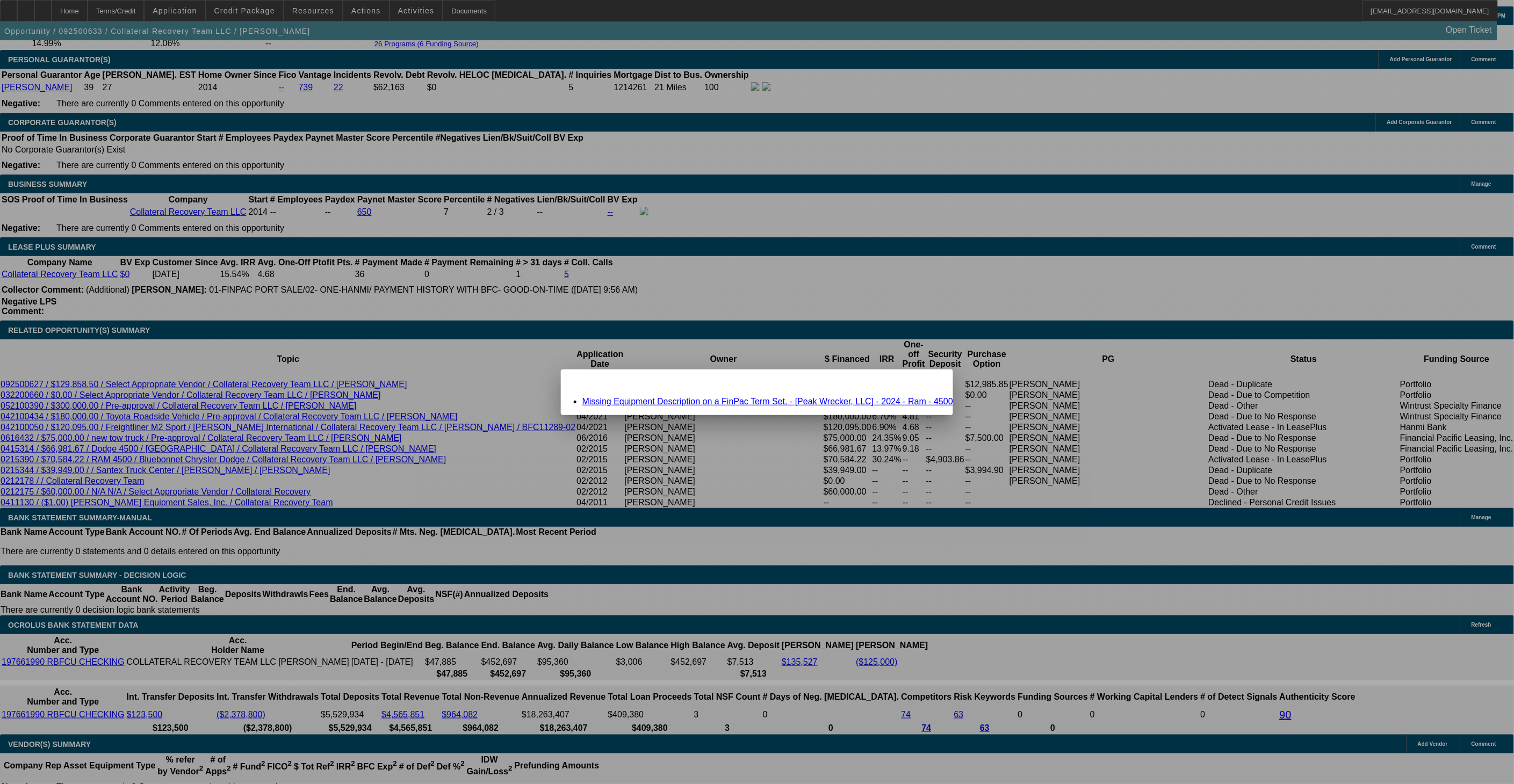
scroll to position [0, 0]
click at [742, 404] on link "Missing Equipment Description on a FinPac Term Set. - [Peak Wrecker, LLC] - 202…" at bounding box center [768, 401] width 371 height 9
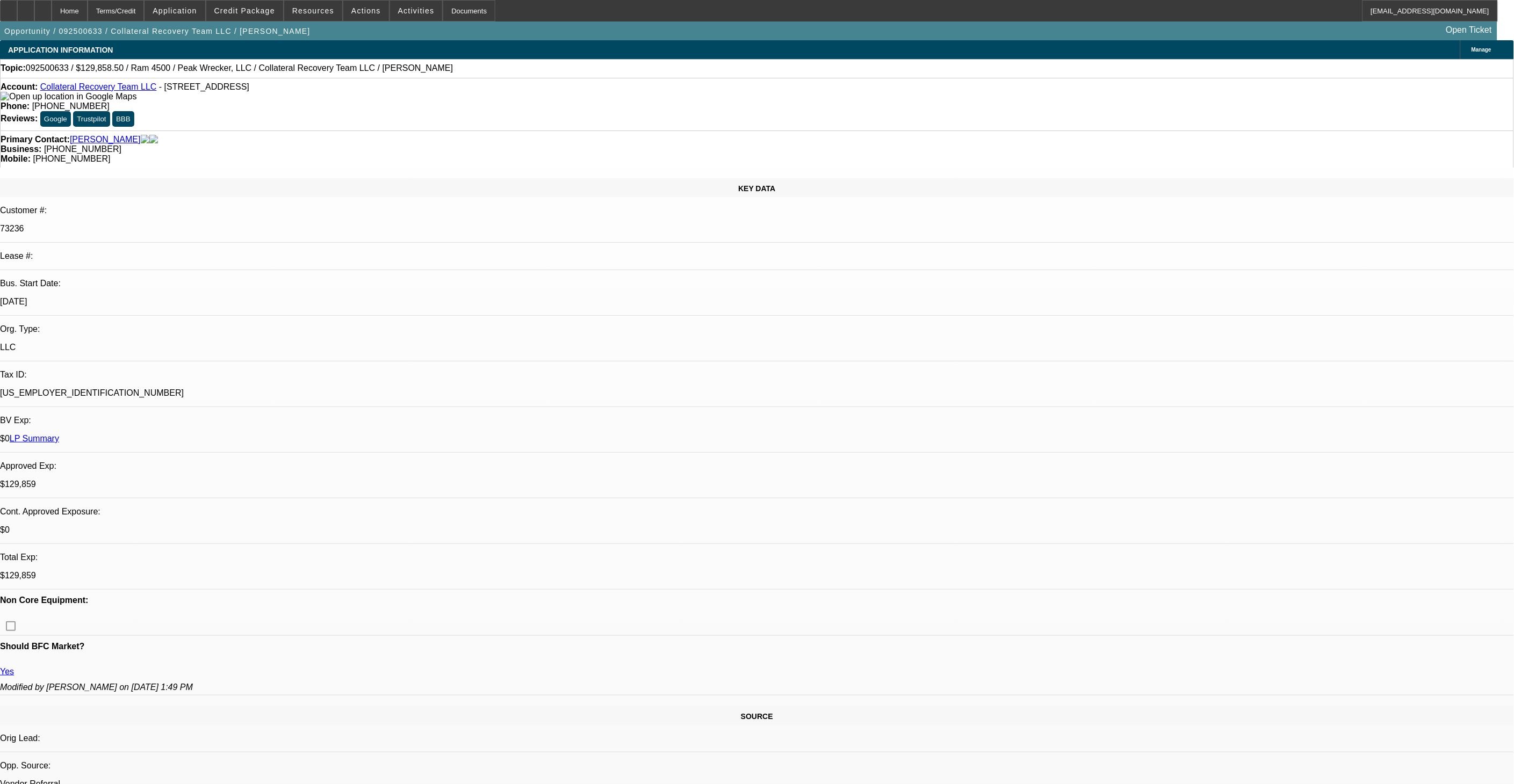
scroll to position [1617, 0]
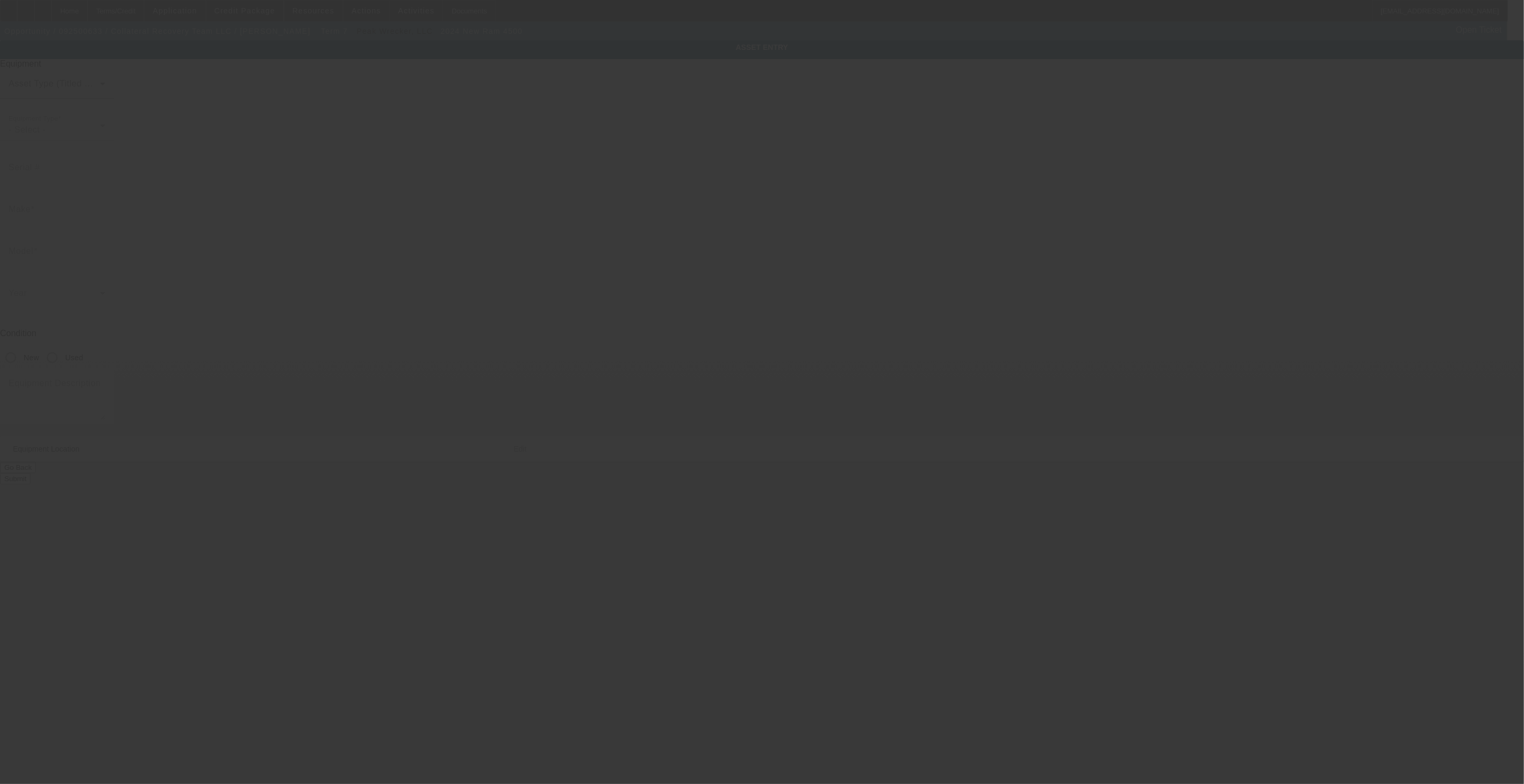
type input "ram"
type input "4500"
radio input "true"
type input "12021 Nacogdoches Rd"
type input "San Antonio"
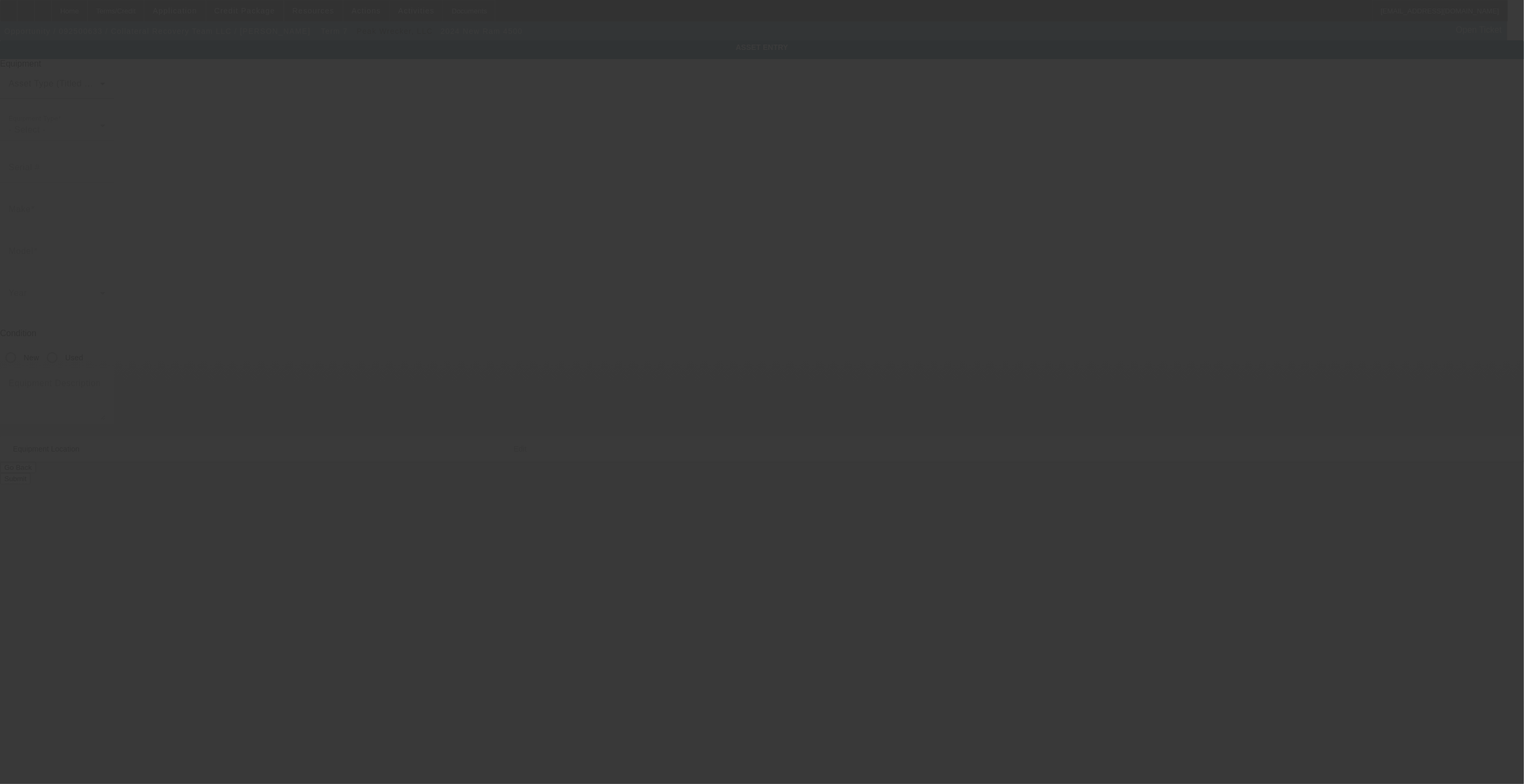
type input "78217"
type input "Bexar"
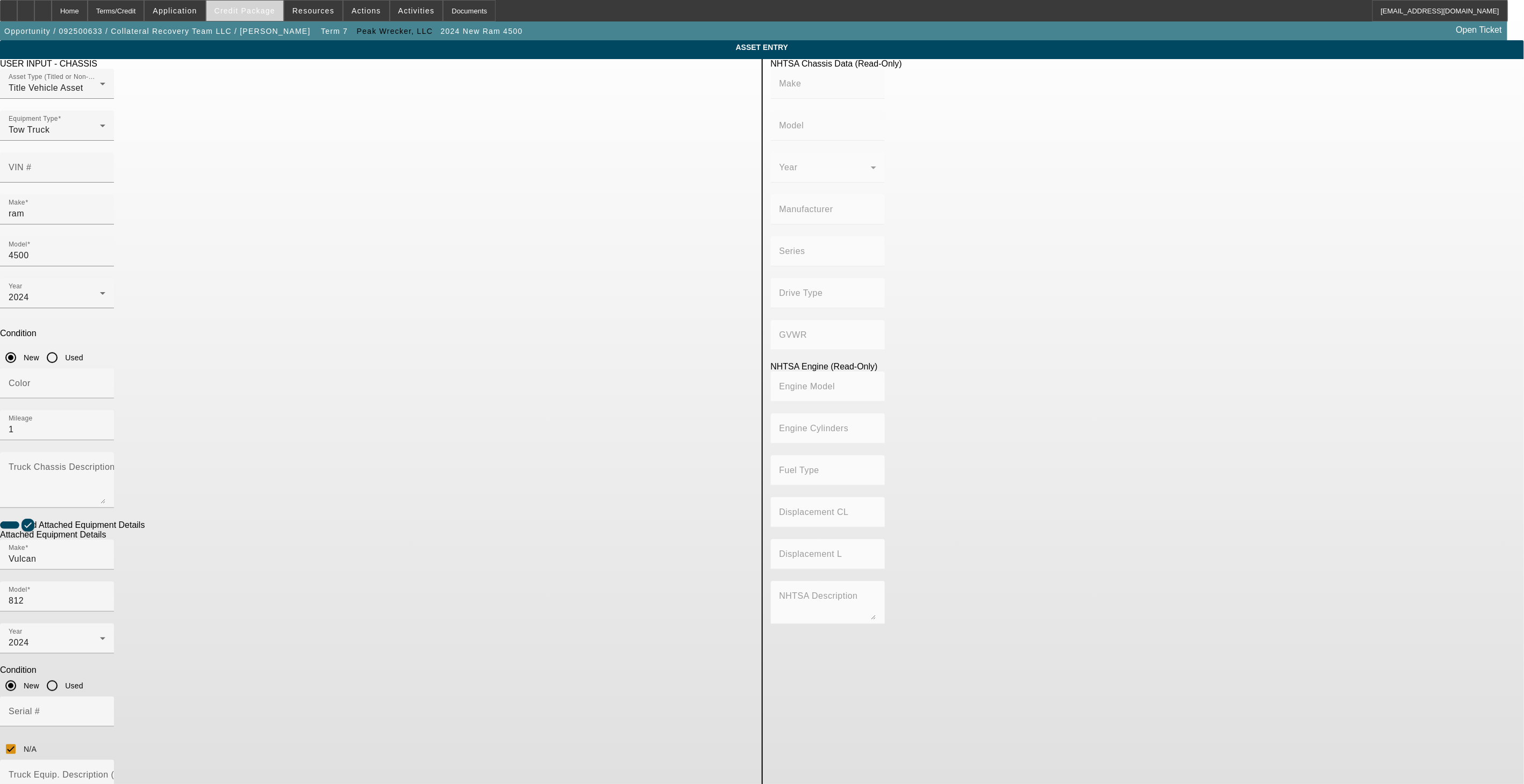
click at [282, 12] on span at bounding box center [245, 11] width 77 height 25
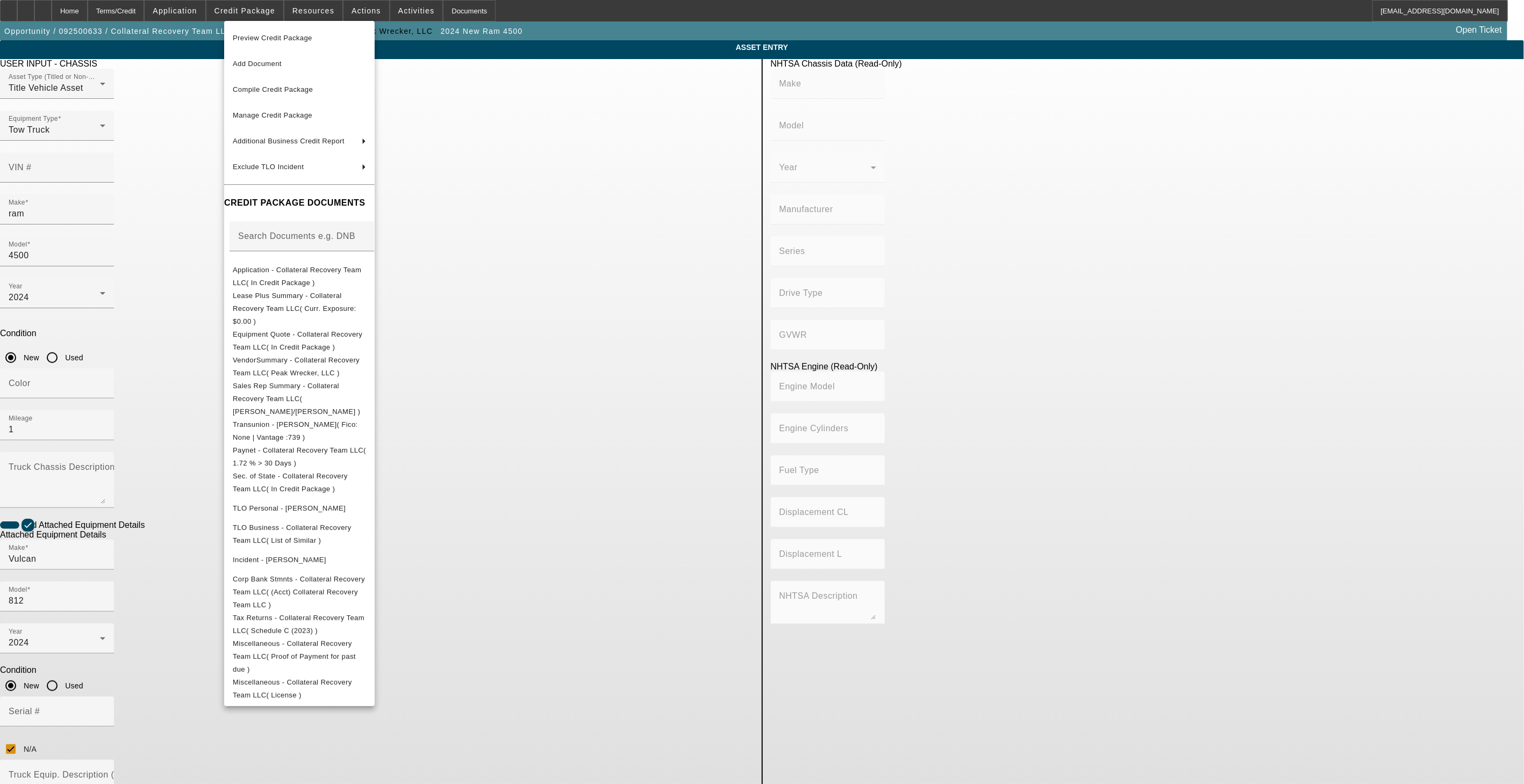
click at [667, 144] on div at bounding box center [762, 392] width 1524 height 784
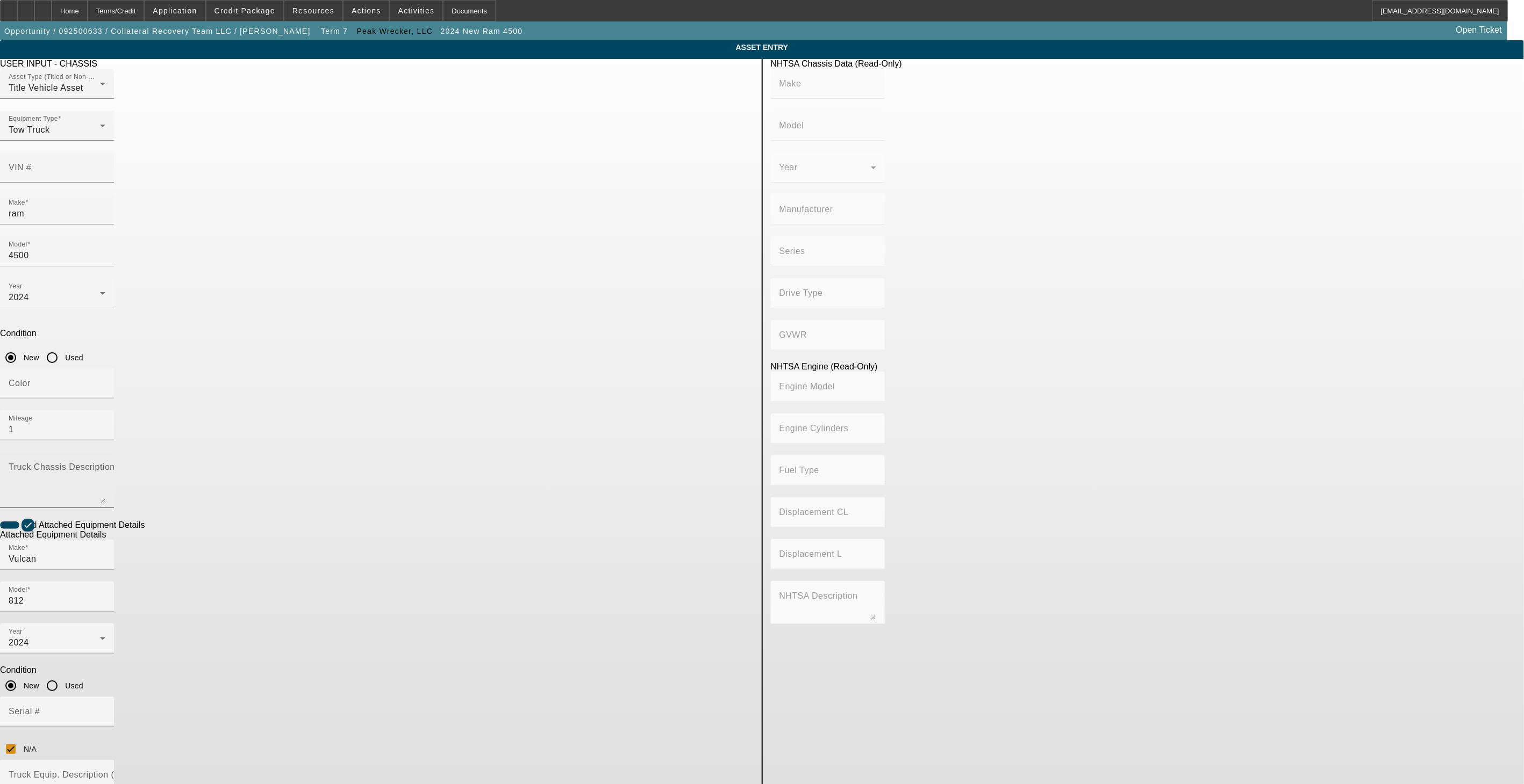
click at [250, 462] on mat-label "Truck Chassis Description (Describe the truck chassis only)" at bounding box center [129, 466] width 242 height 9
click at [106, 465] on textarea "Truck Chassis Description (Describe the truck chassis only)" at bounding box center [57, 485] width 97 height 39
type textarea "Tow Truck"
click at [106, 773] on textarea "Truck Equip. Description (Describe the equipment on the back of the chassis)" at bounding box center [57, 793] width 97 height 39
type textarea "Tow Truck"
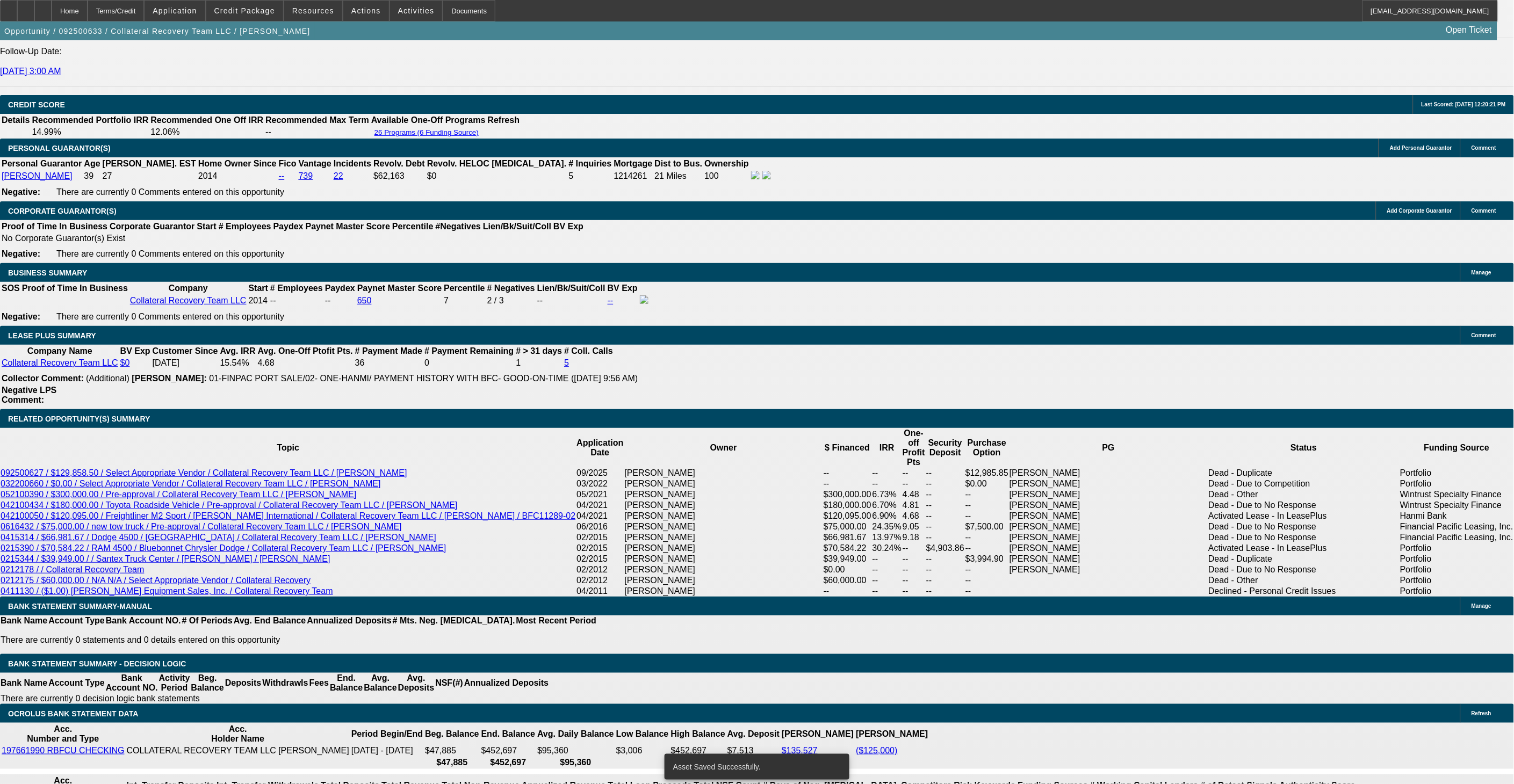
select select "0"
select select "6"
select select "0.15"
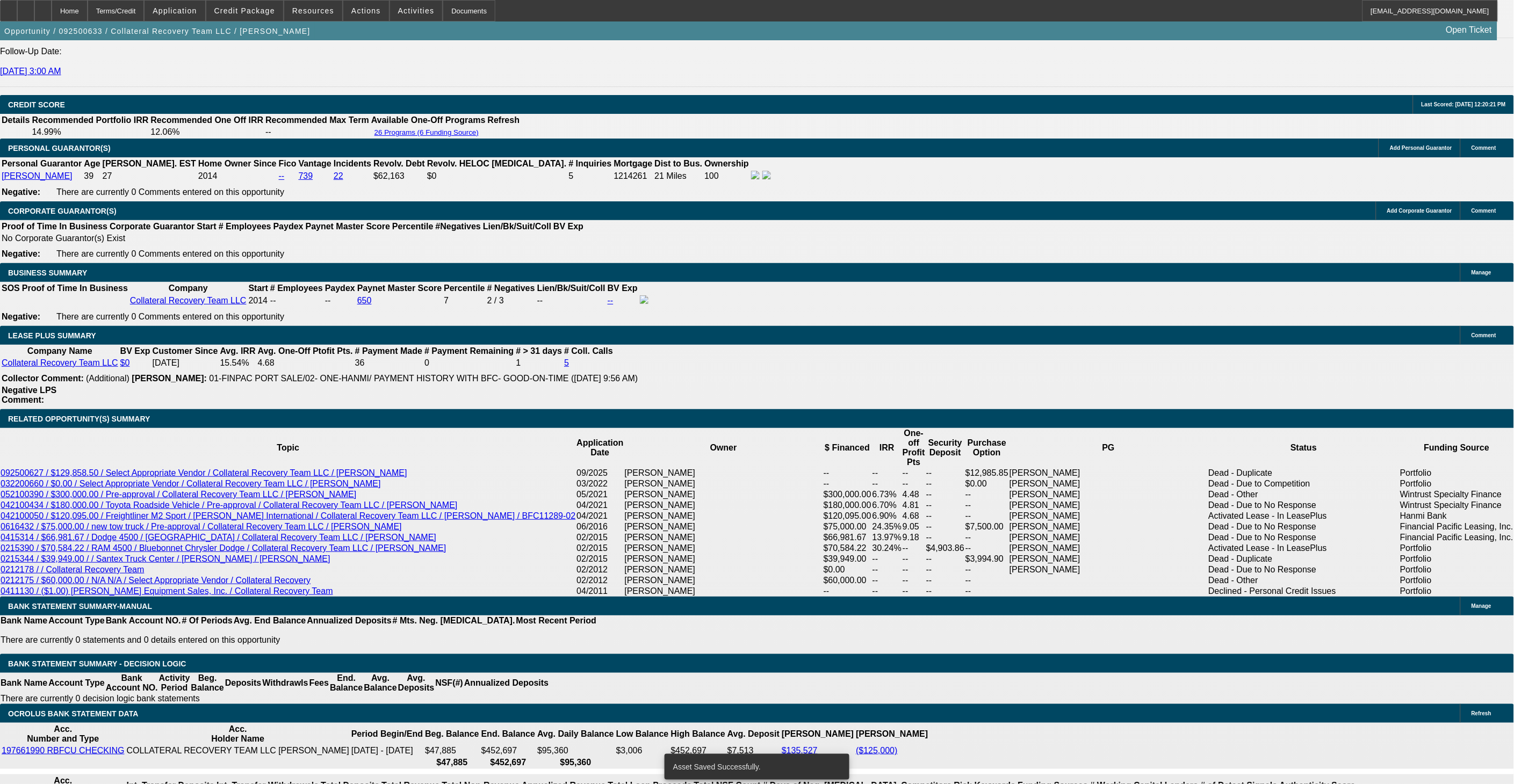
select select "0"
select select "3"
select select "0"
select select "6"
select select "0.15"
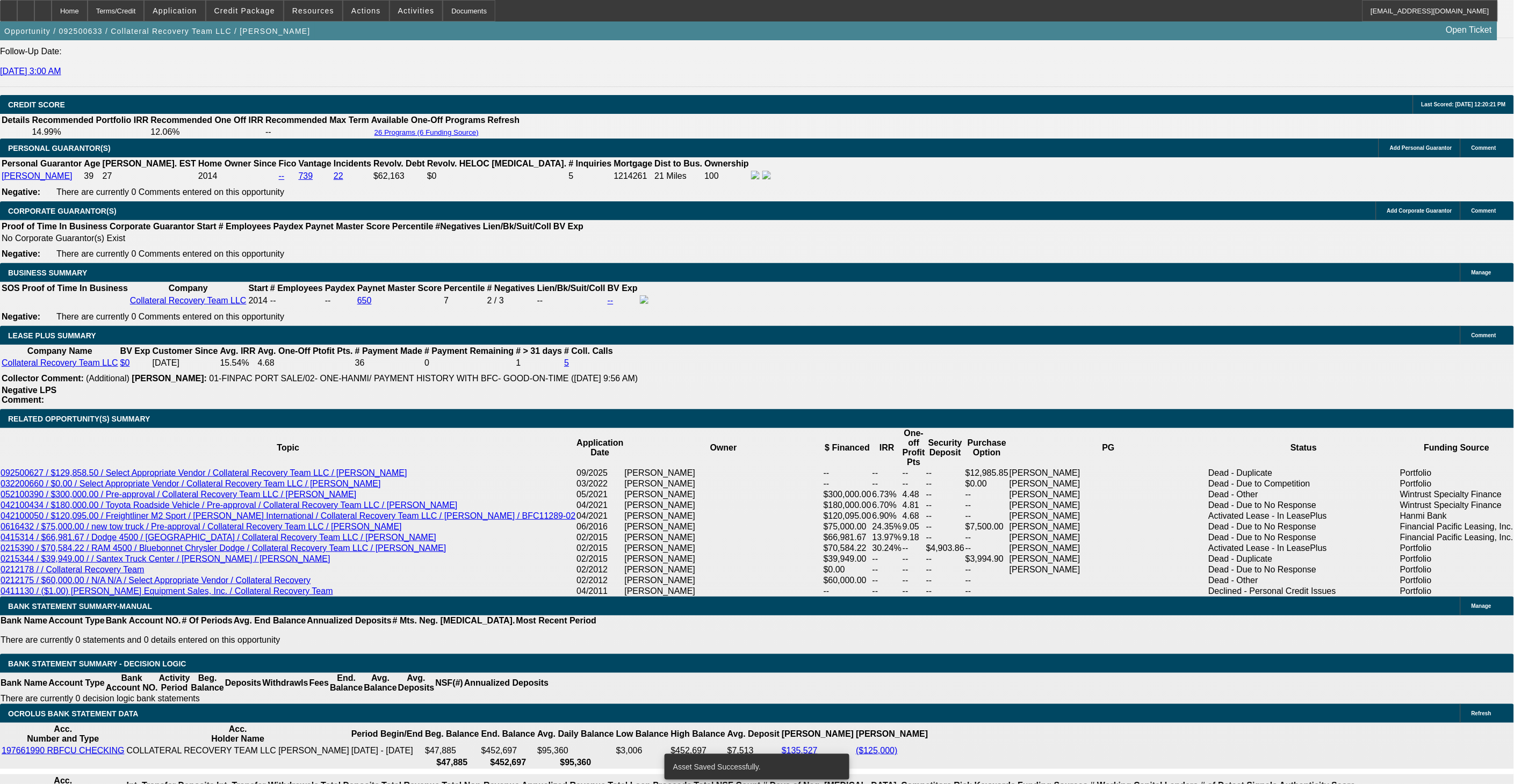
select select "0"
select select "3"
select select "0"
select select "6"
select select "0"
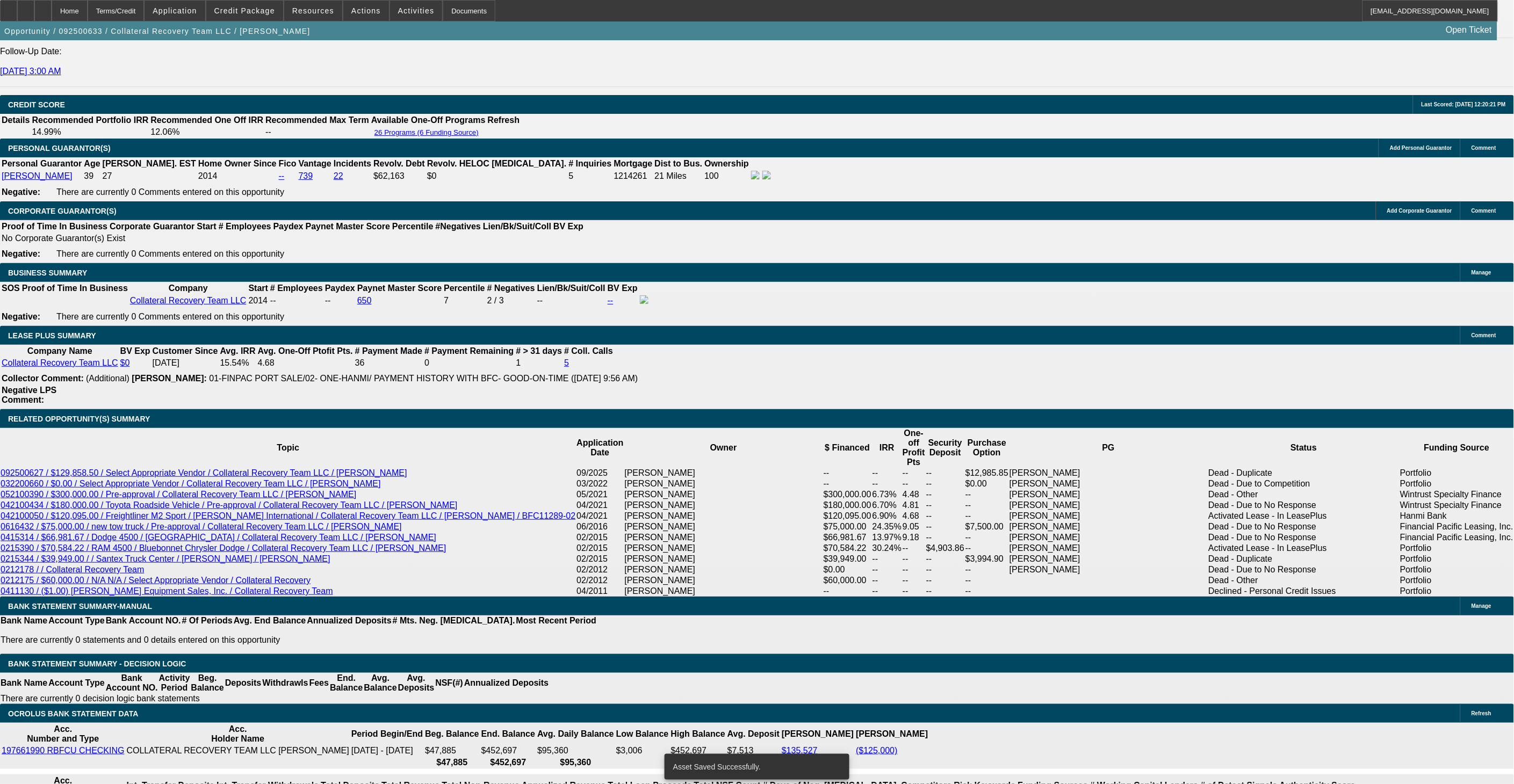
select select "2"
select select "0"
select select "6"
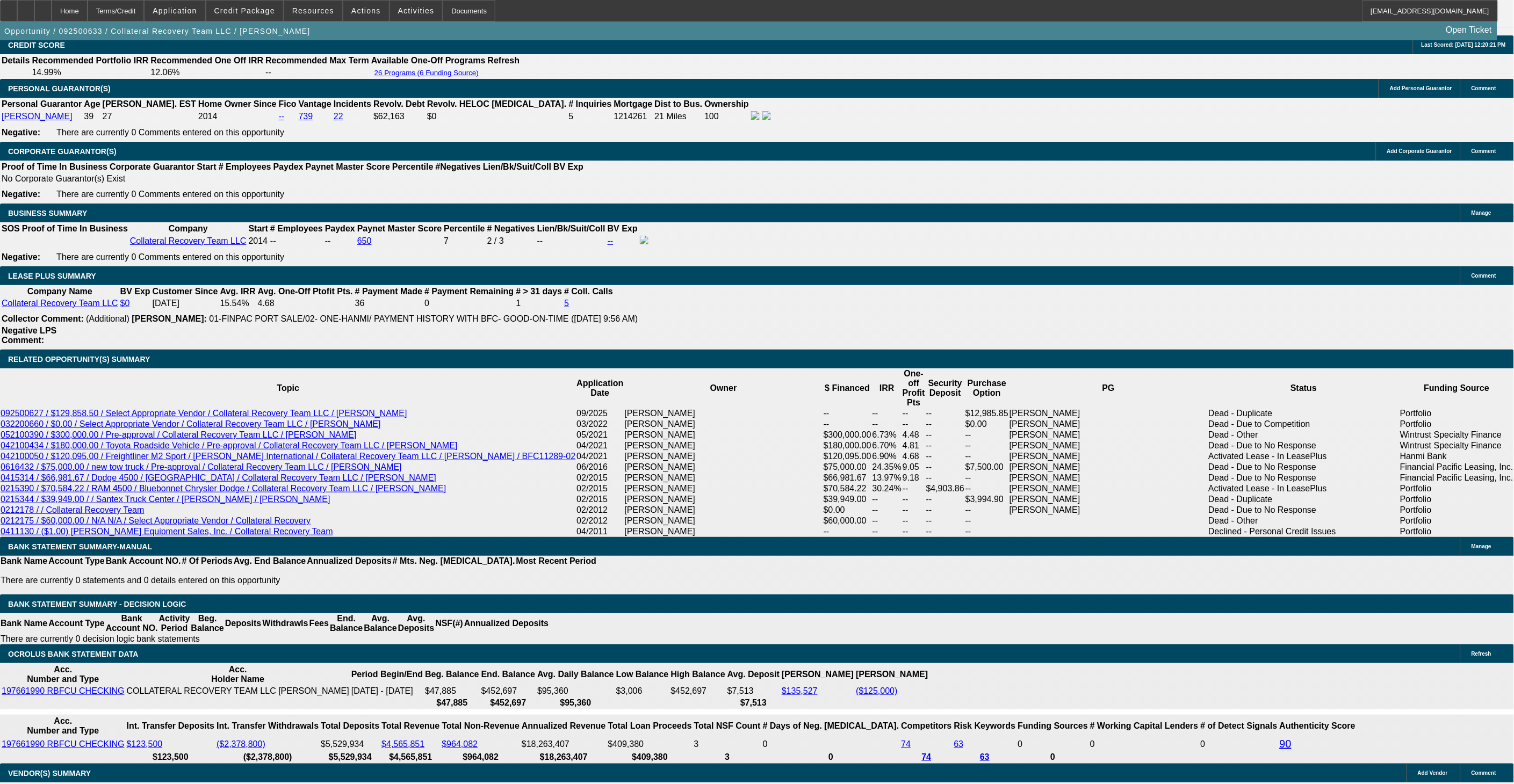
drag, startPoint x: 302, startPoint y: 481, endPoint x: 332, endPoint y: 476, distance: 30.4
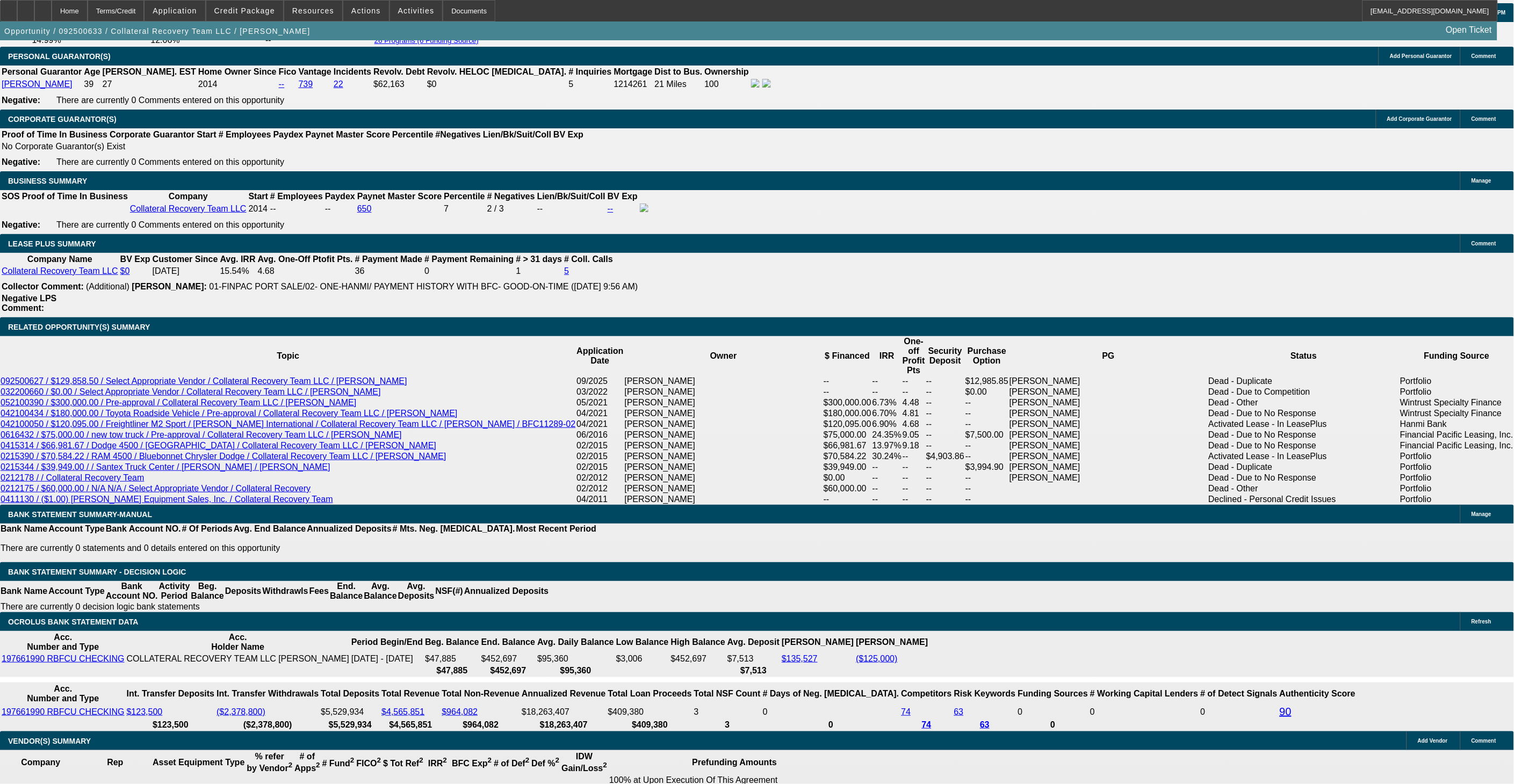
type input "UNKNOWN"
type input "1"
type input "$2,760.98"
type input "12"
type input "$3,419.67"
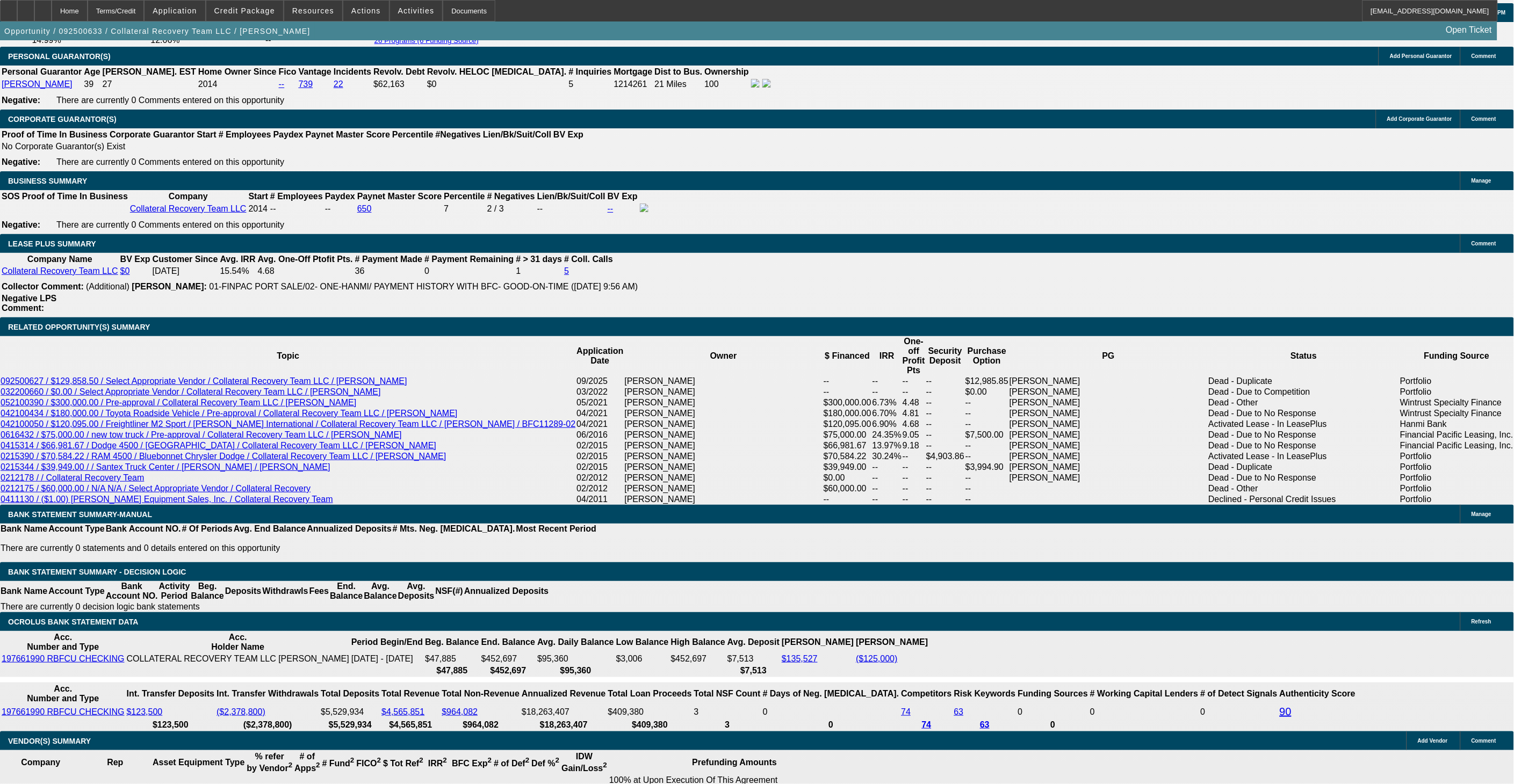
type input "12"
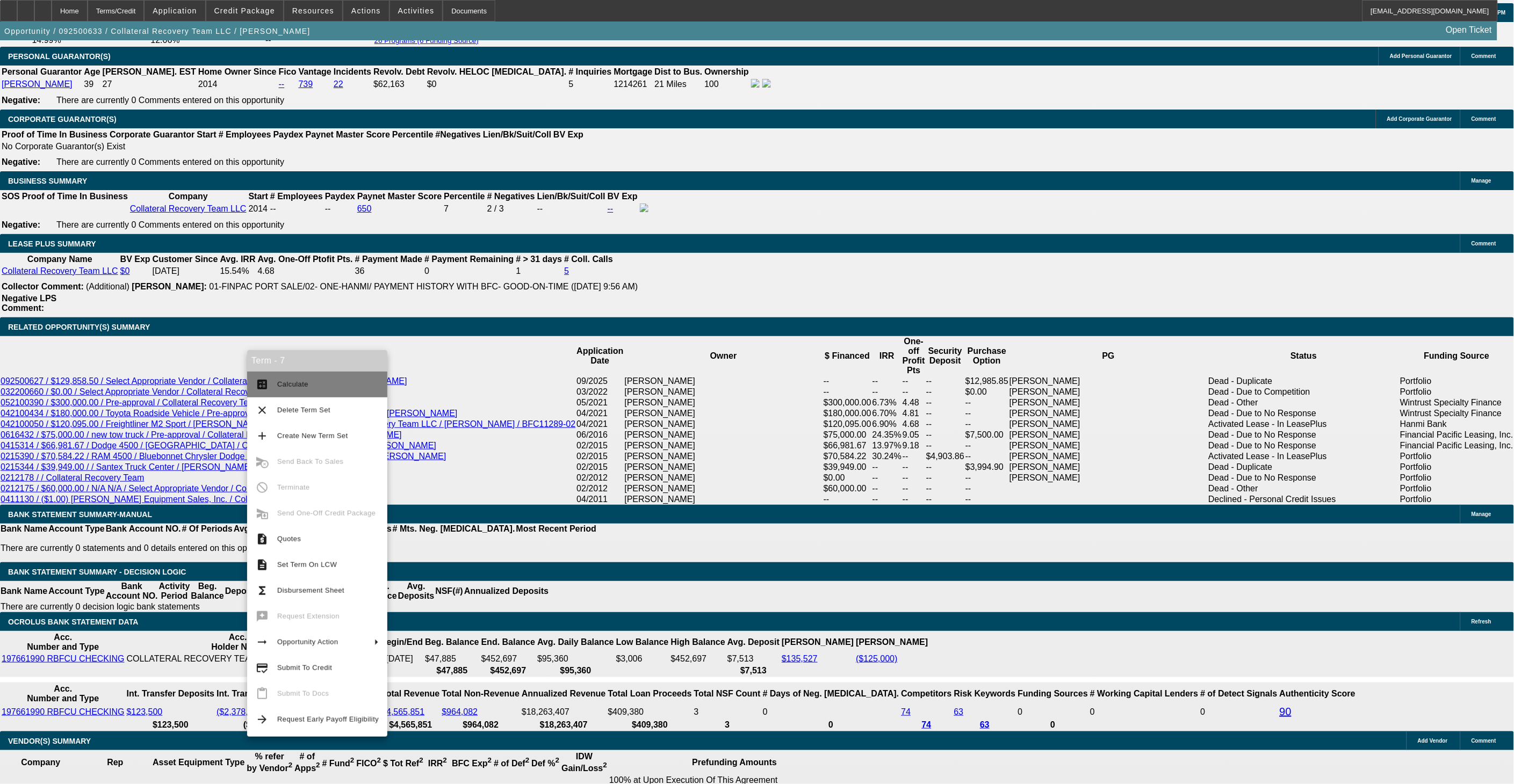
click at [283, 371] on button "calculate Calculate" at bounding box center [317, 384] width 140 height 25
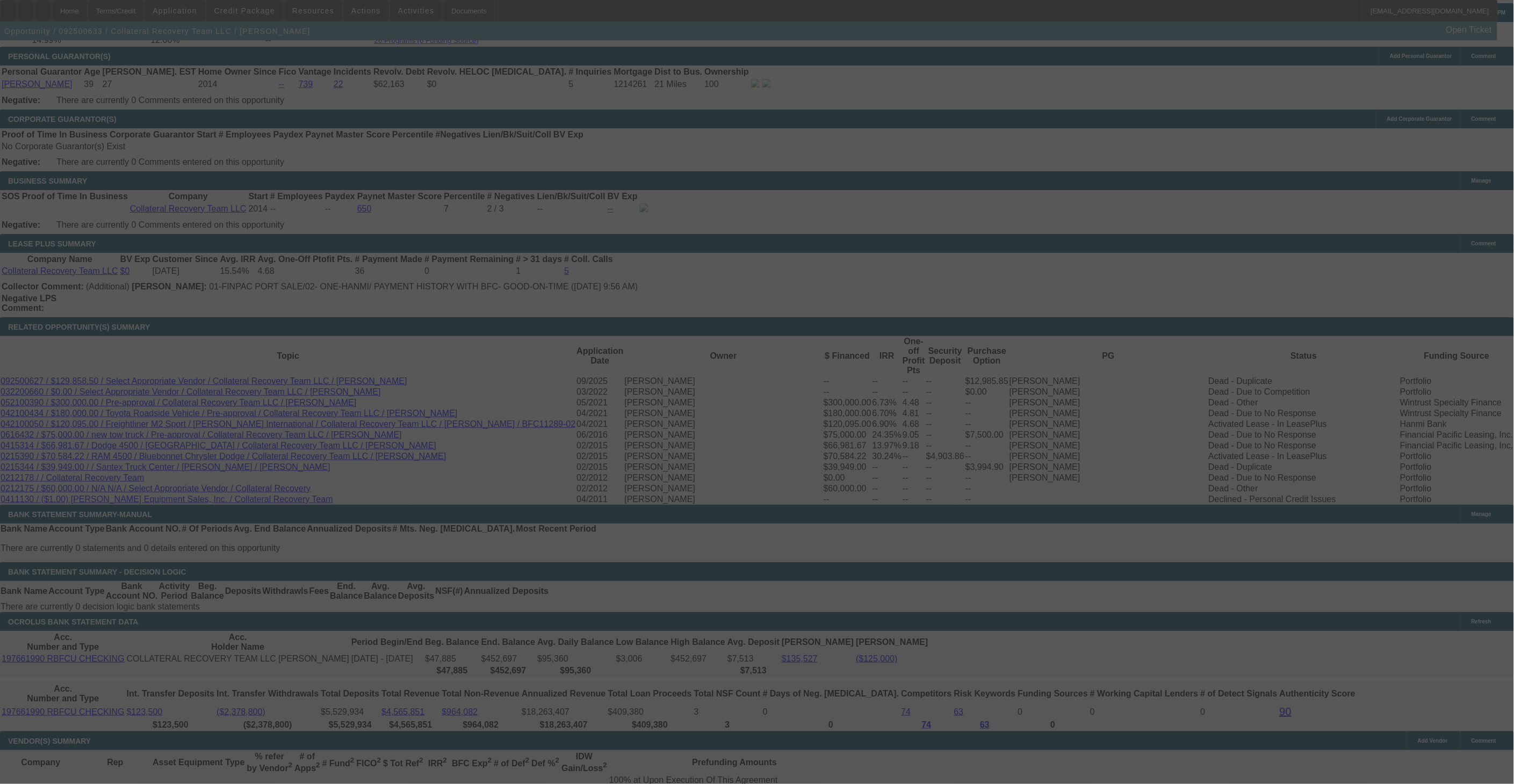
select select "0"
select select "6"
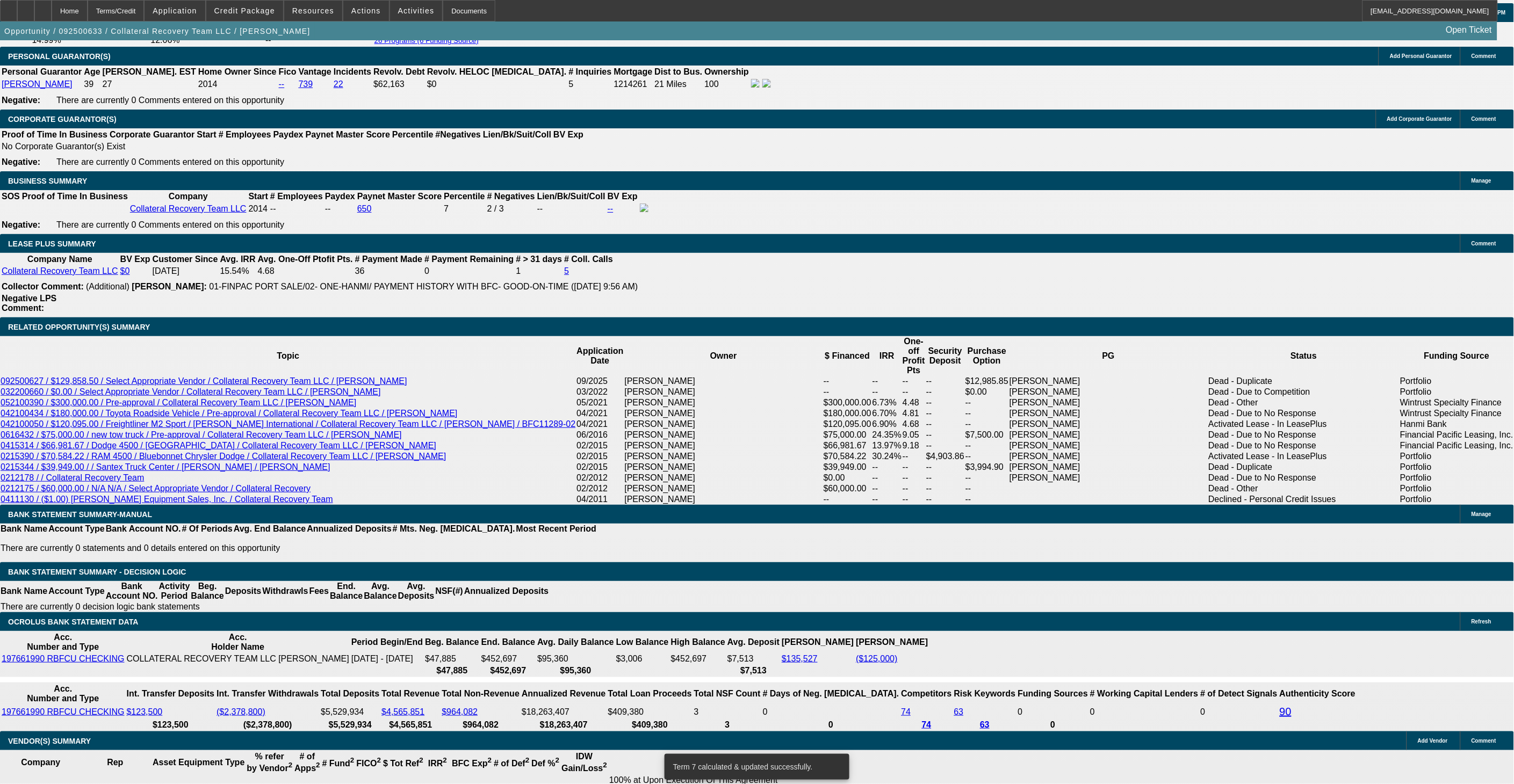
drag, startPoint x: 299, startPoint y: 481, endPoint x: 329, endPoint y: 480, distance: 30.0
type input "1"
type input "UNKNOWN"
type input "13"
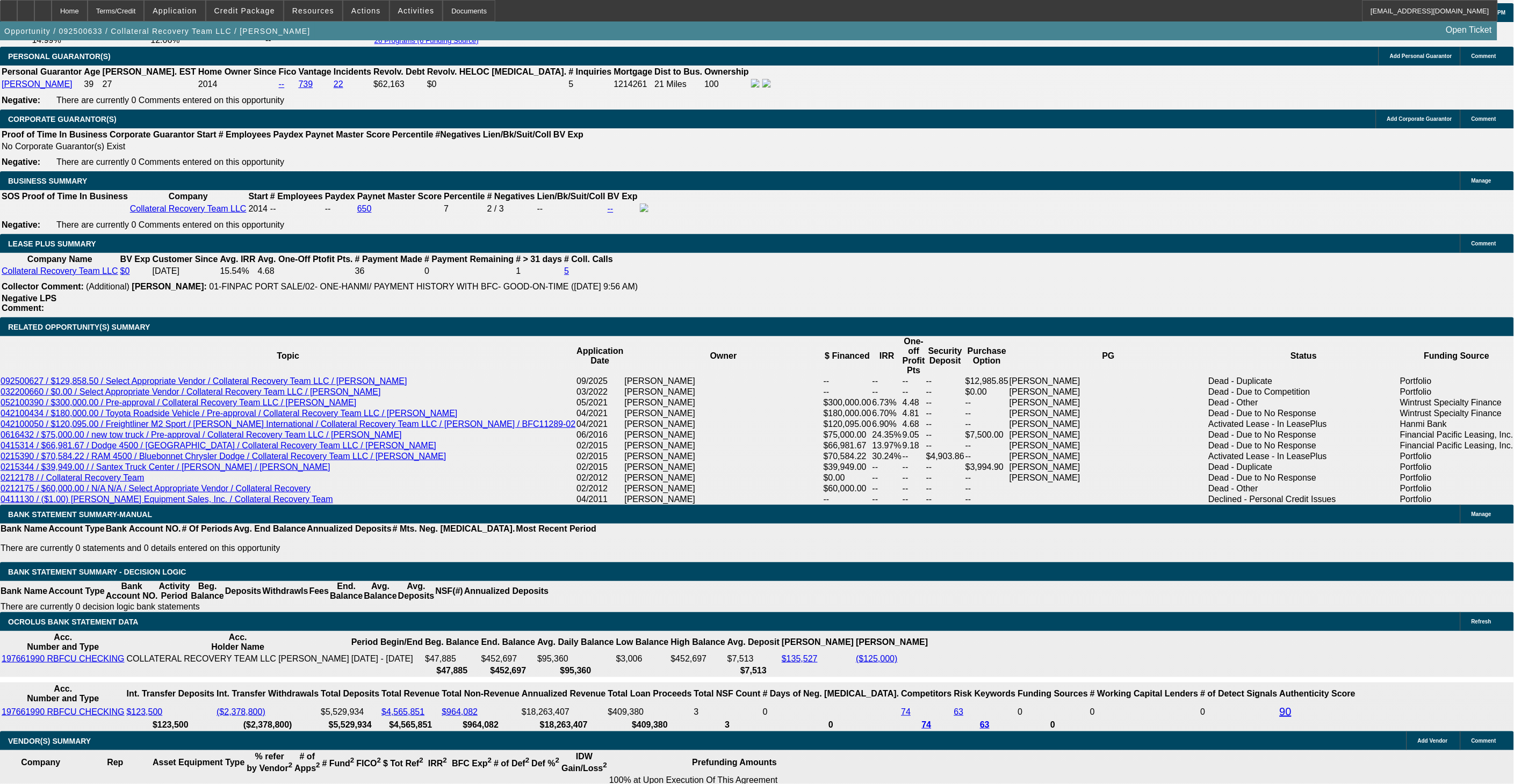
type input "$3,483.78"
type input "13"
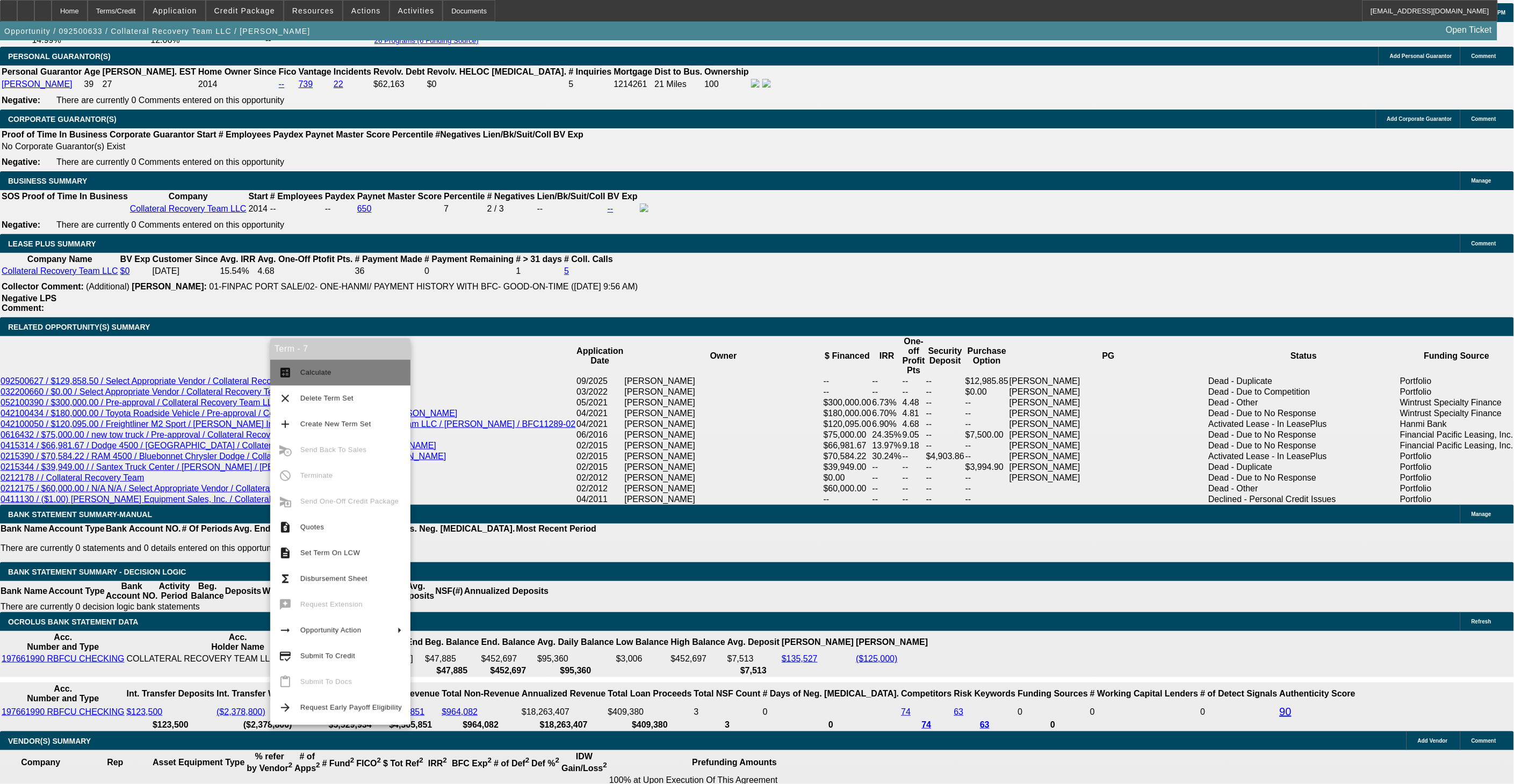
click at [301, 371] on span "Calculate" at bounding box center [316, 372] width 31 height 8
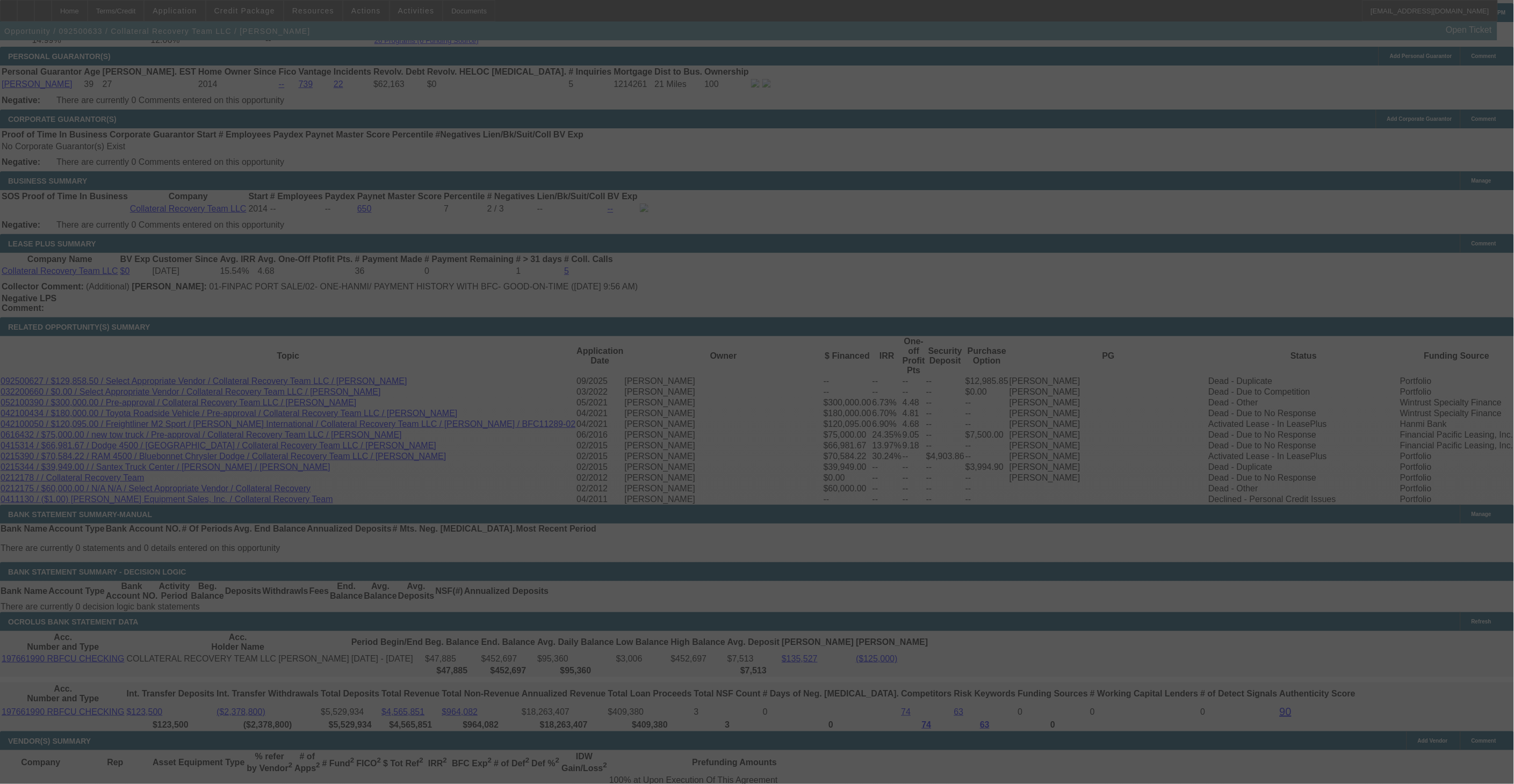
select select "0"
select select "6"
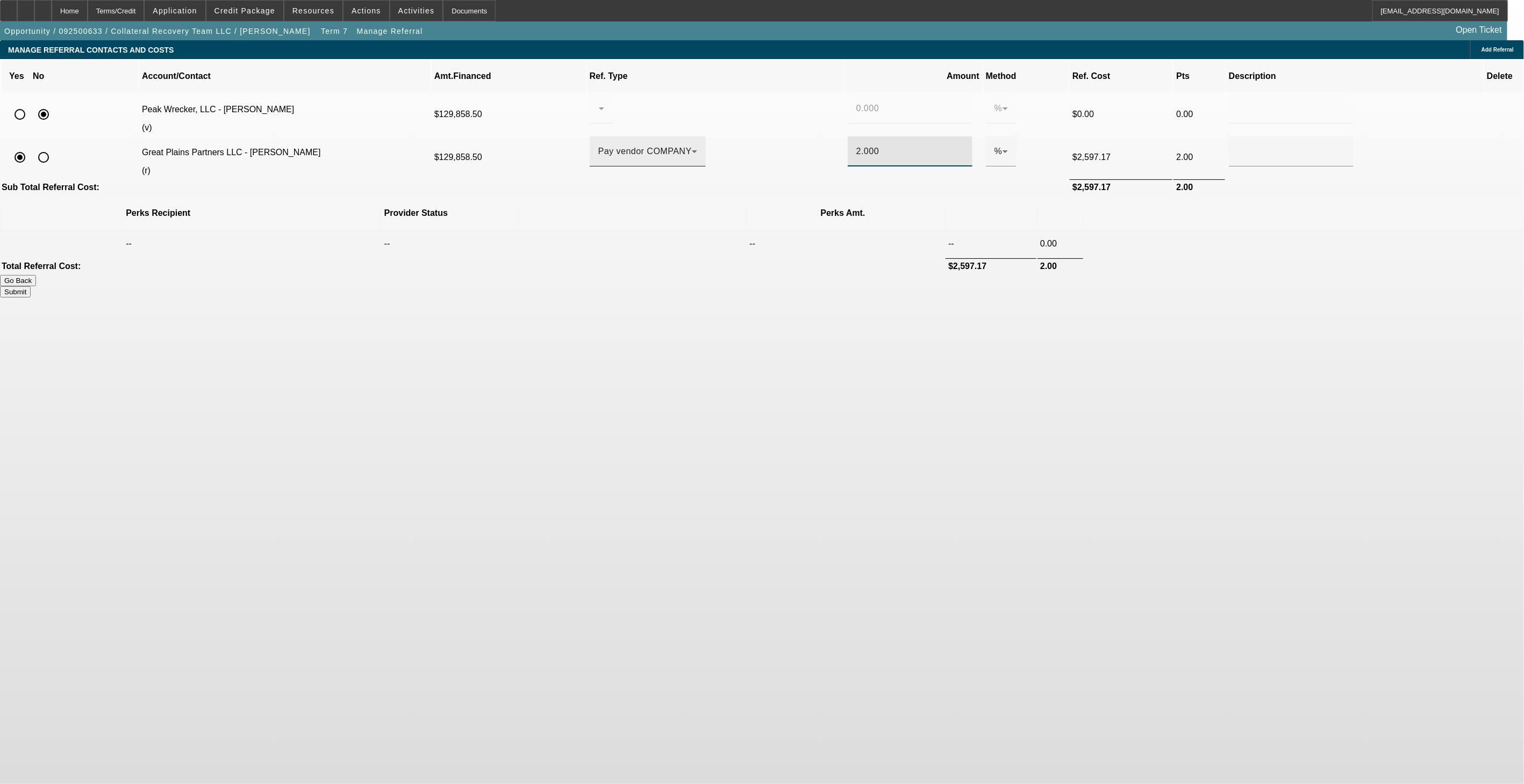
drag, startPoint x: 784, startPoint y: 135, endPoint x: 739, endPoint y: 133, distance: 45.0
click at [740, 137] on tr "Great Plains Partners LLC - Blackwell, Jess (r) $129,858.50 Pay vendor COMPANY …" at bounding box center [762, 157] width 1522 height 42
type input ".25"
click at [1137, 177] on div "Yes No Account/Contact Amt.Financed Ref. Type Amount Method Ref. Cost Pts Descr…" at bounding box center [762, 166] width 1524 height 216
drag, startPoint x: 1137, startPoint y: 177, endPoint x: 1097, endPoint y: 282, distance: 112.4
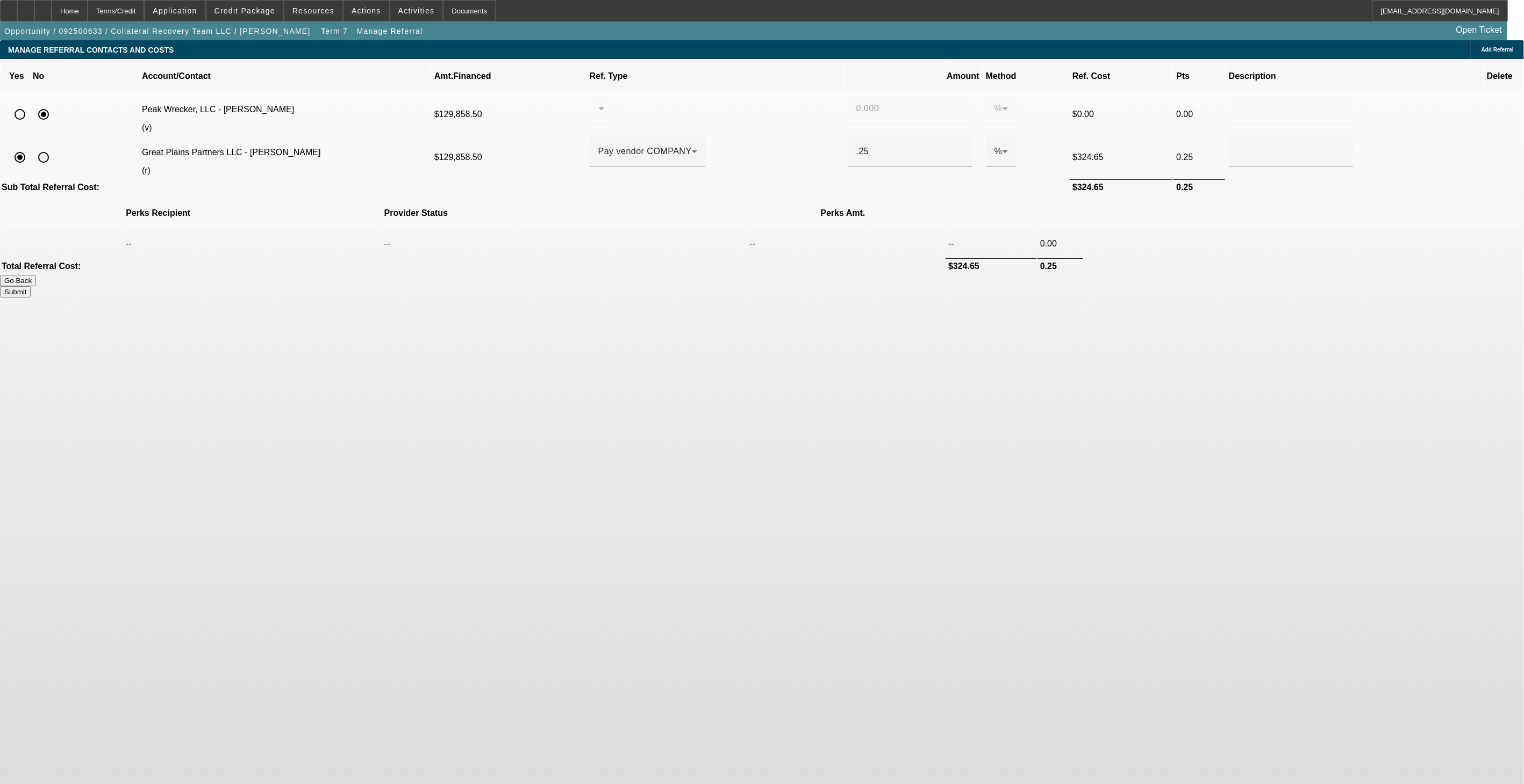
click at [1093, 289] on body "Home Terms/Credit Application Credit Package Resources Actions Activities Docum…" at bounding box center [762, 392] width 1524 height 784
click at [30, 286] on button "Submit" at bounding box center [15, 292] width 30 height 12
type input "0.000"
type input "0.250"
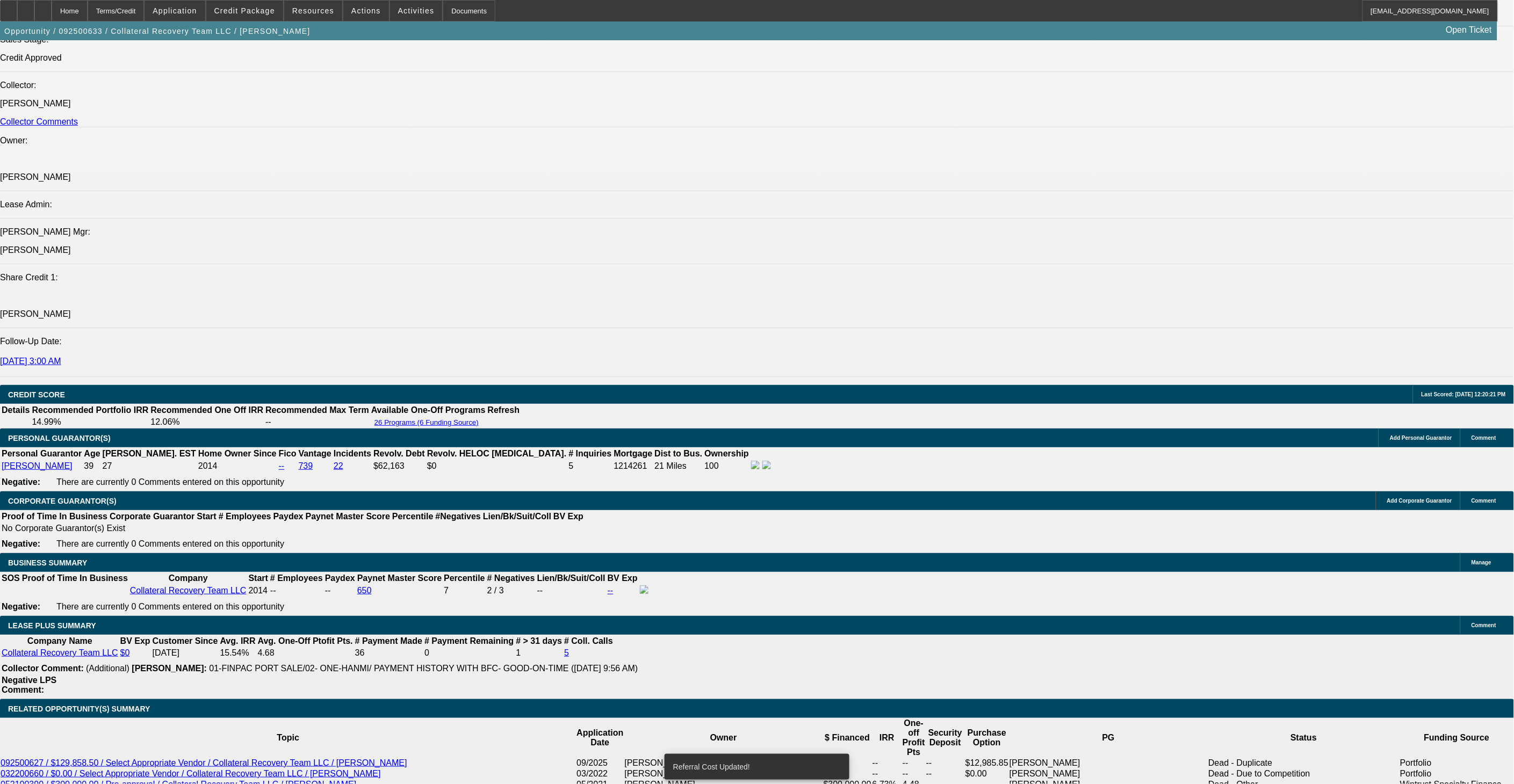
select select "0"
select select "6"
select select "0.15"
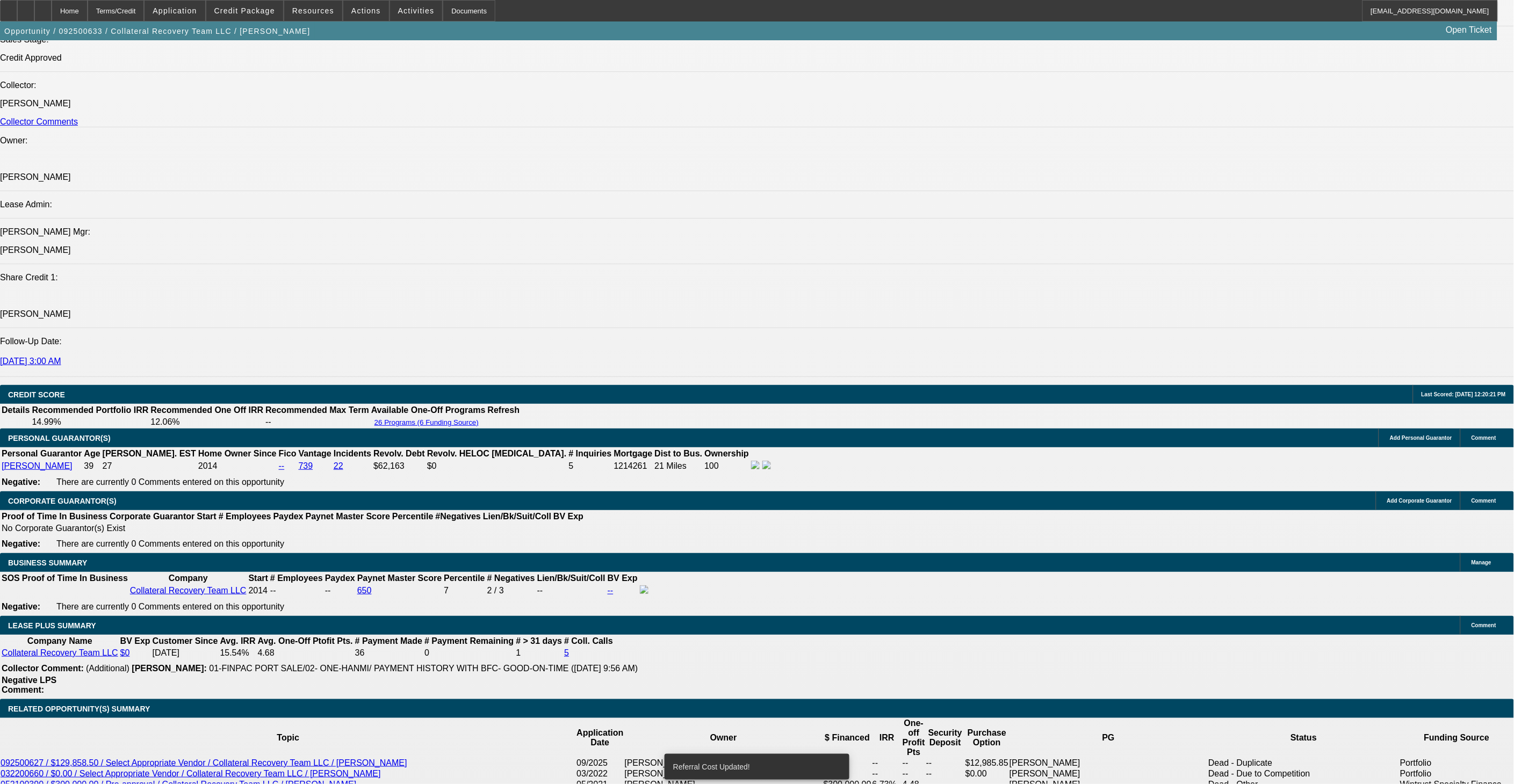
select select "0"
select select "3"
select select "0"
select select "6"
select select "0.15"
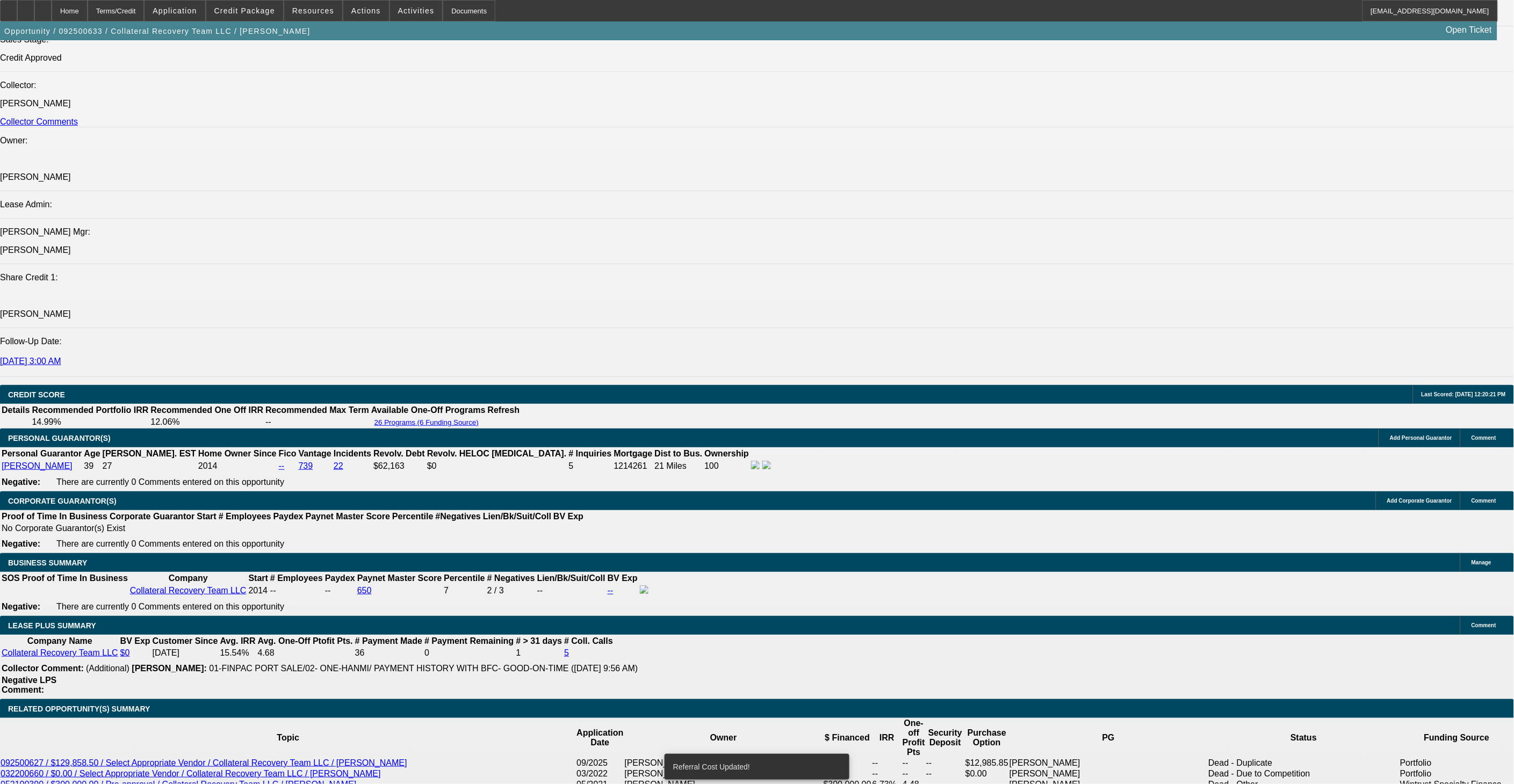
select select "0"
select select "3"
select select "0"
select select "6"
select select "0"
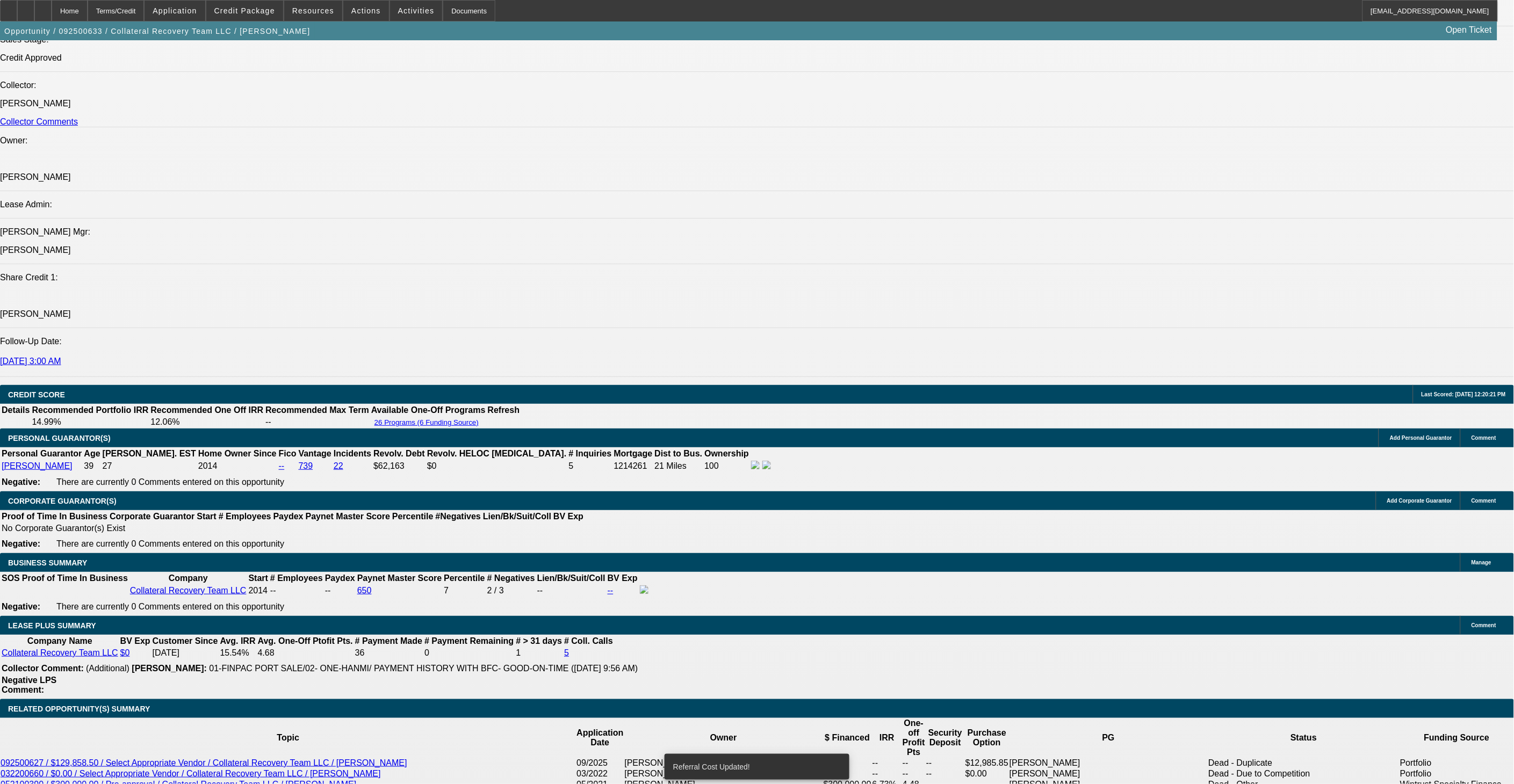
select select "2"
select select "0"
select select "6"
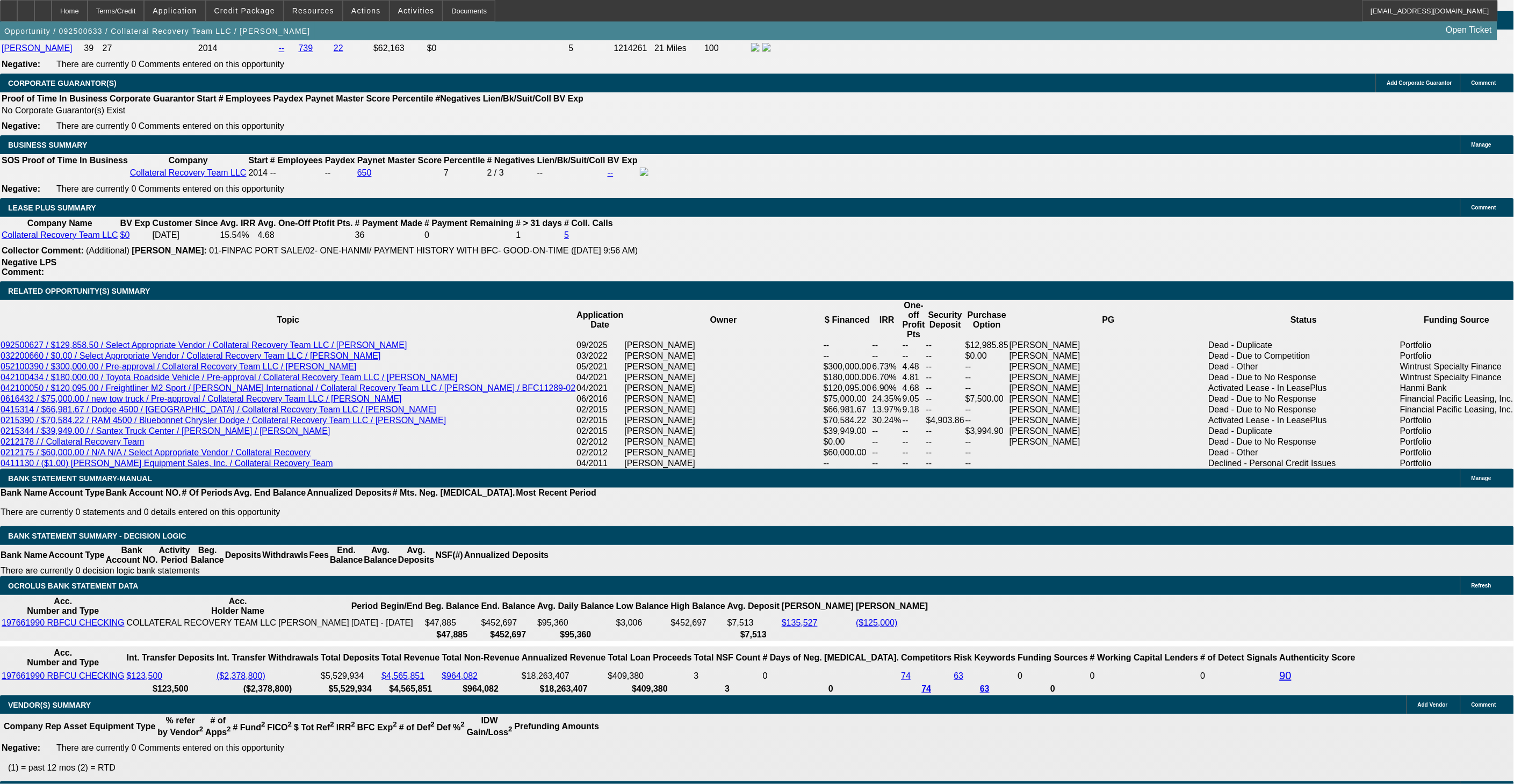
scroll to position [1688, 0]
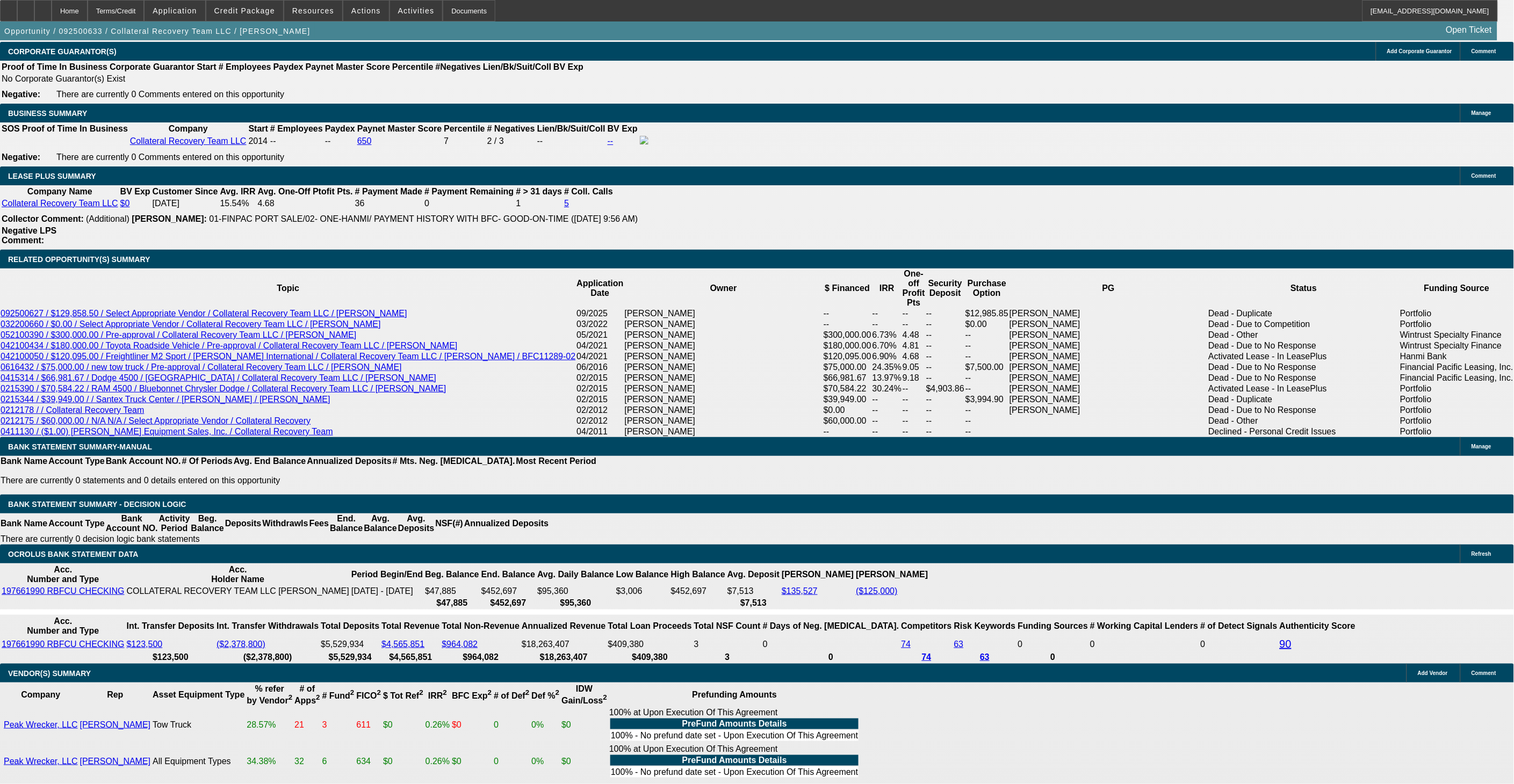
drag, startPoint x: 302, startPoint y: 415, endPoint x: 330, endPoint y: 415, distance: 28.0
type input "1"
type input "UNKNOWN"
type input "12"
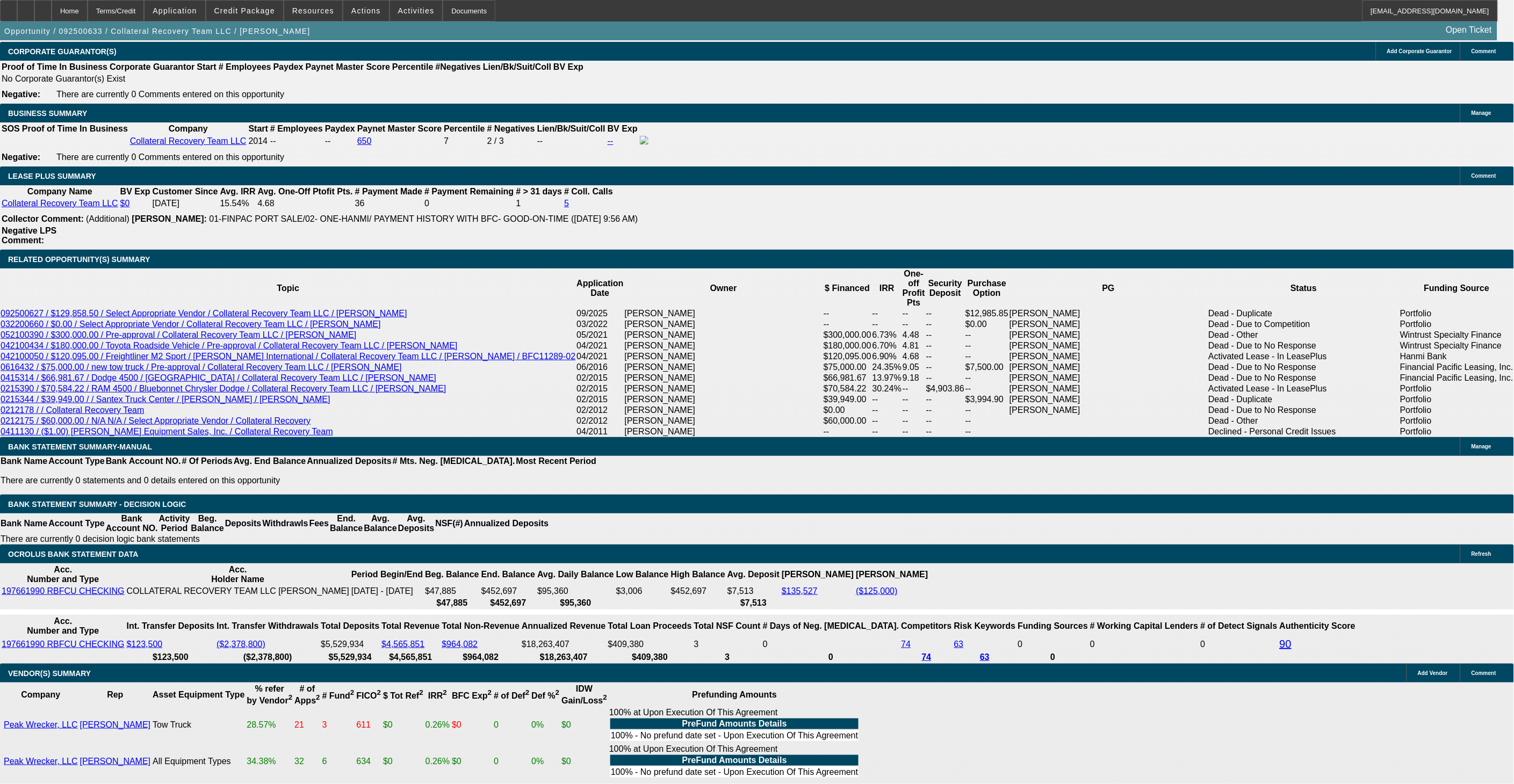
type input "$2,760.98"
type input "12.5"
type input "$3,451.64"
type input "12.5"
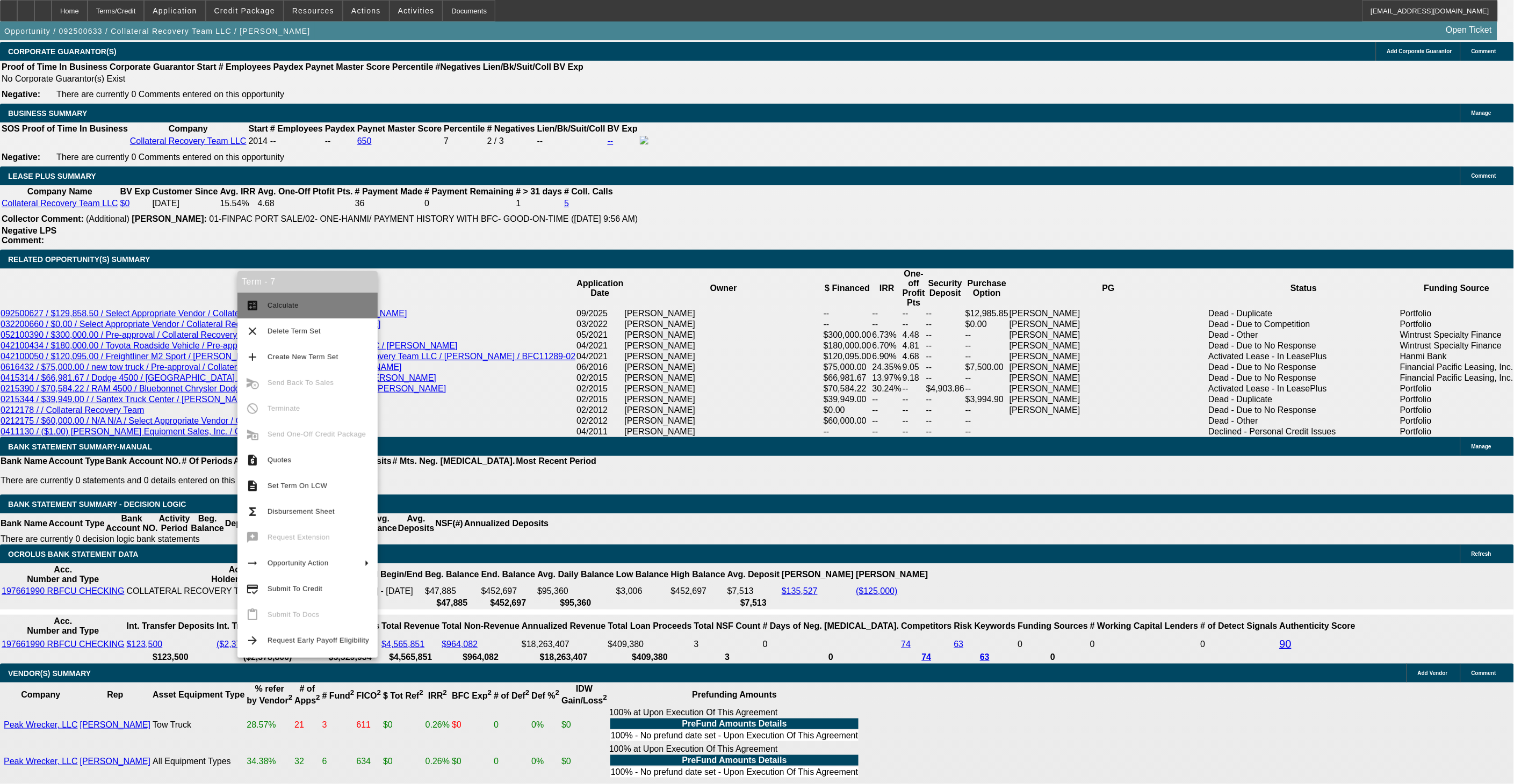
click at [274, 295] on button "calculate Calculate" at bounding box center [307, 305] width 140 height 25
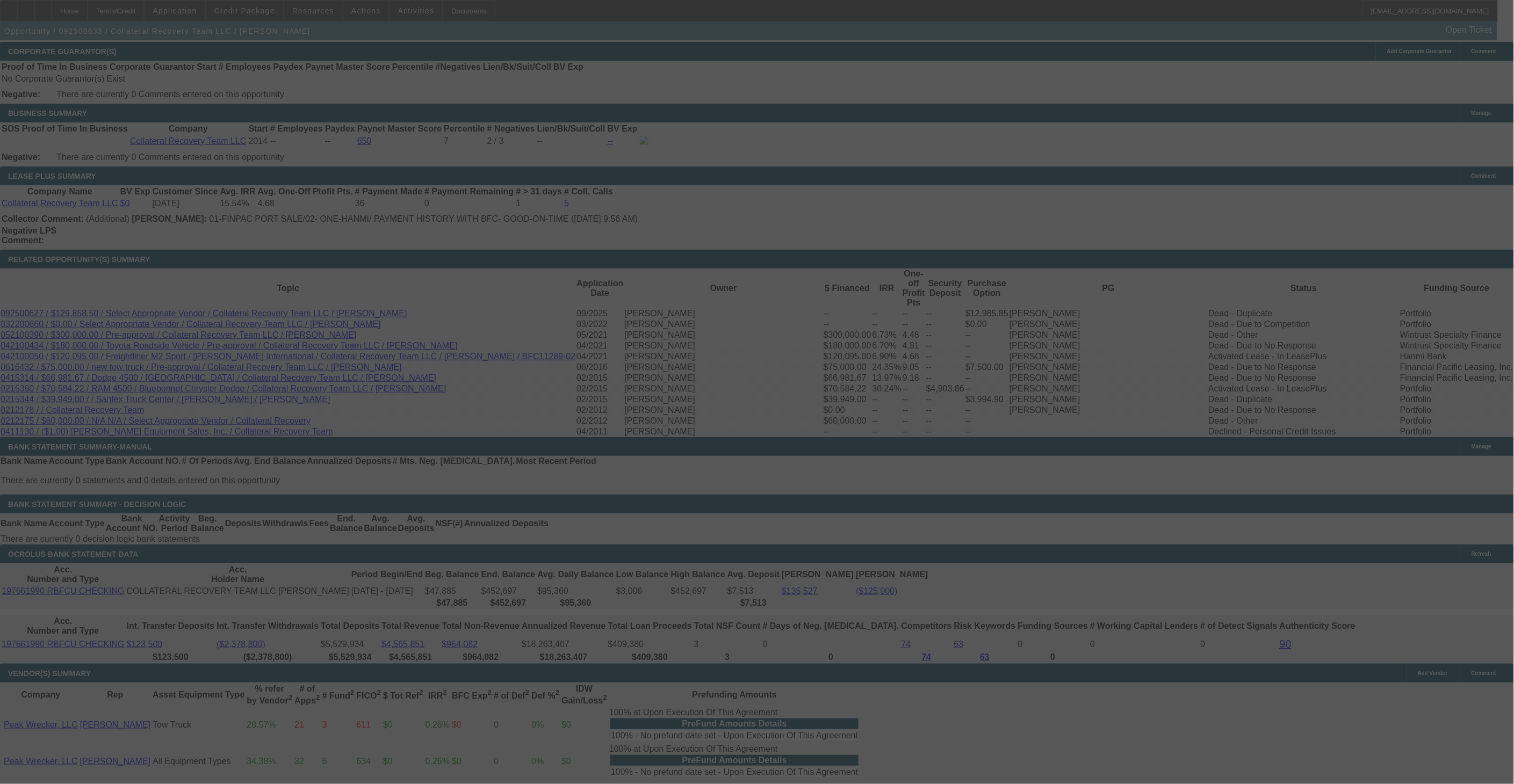
select select "0"
select select "6"
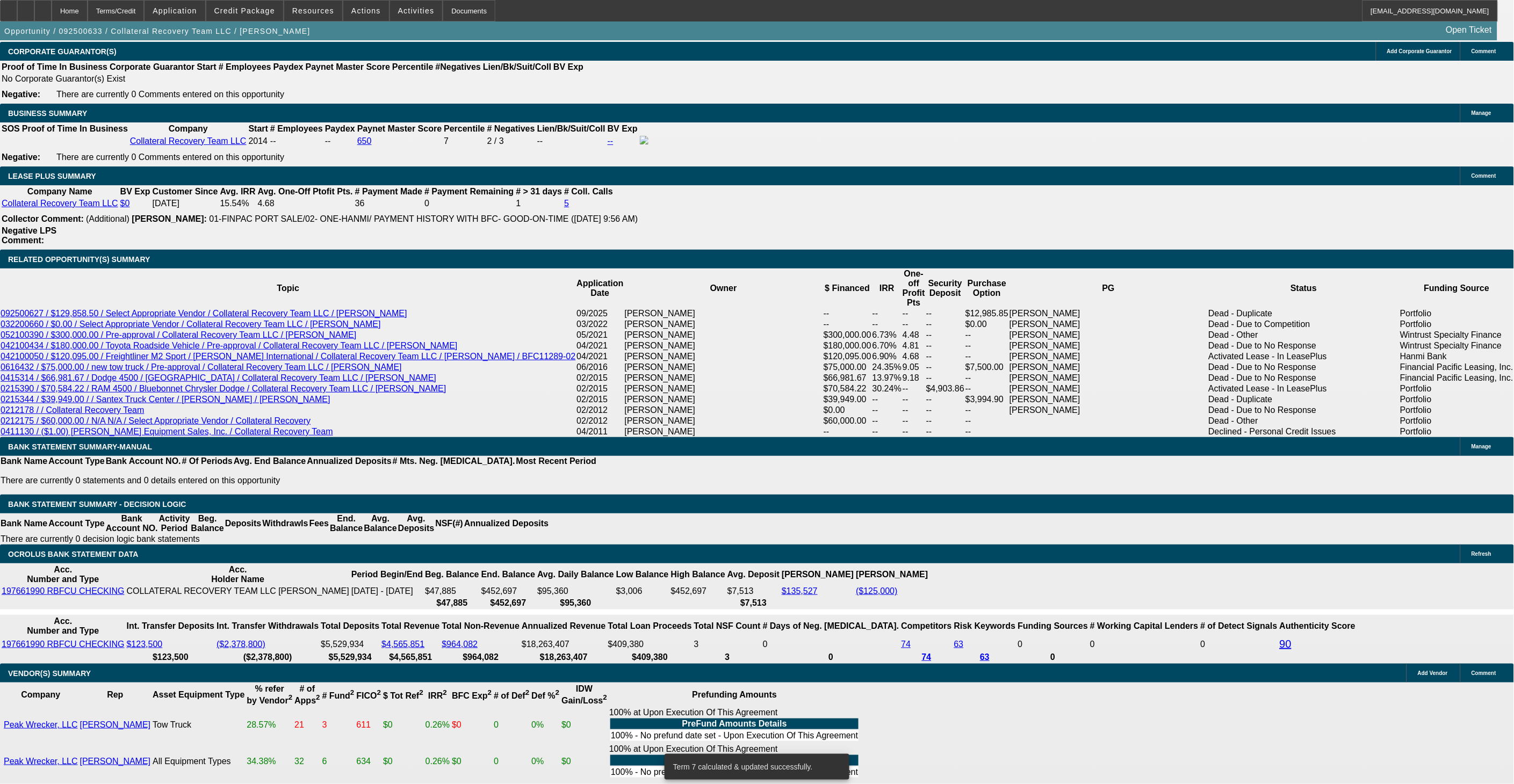
select select "3"
type input "UNKNOWN"
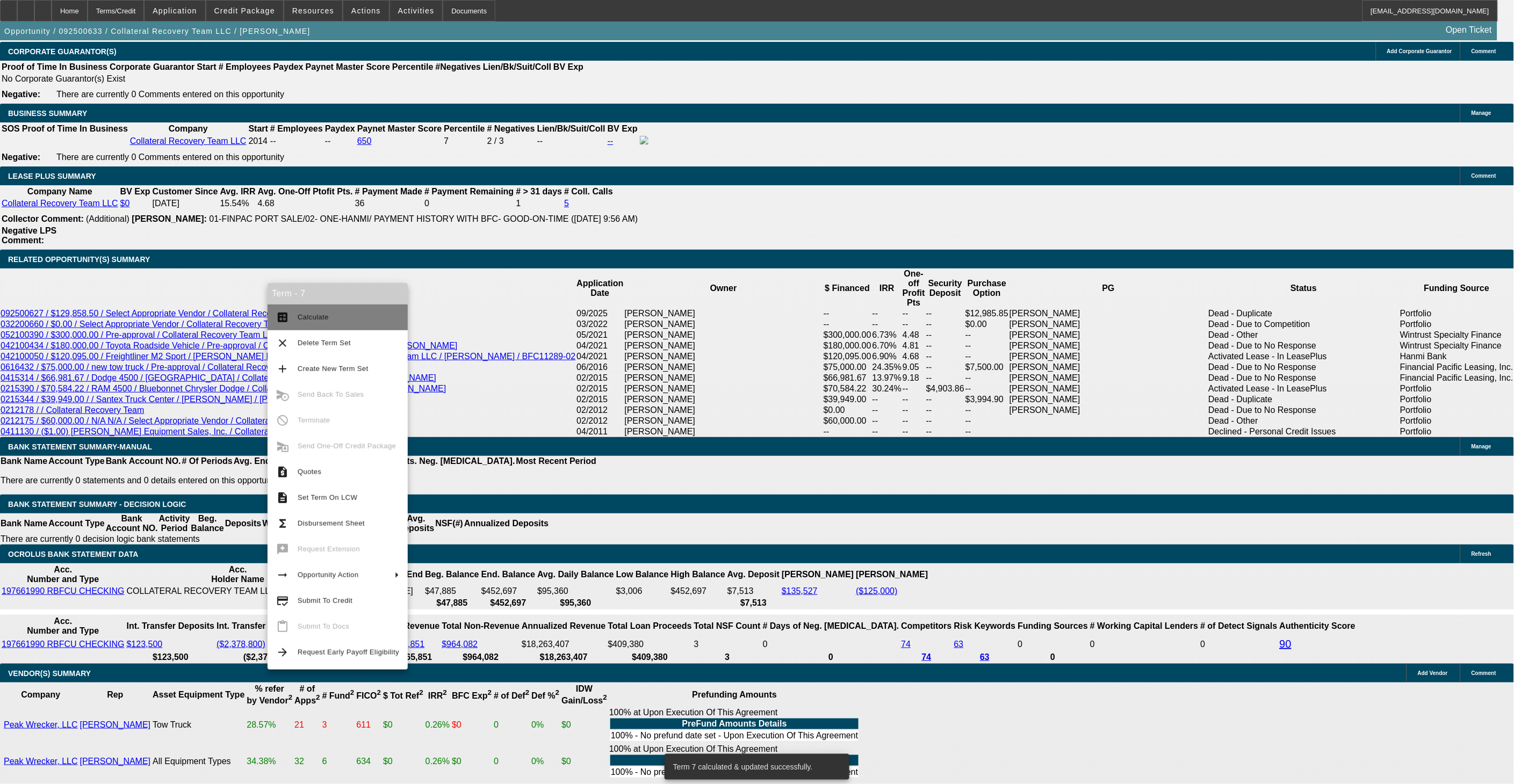
click at [301, 318] on span "Calculate" at bounding box center [313, 317] width 31 height 8
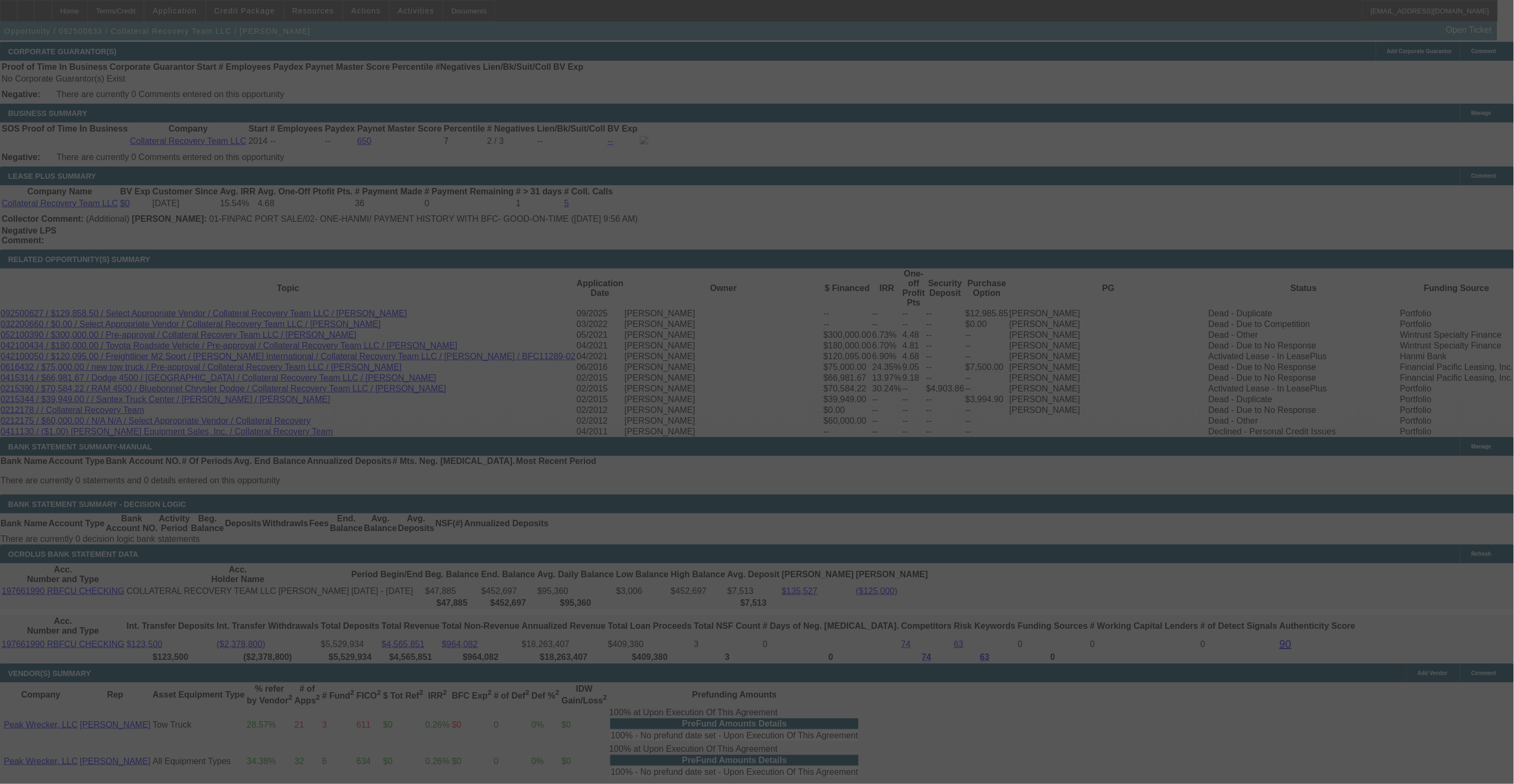
select select "0"
select select "3"
select select "0"
select select "6"
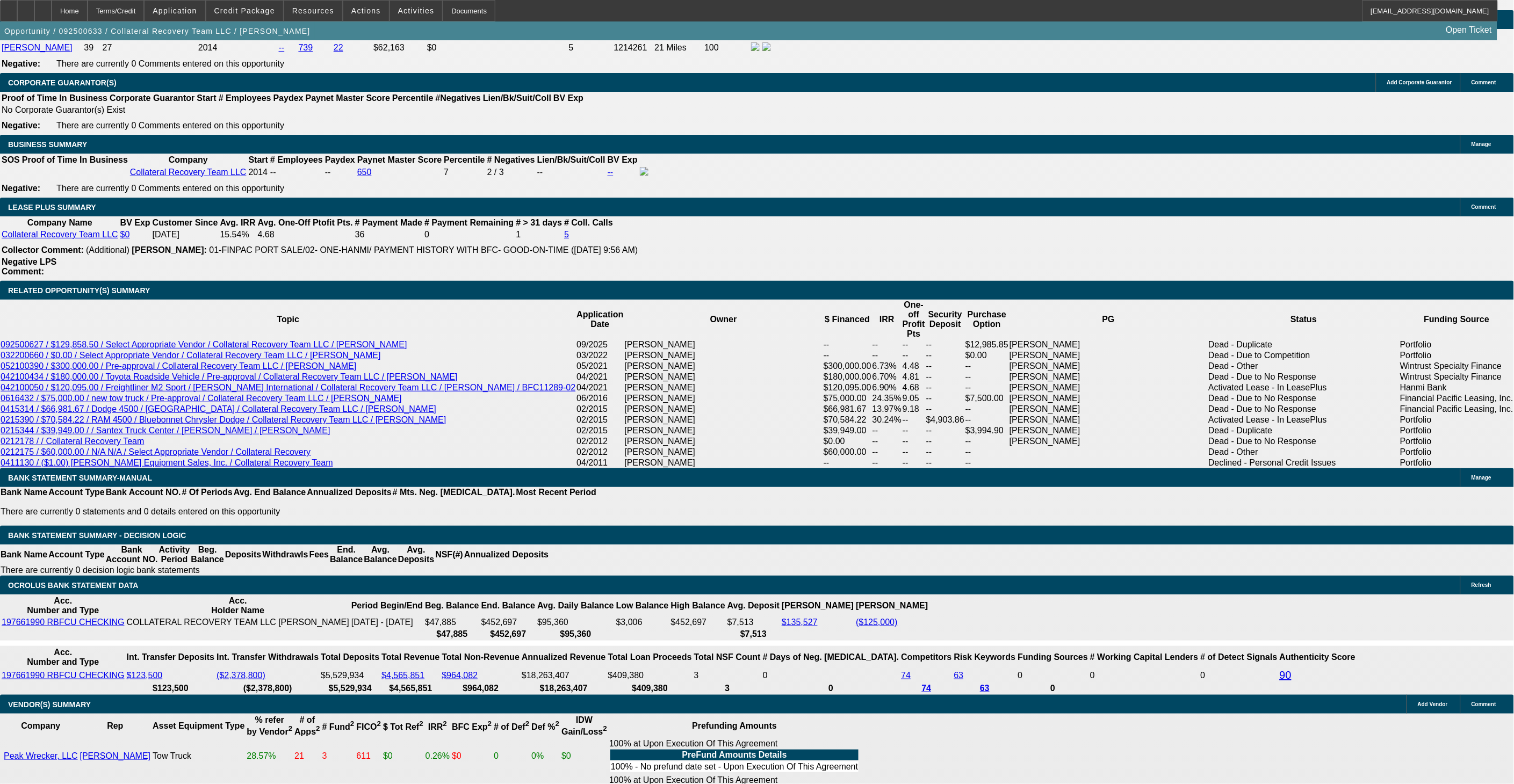
scroll to position [1629, 0]
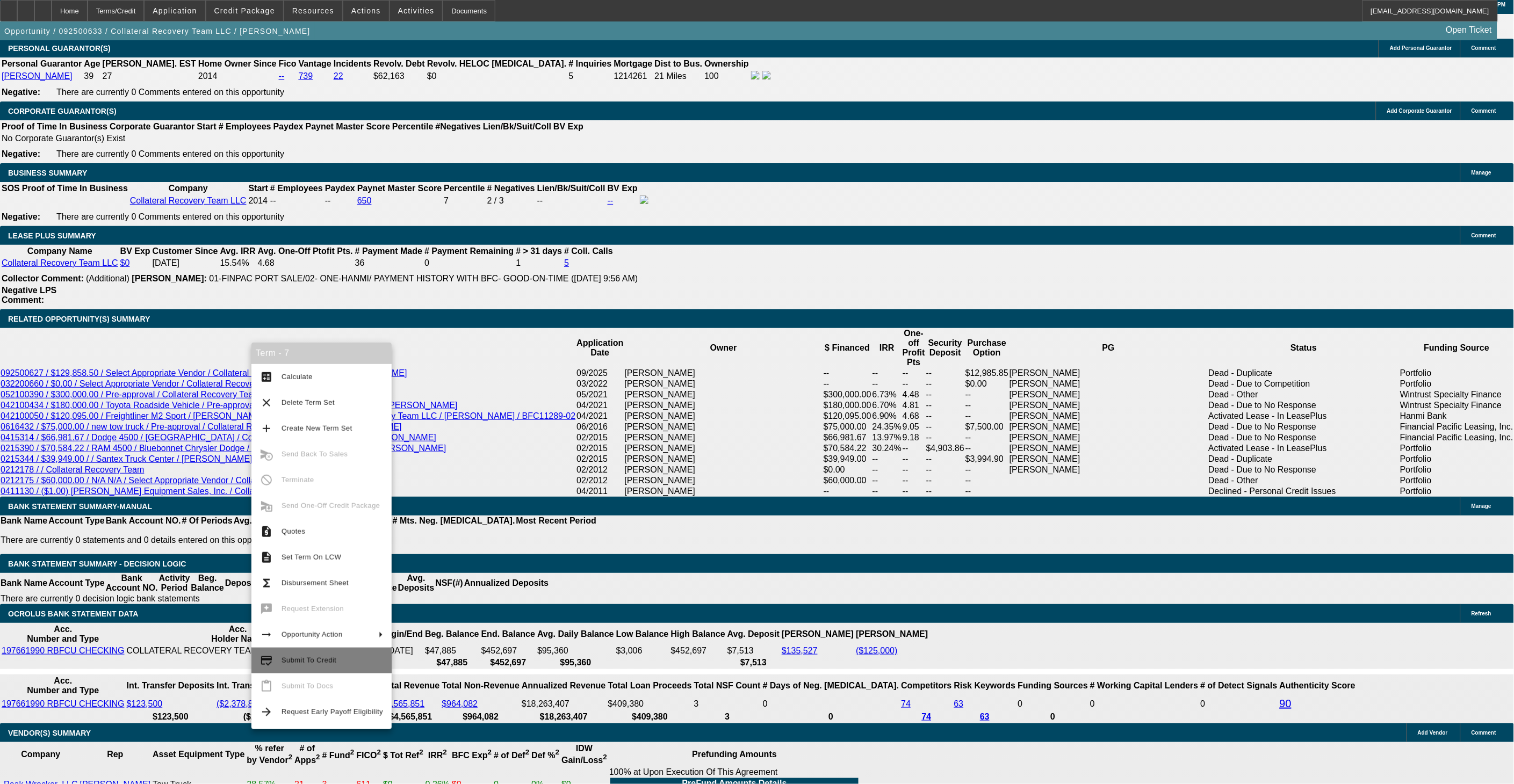
click at [319, 656] on span "Submit To Credit" at bounding box center [309, 660] width 55 height 8
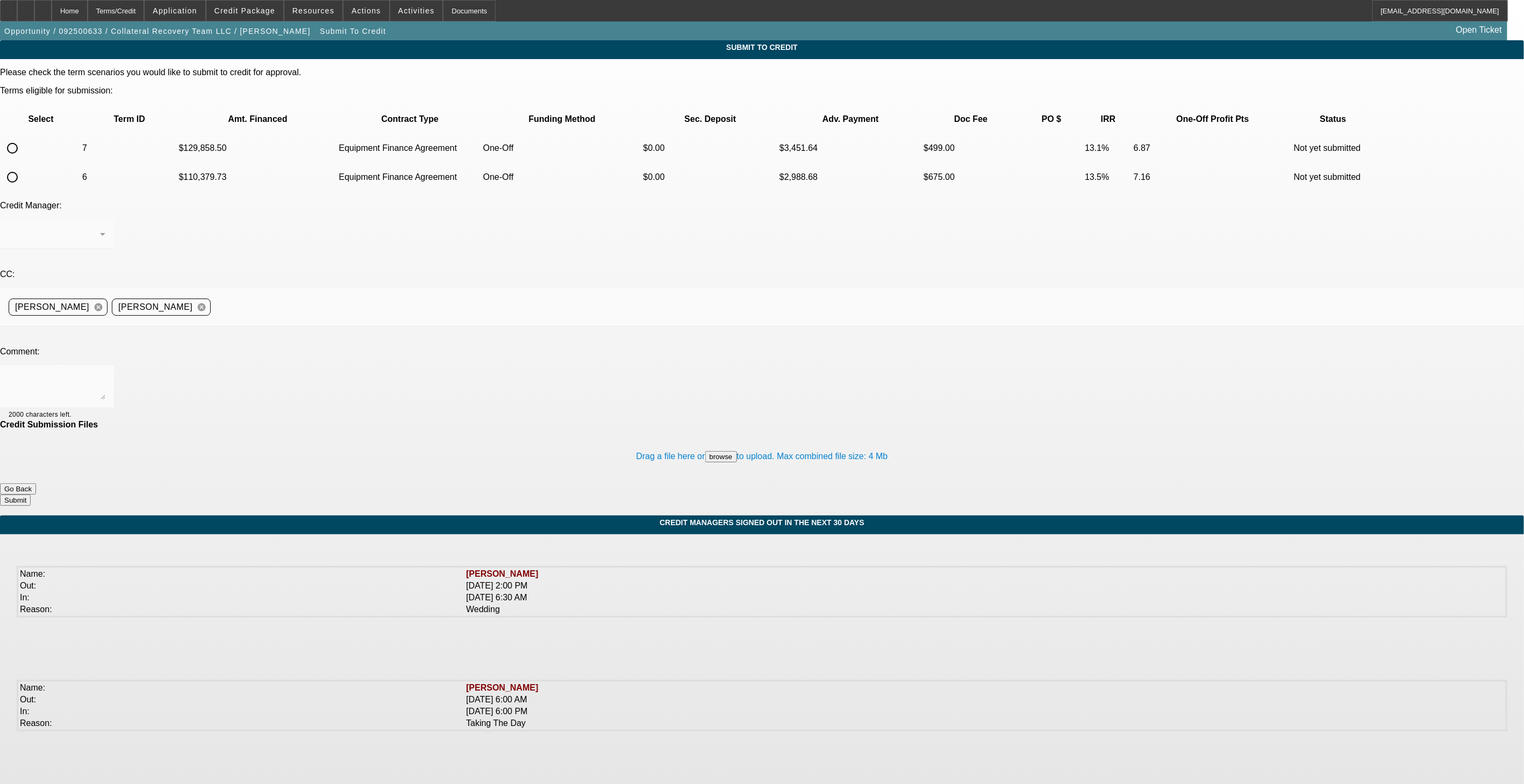
click at [23, 138] on input "radio" at bounding box center [13, 149] width 22 height 22
radio input "true"
click at [106, 373] on textarea at bounding box center [57, 386] width 97 height 25
type textarea "Could you please let"
click at [145, 11] on div "Terms/Credit" at bounding box center [116, 11] width 57 height 22
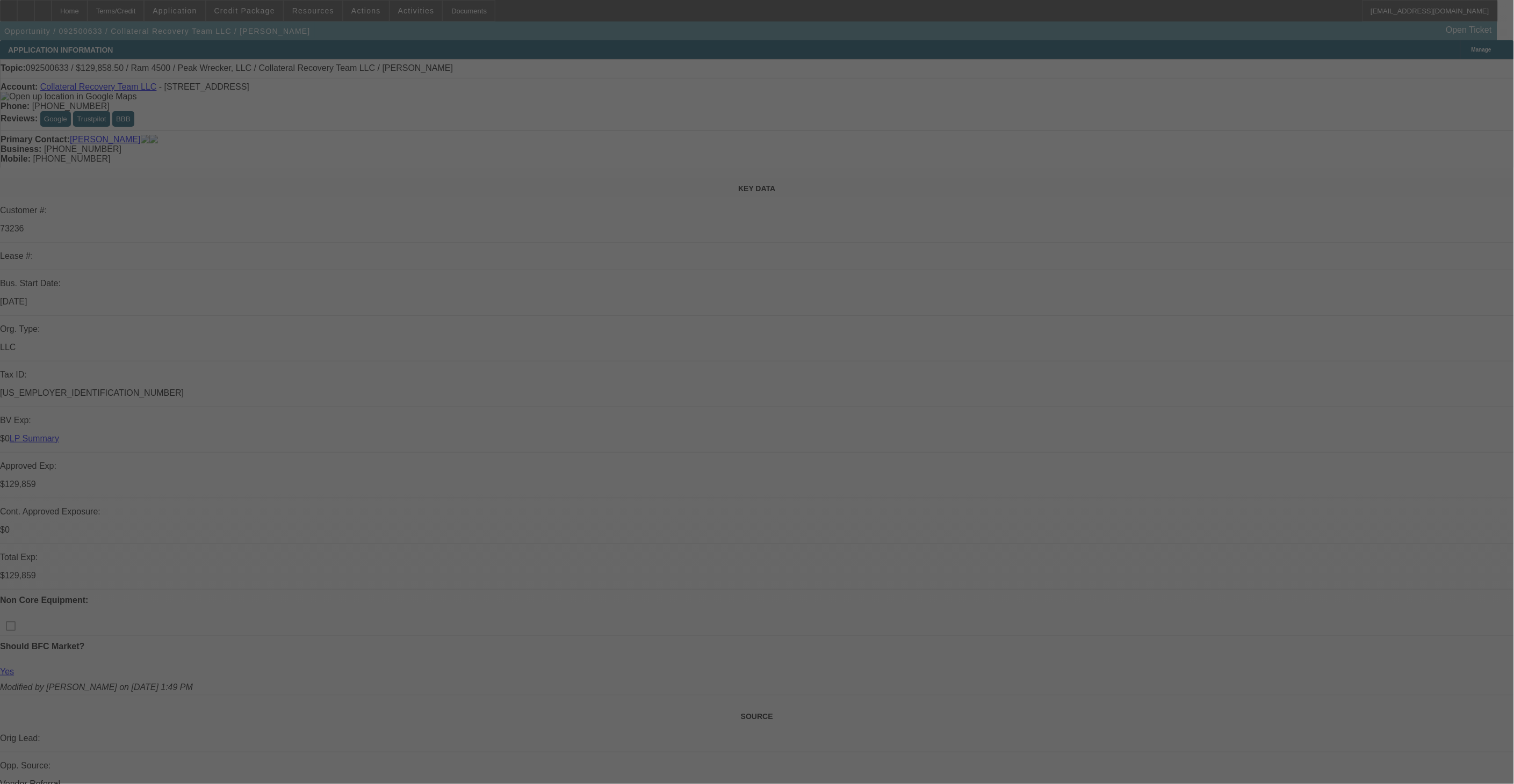
select select "0"
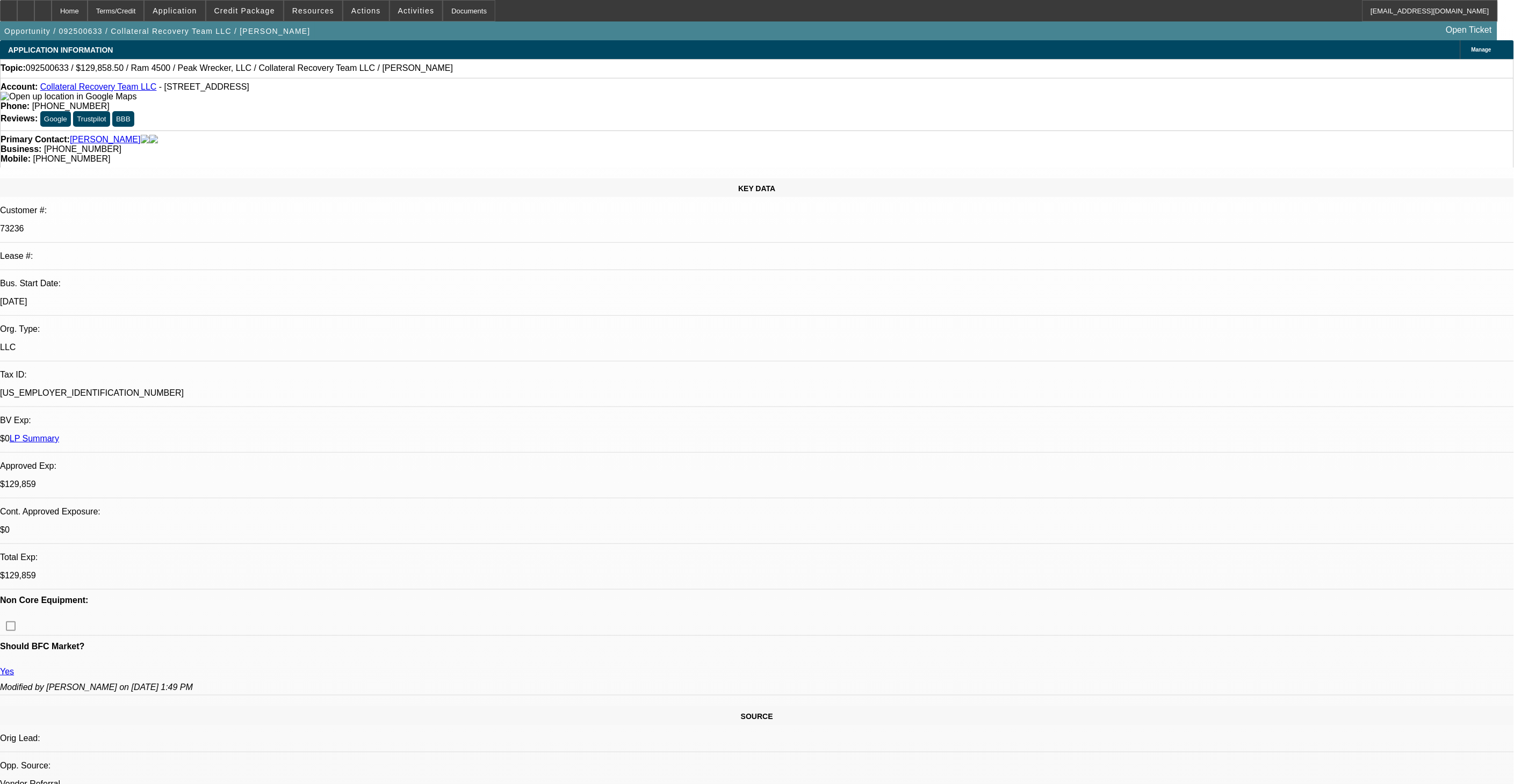
select select "0"
select select "3"
select select "0"
select select "6"
select select "0.15"
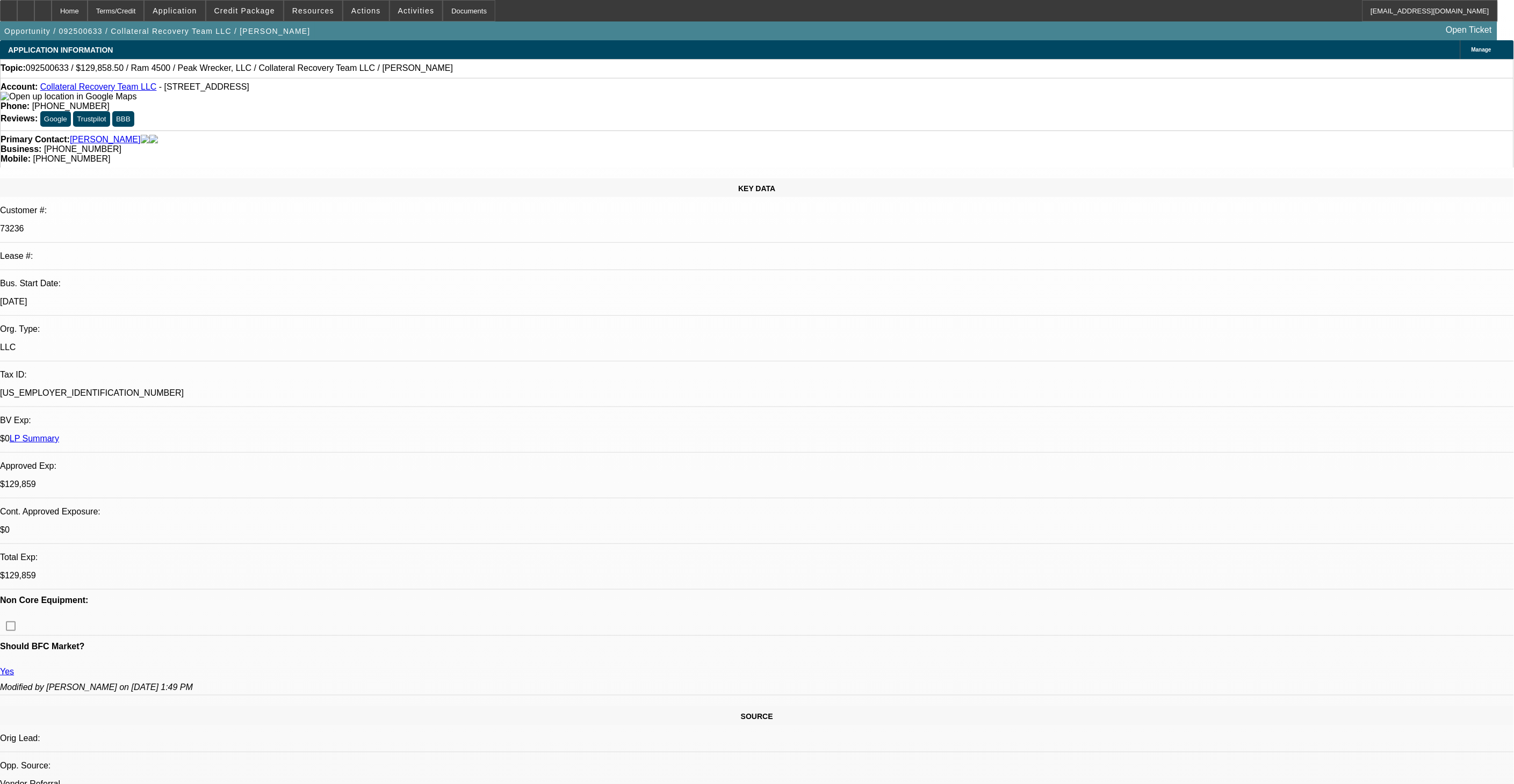
select select "0"
select select "3"
select select "0"
select select "6"
select select "0.15"
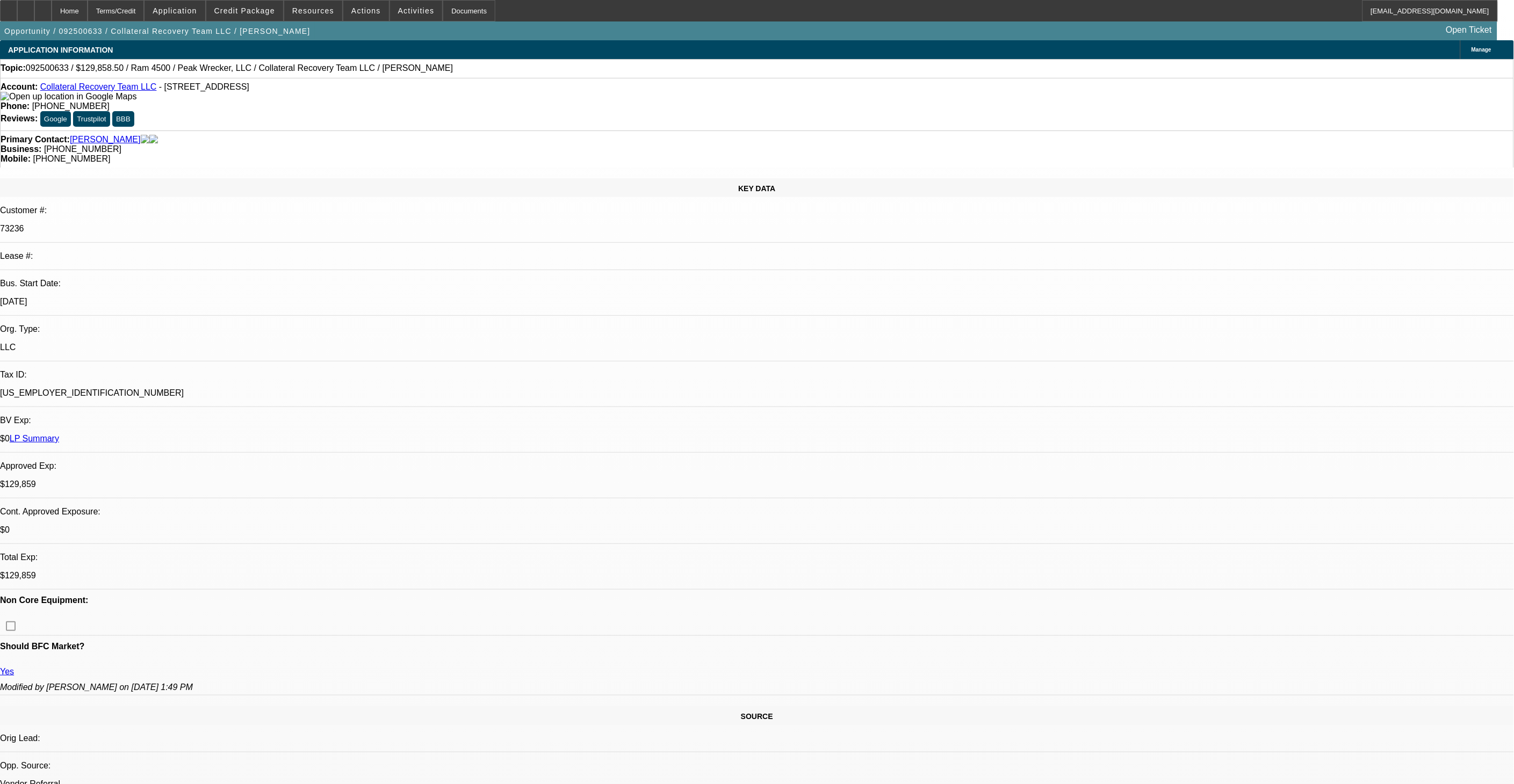
select select "0"
select select "3"
select select "0"
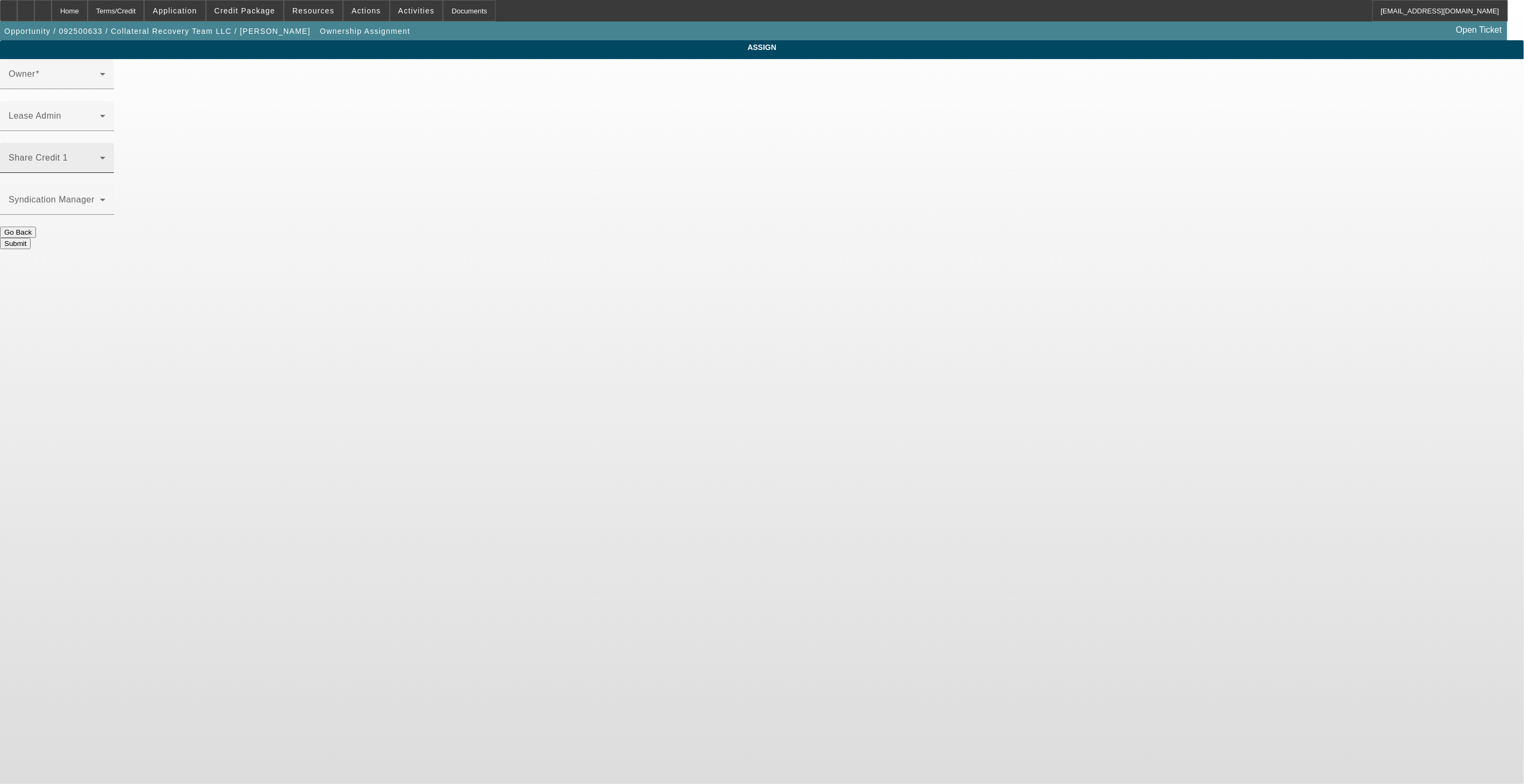
click at [106, 143] on div "Share Credit 1" at bounding box center [57, 157] width 97 height 30
click at [100, 155] on span at bounding box center [54, 161] width 91 height 13
click at [106, 143] on div "Share Credit 1" at bounding box center [57, 157] width 97 height 30
click at [100, 155] on span at bounding box center [54, 161] width 91 height 13
click at [100, 155] on div "O'Connor, Kevin (Lvl 19)" at bounding box center [54, 161] width 91 height 13
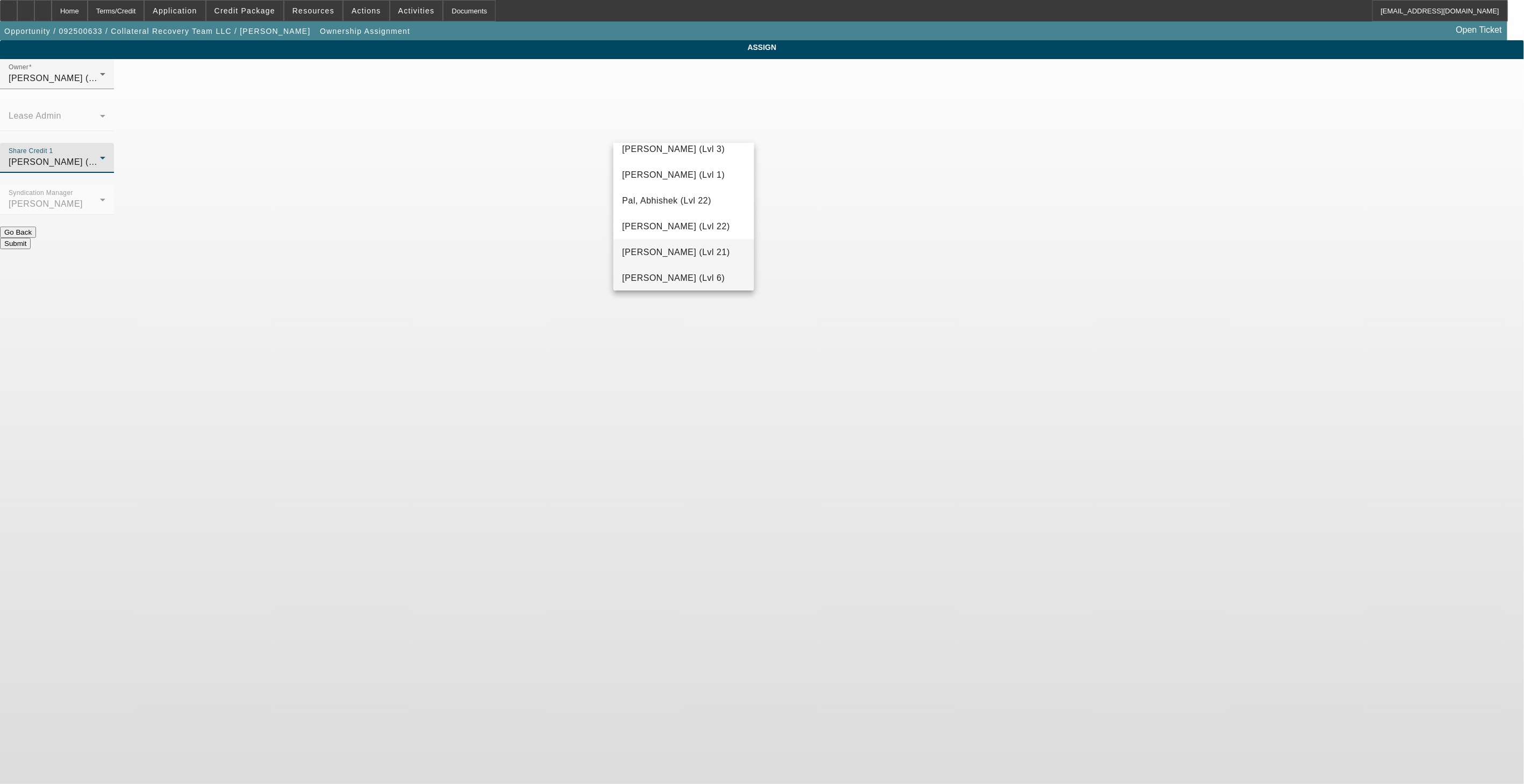
scroll to position [1050, 0]
click at [680, 264] on span "Rupp, Greg (Lvl 23)" at bounding box center [676, 270] width 108 height 13
click at [30, 238] on button "Submit" at bounding box center [15, 243] width 30 height 12
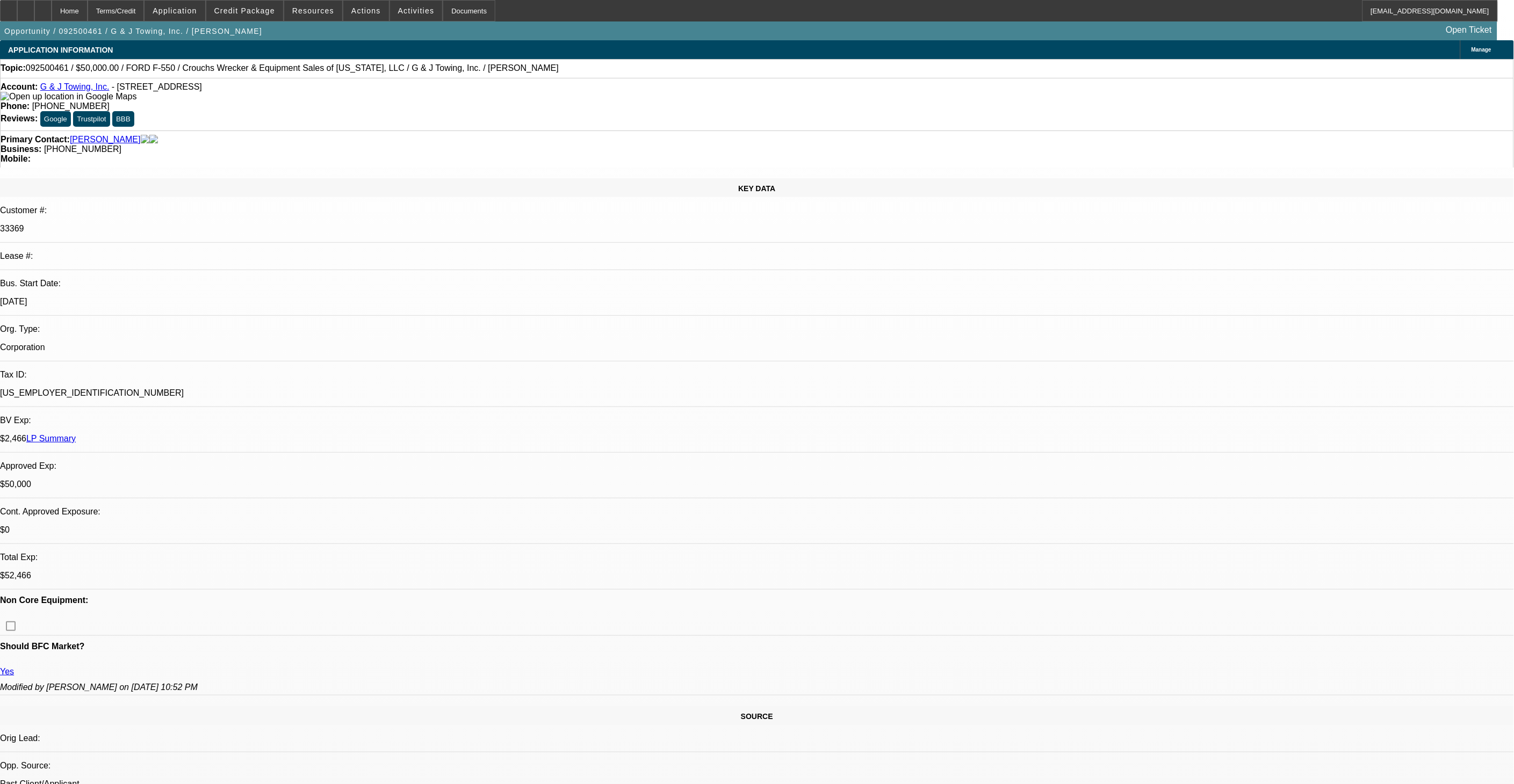
select select "0"
select select "2"
select select "0"
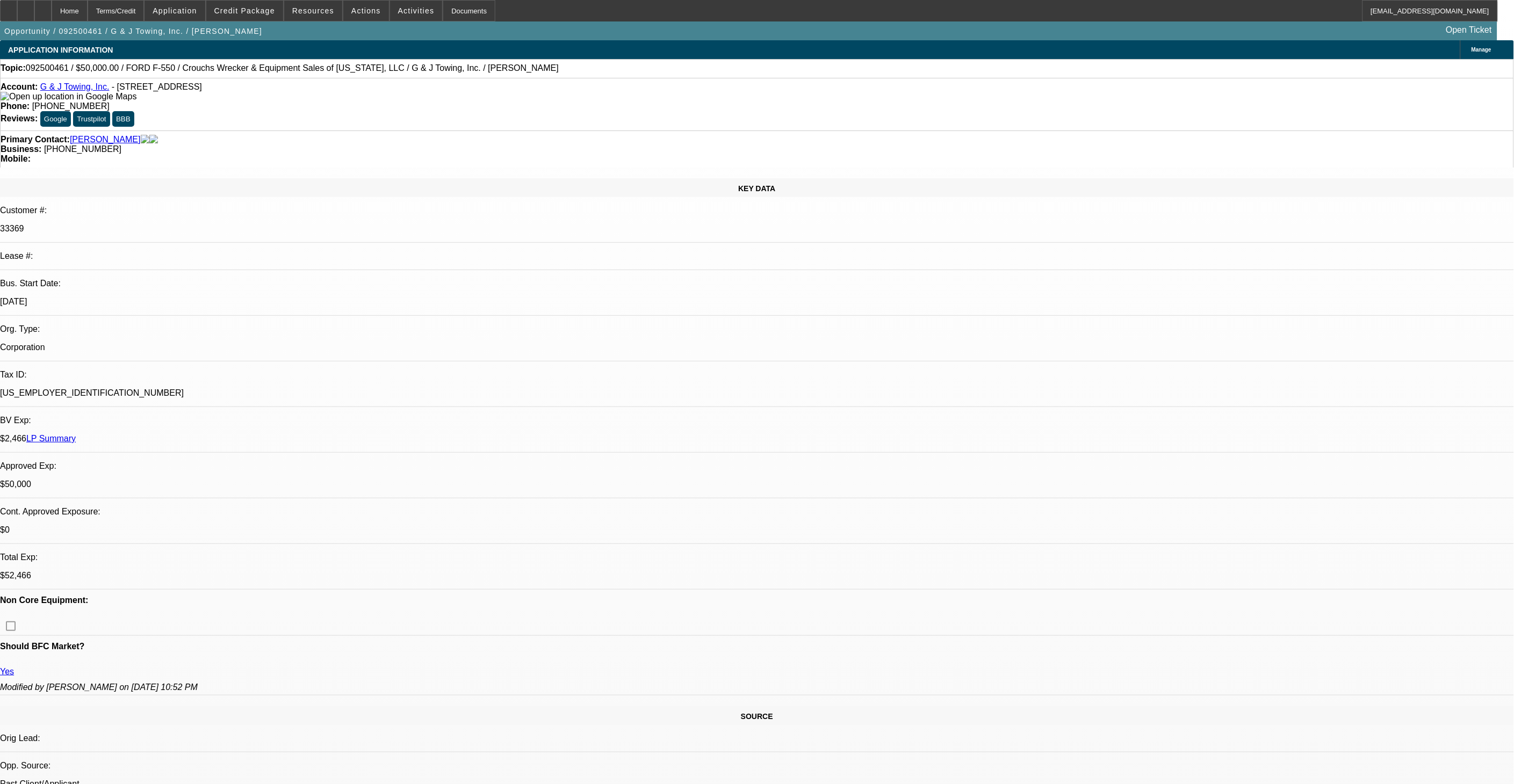
select select "0"
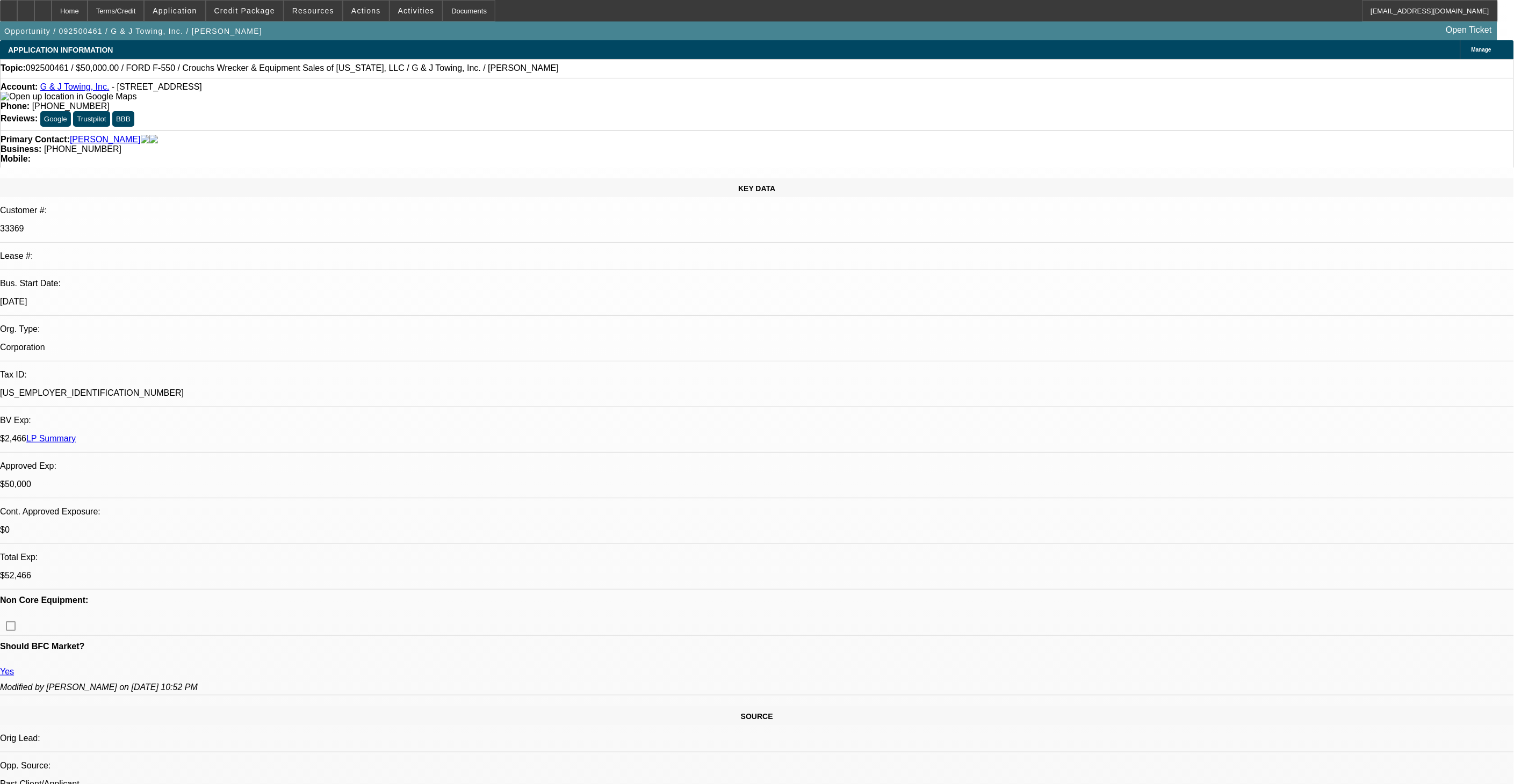
select select "0"
select select "1"
select select "2"
select select "6"
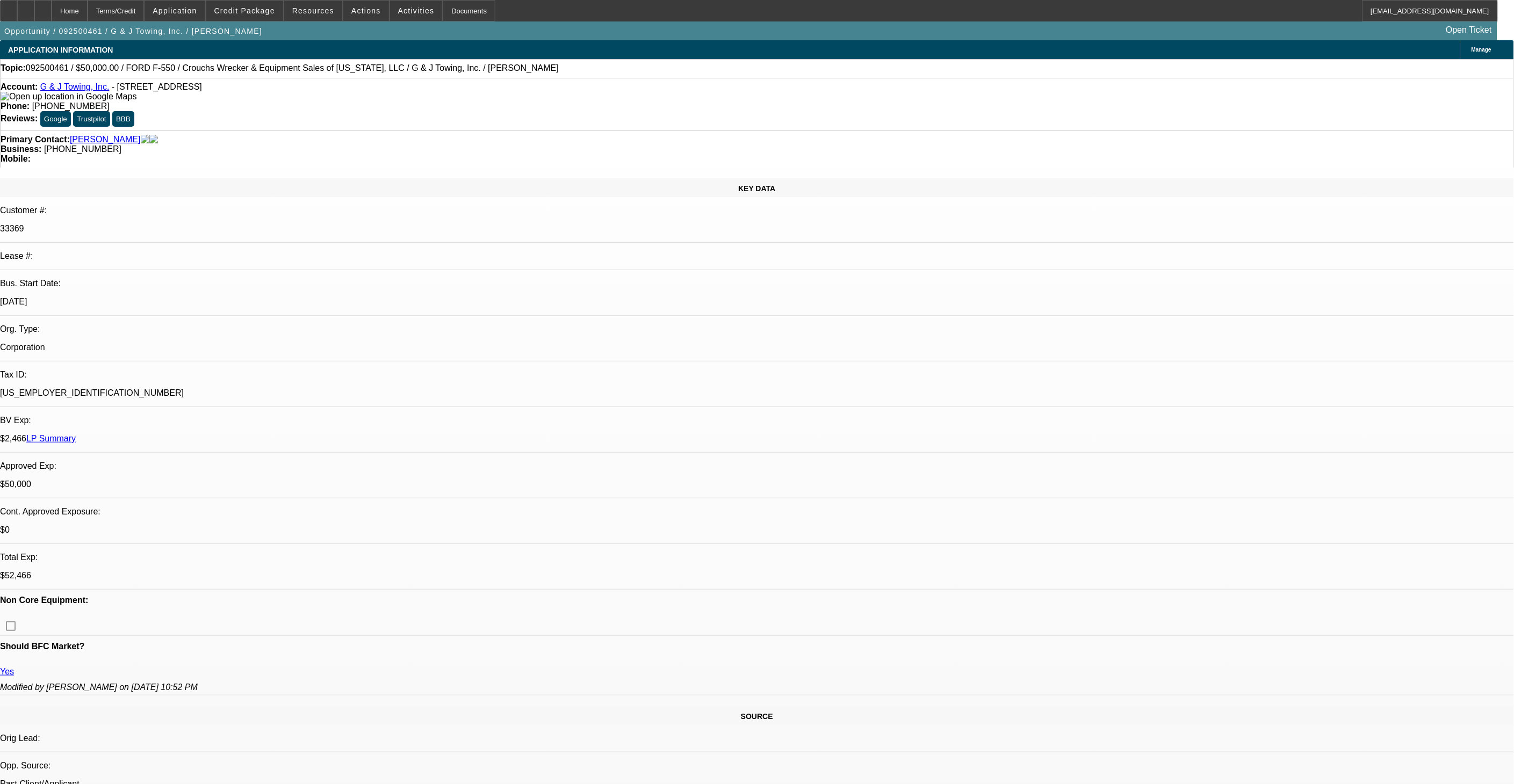
select select "1"
select select "6"
select select "1"
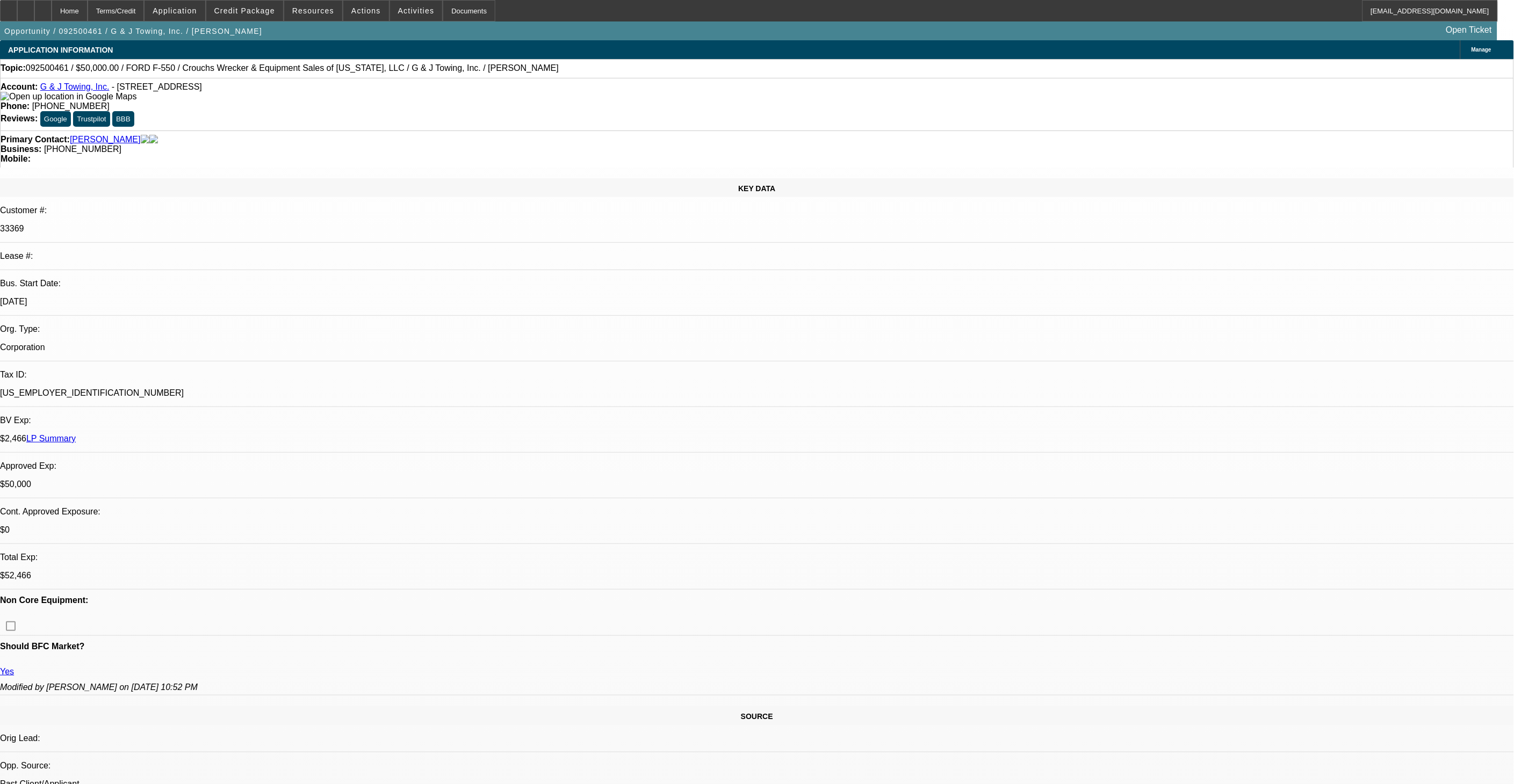
select select "6"
select select "1"
select select "6"
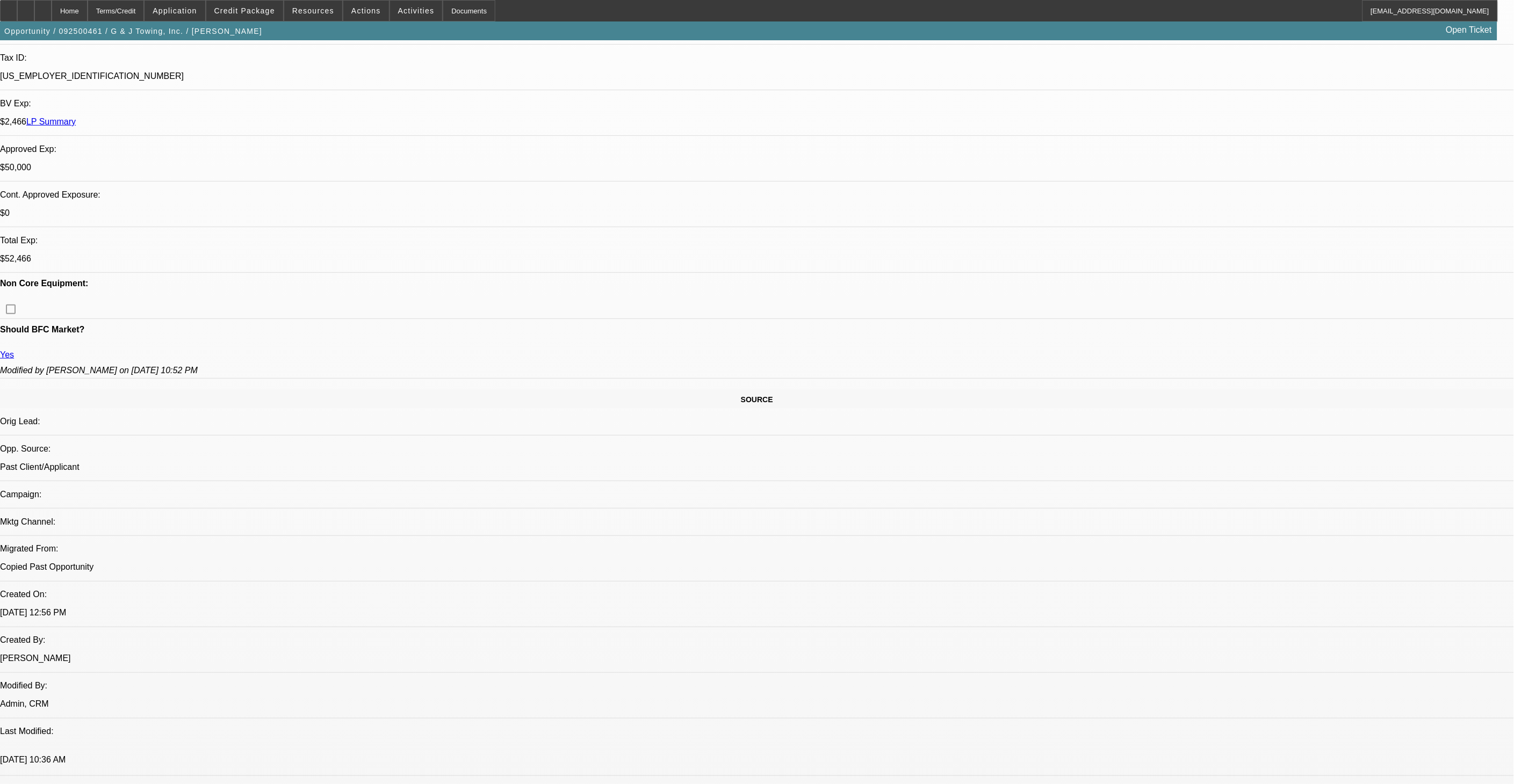
scroll to position [257, 0]
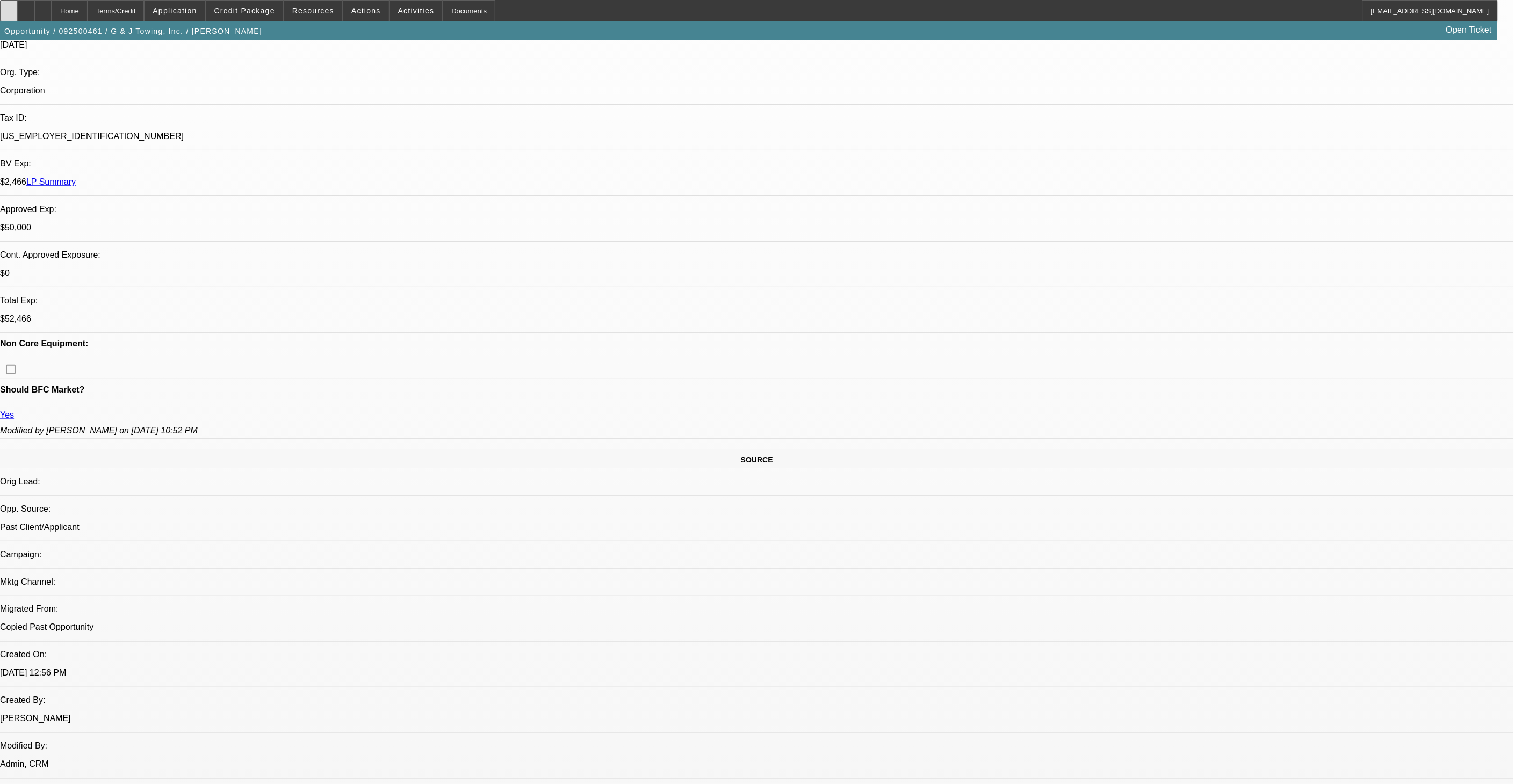
click at [15, 13] on div at bounding box center [9, 11] width 18 height 22
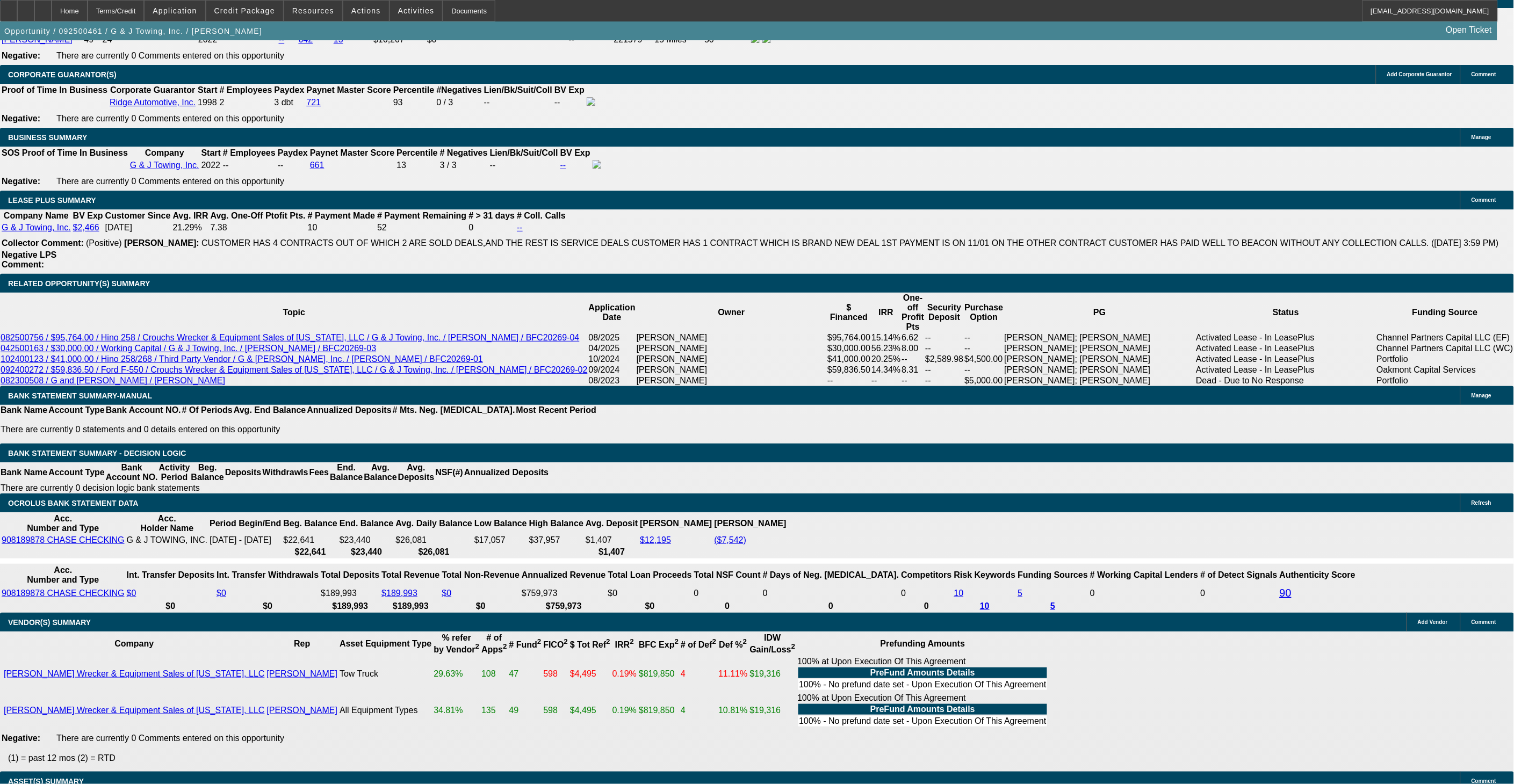
scroll to position [1689, 0]
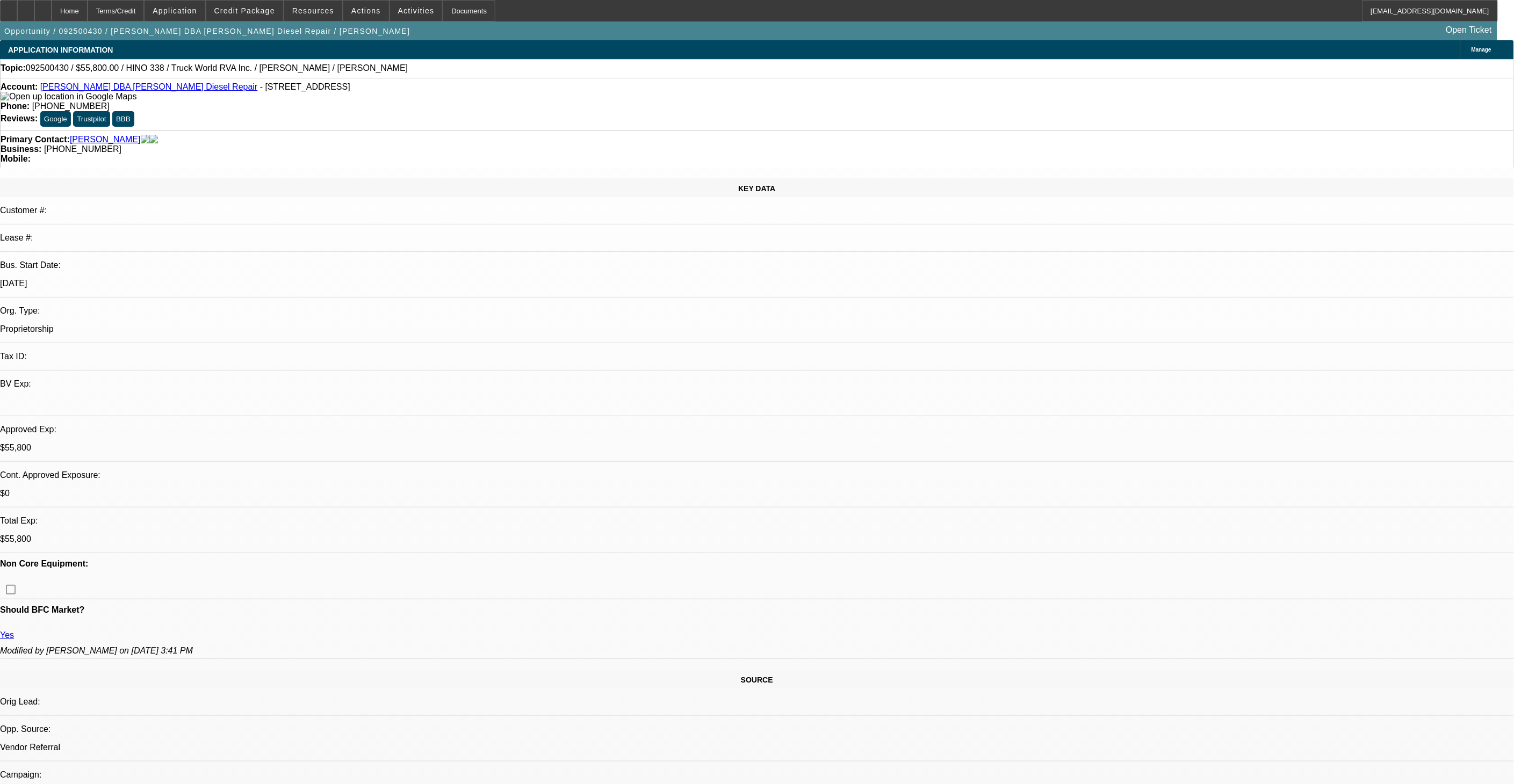
select select "0.1"
select select "0"
select select "0.1"
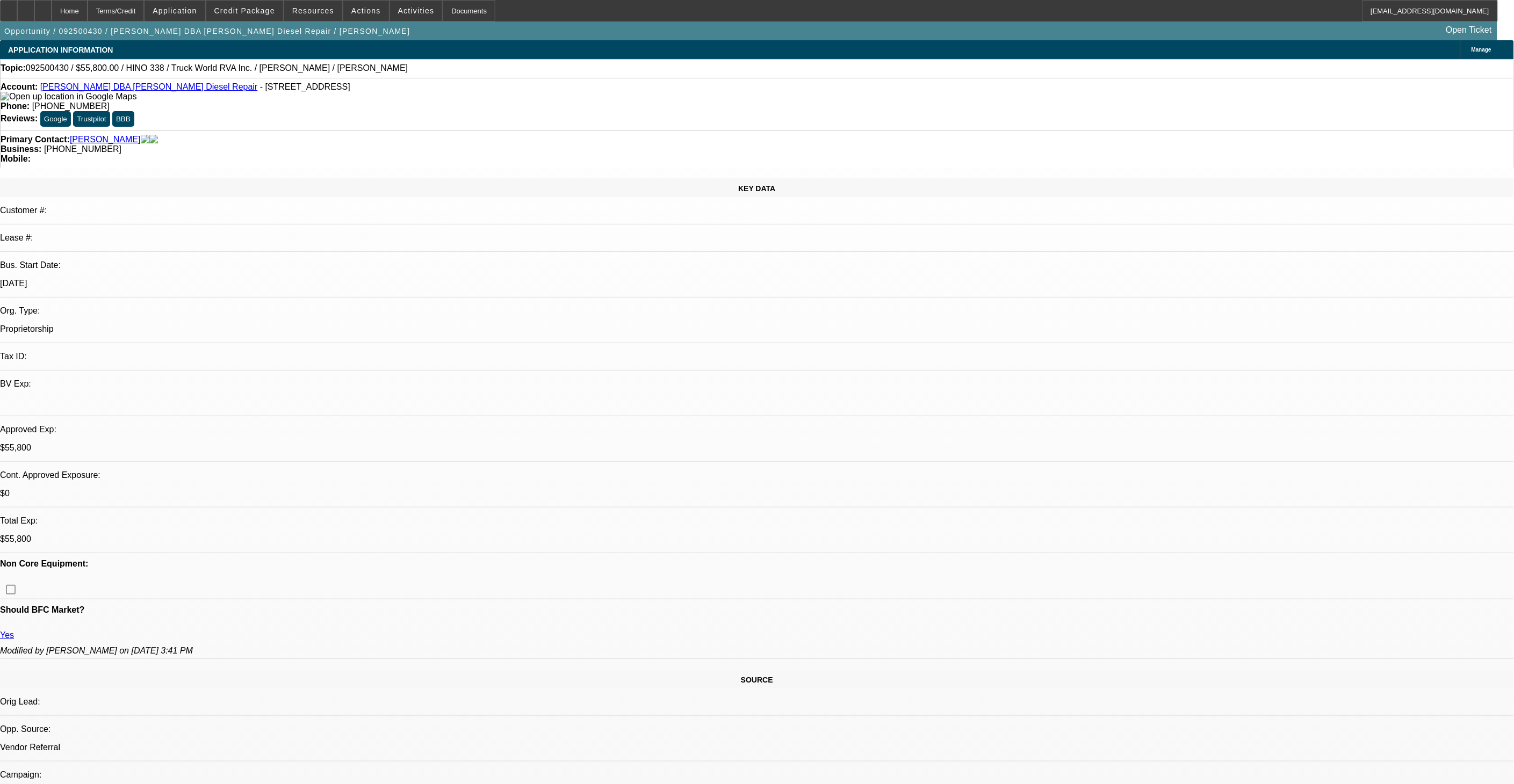
select select "0"
select select "0.1"
select select "0"
select select "1"
select select "2"
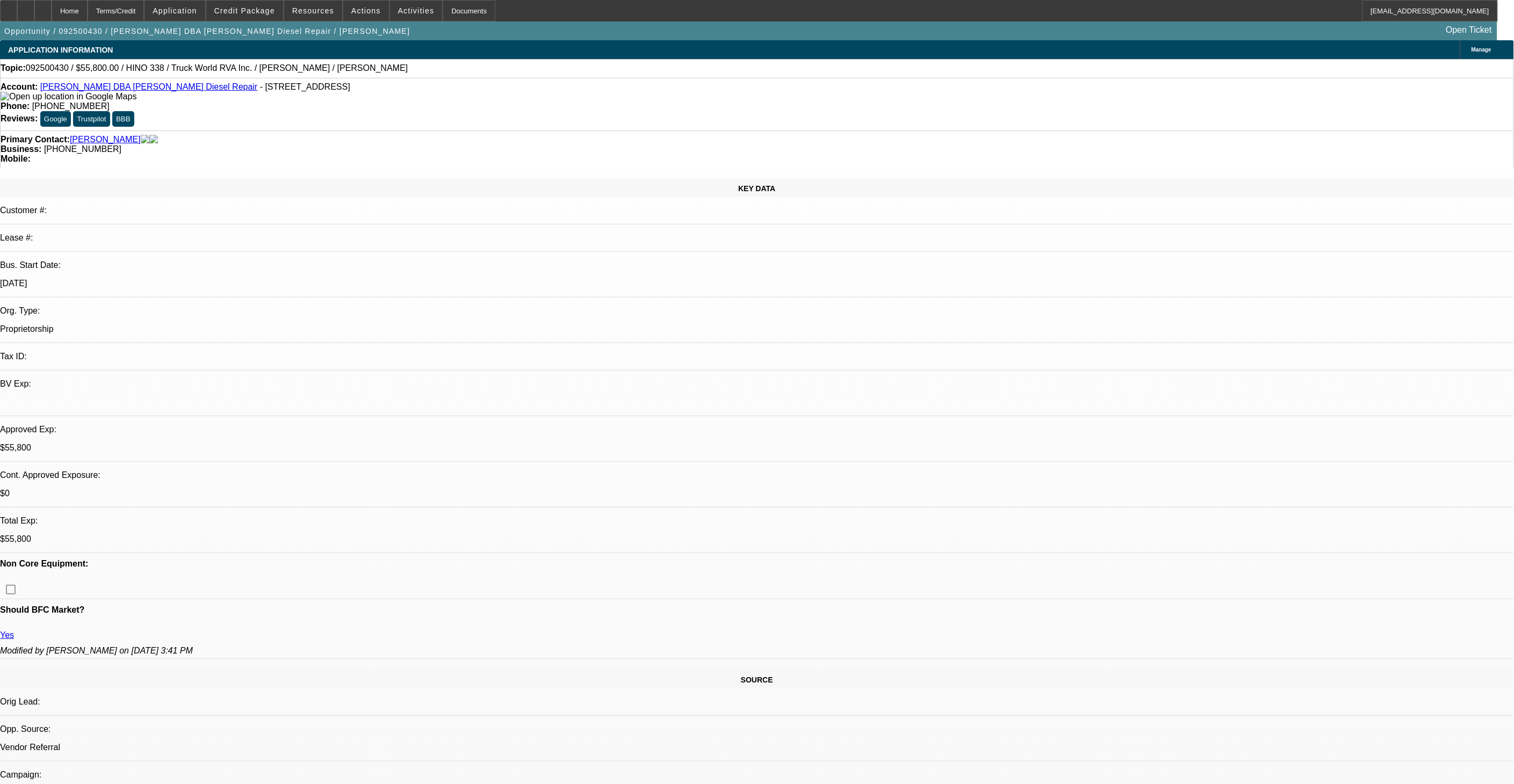
select select "4"
select select "1"
select select "2"
select select "6"
select select "1"
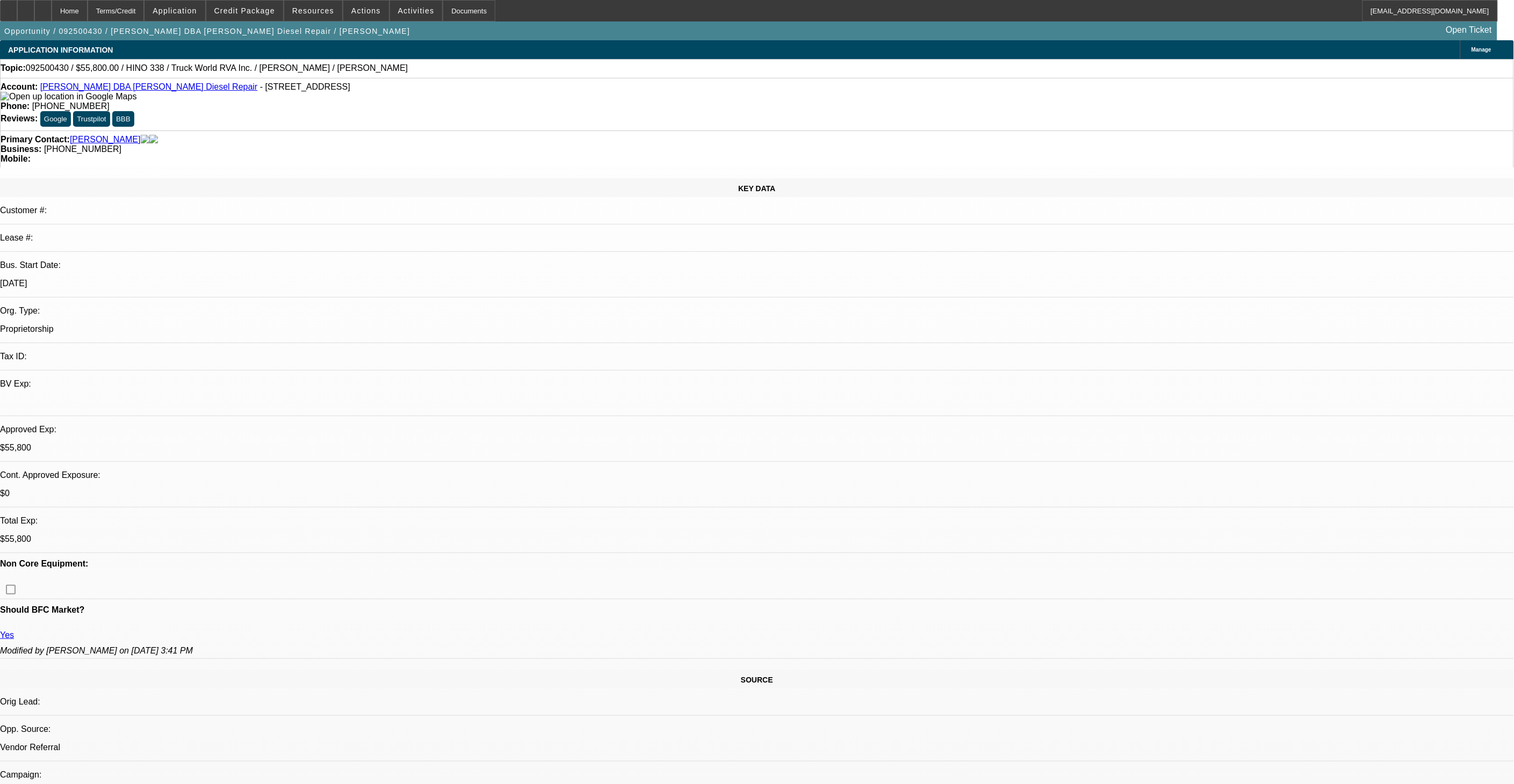
select select "2"
select select "6"
select select "1"
select select "2"
select select "6"
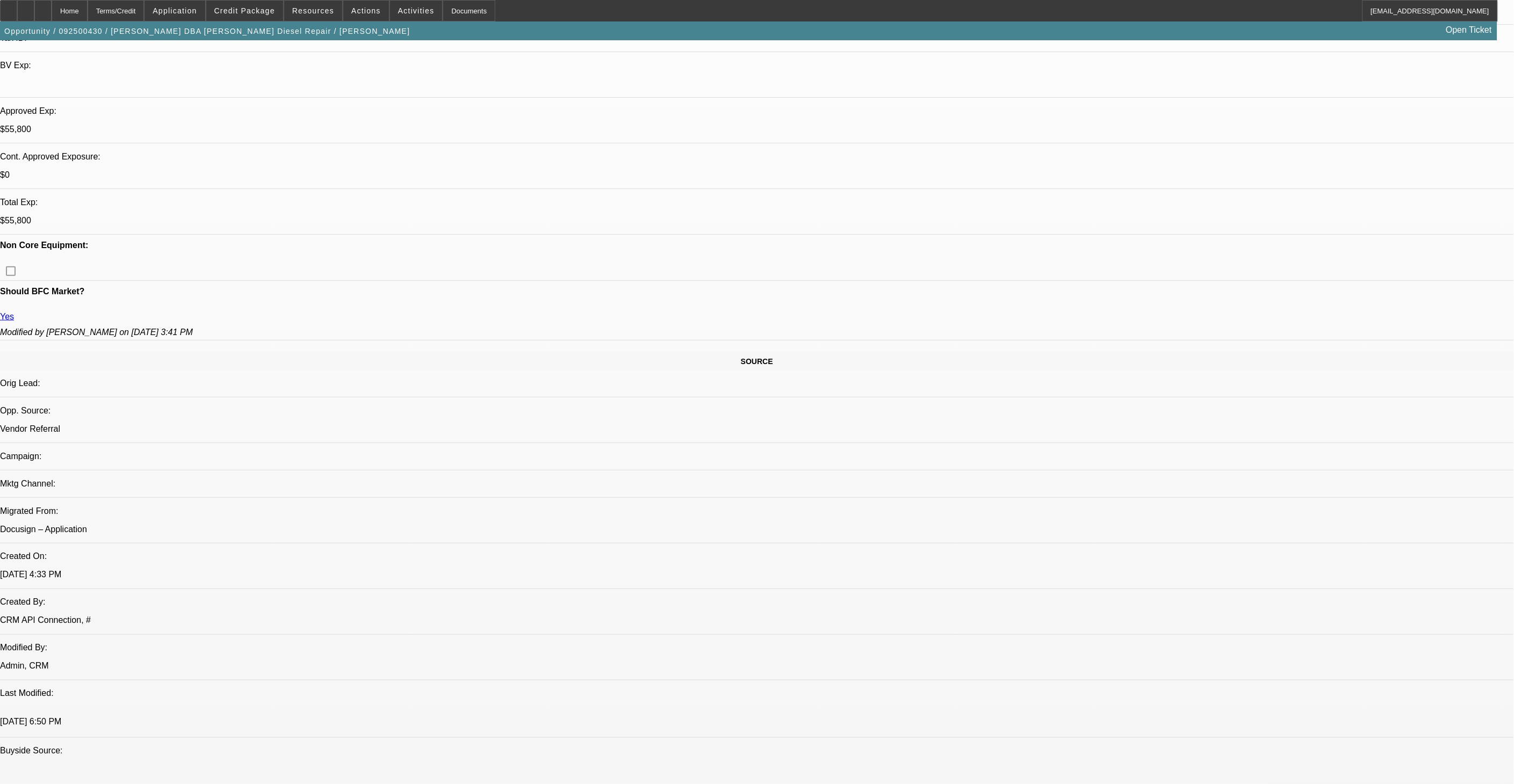
scroll to position [358, 0]
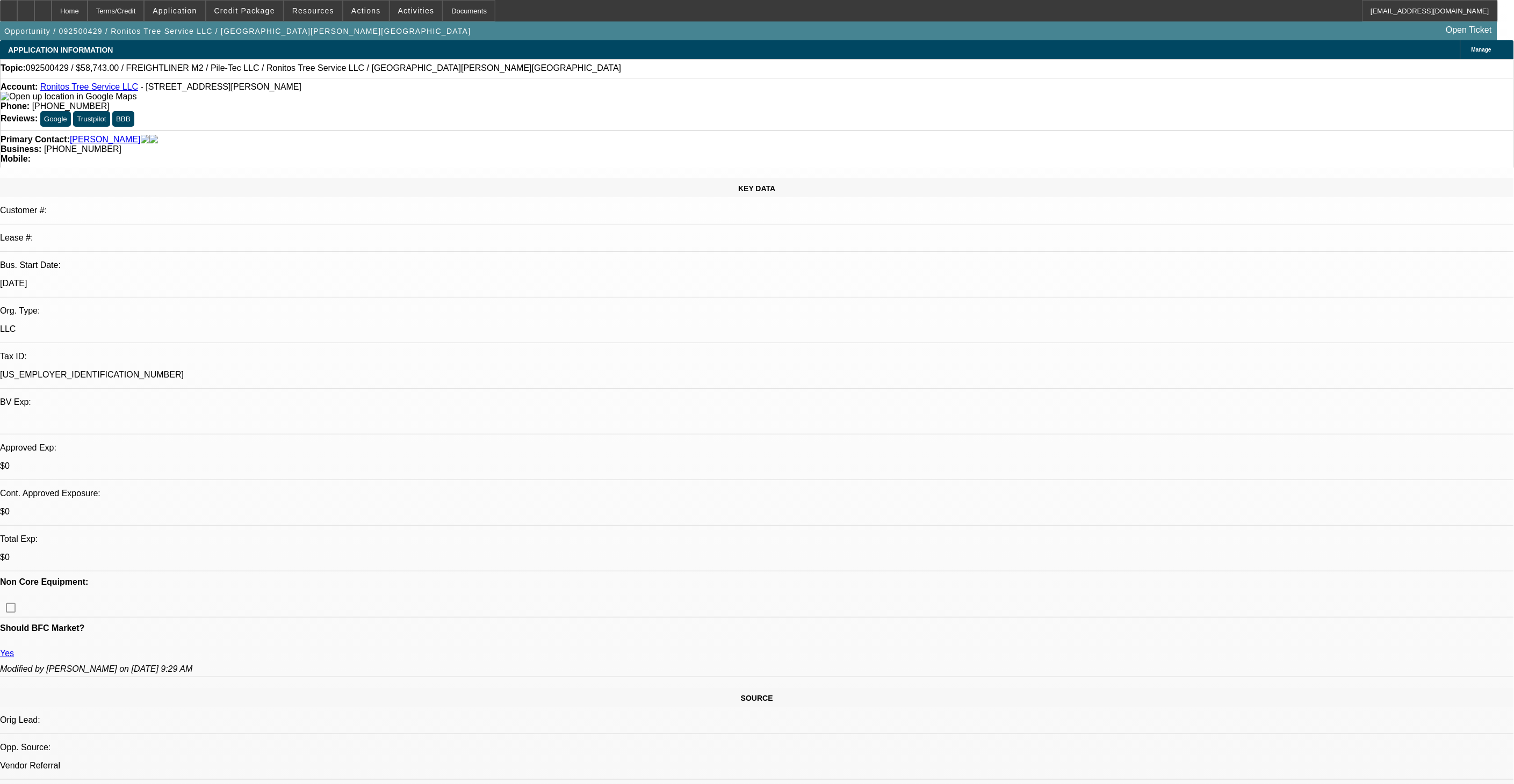
select select "0"
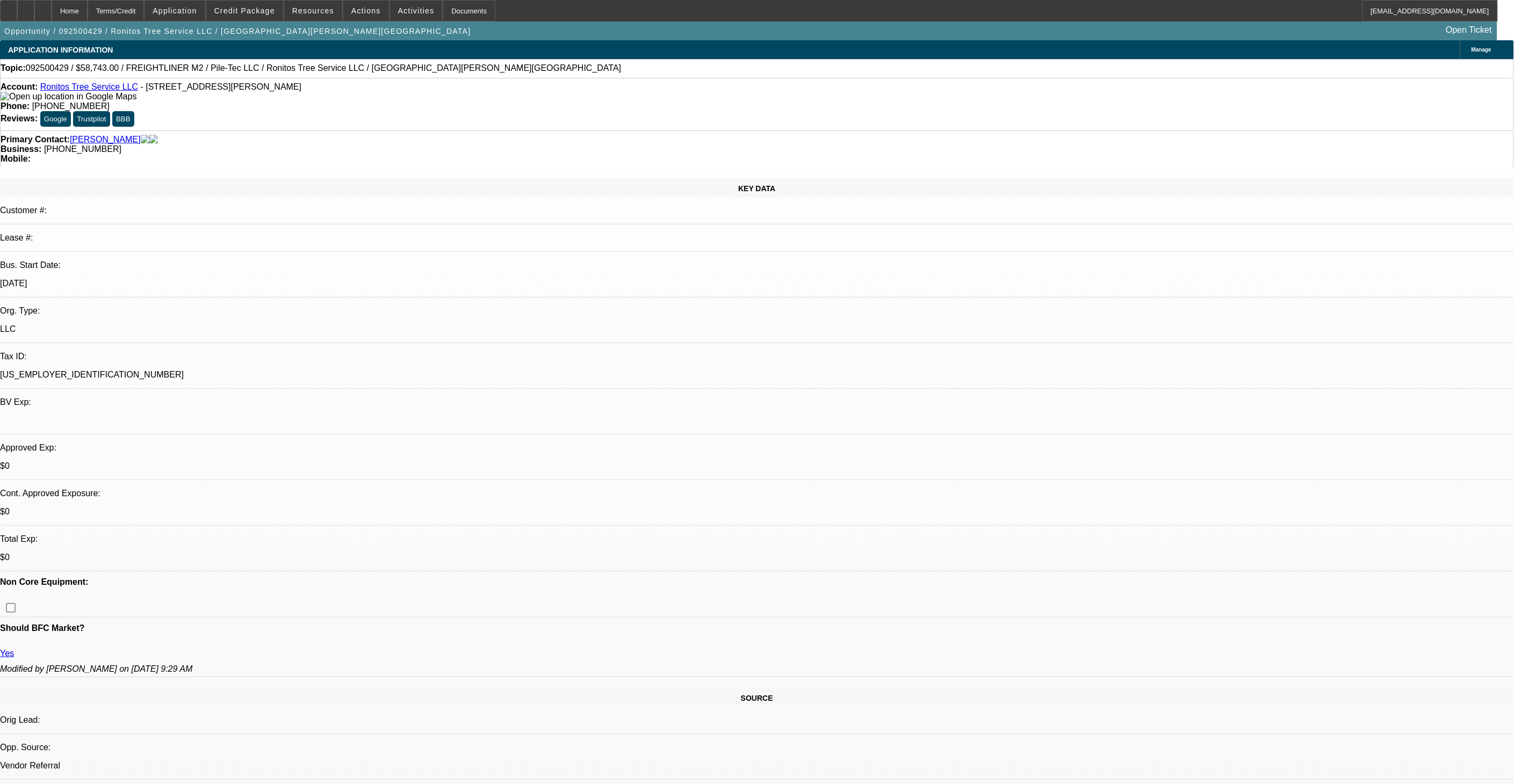
select select "0"
select select "2"
select select "0"
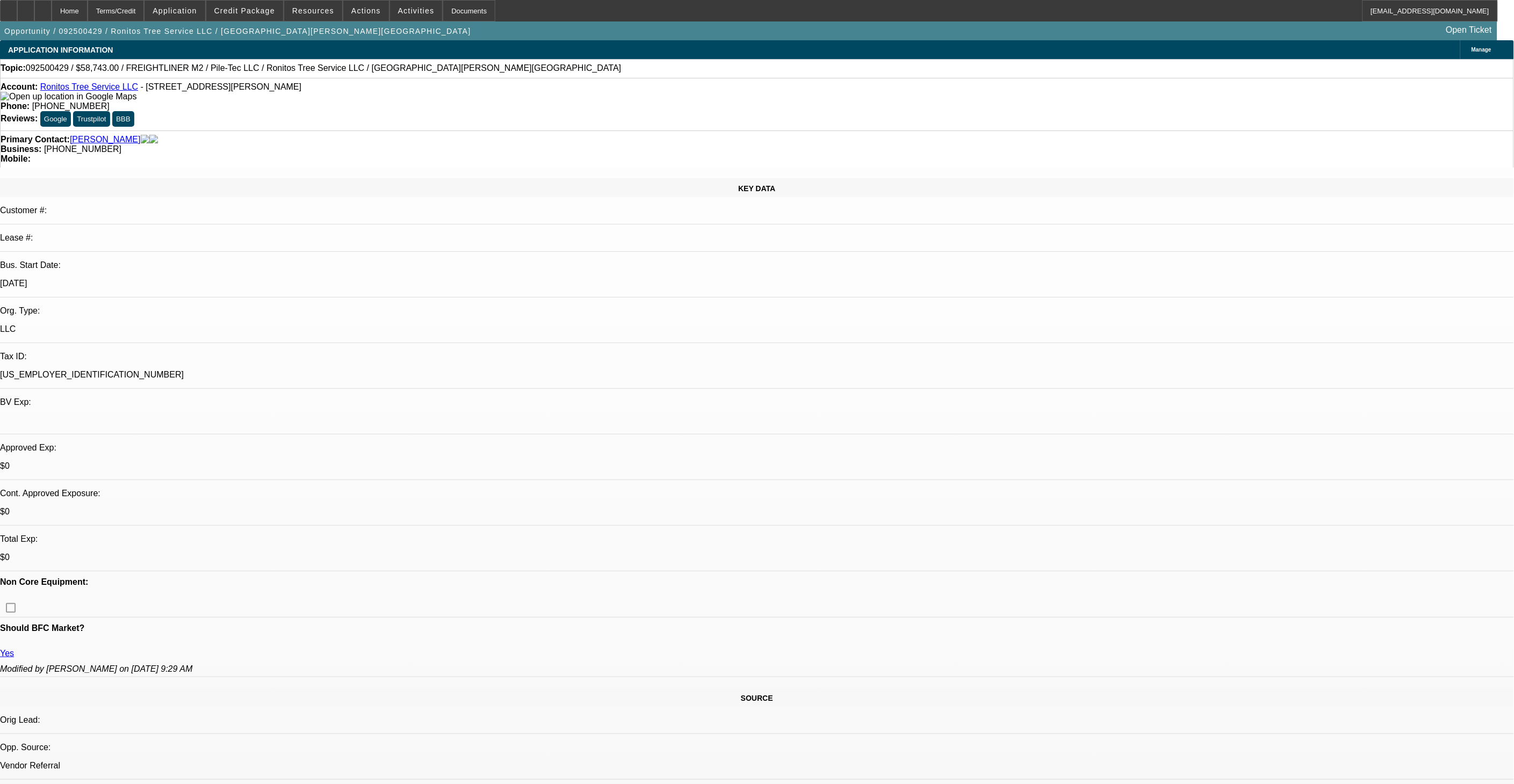
select select "2"
select select "0"
select select "1"
select select "6"
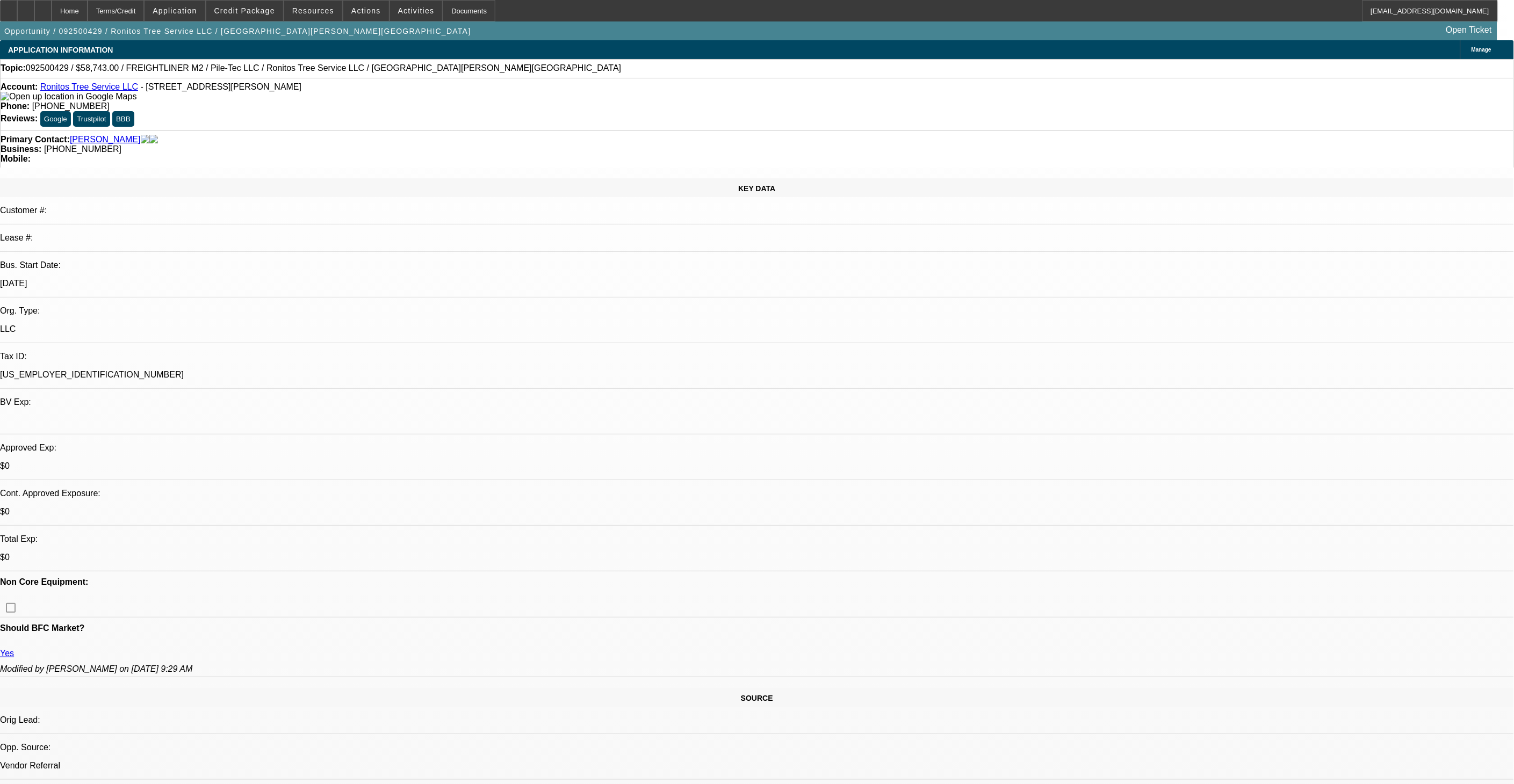
select select "1"
select select "6"
select select "1"
select select "2"
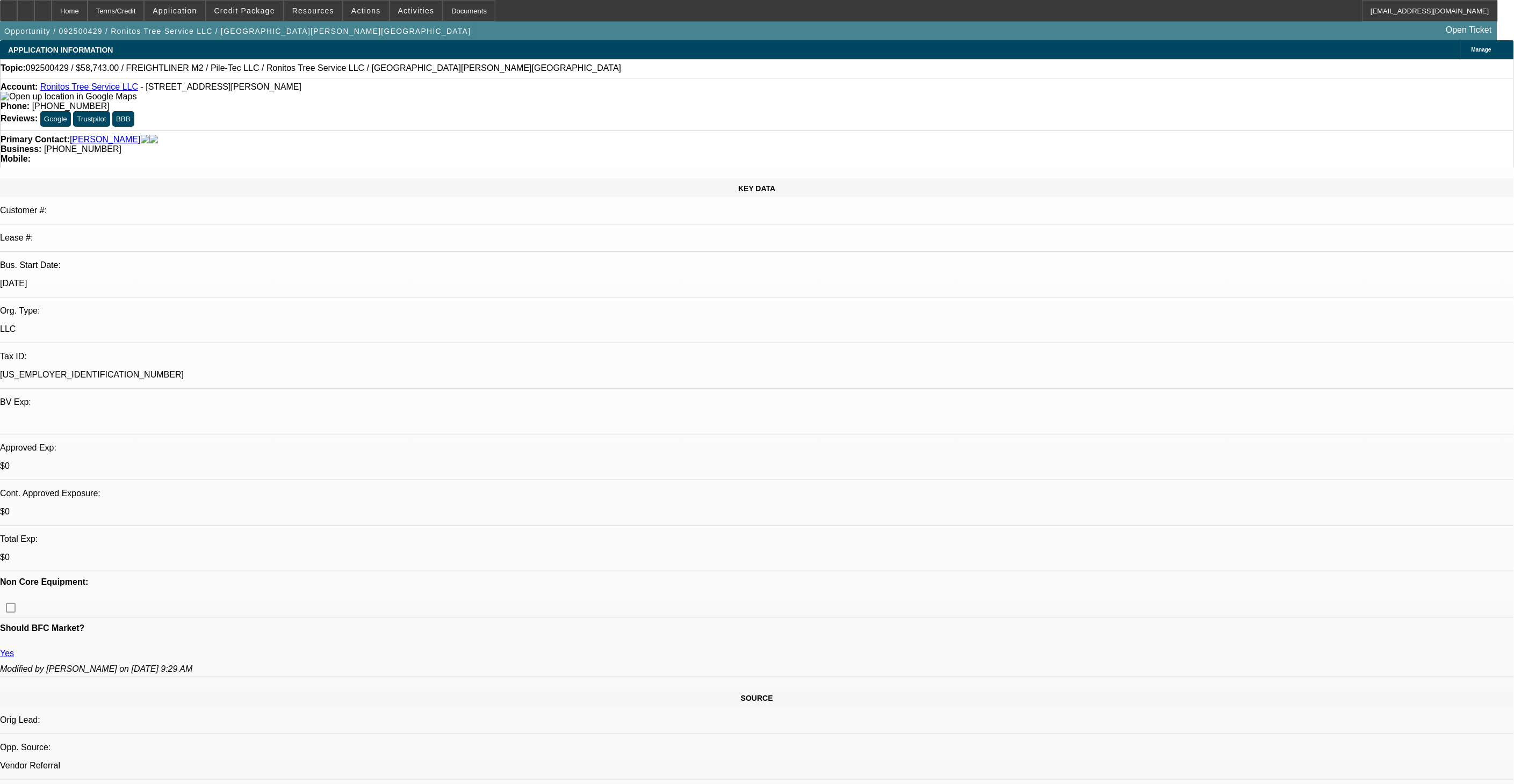
select select "6"
select select "1"
select select "2"
select select "6"
